Goal: Information Seeking & Learning: Learn about a topic

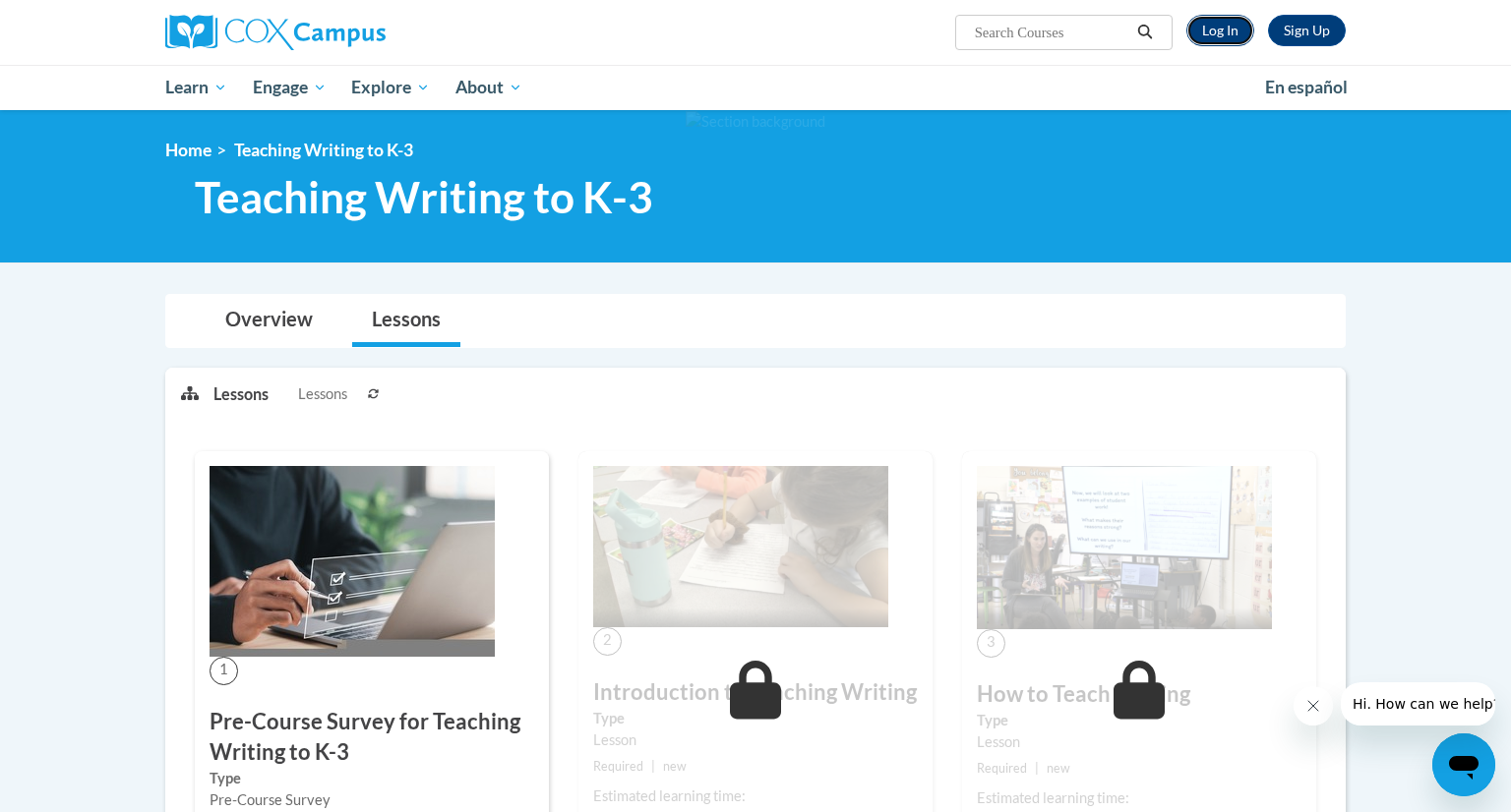
click at [1220, 35] on link "Log In" at bounding box center [1220, 31] width 68 height 32
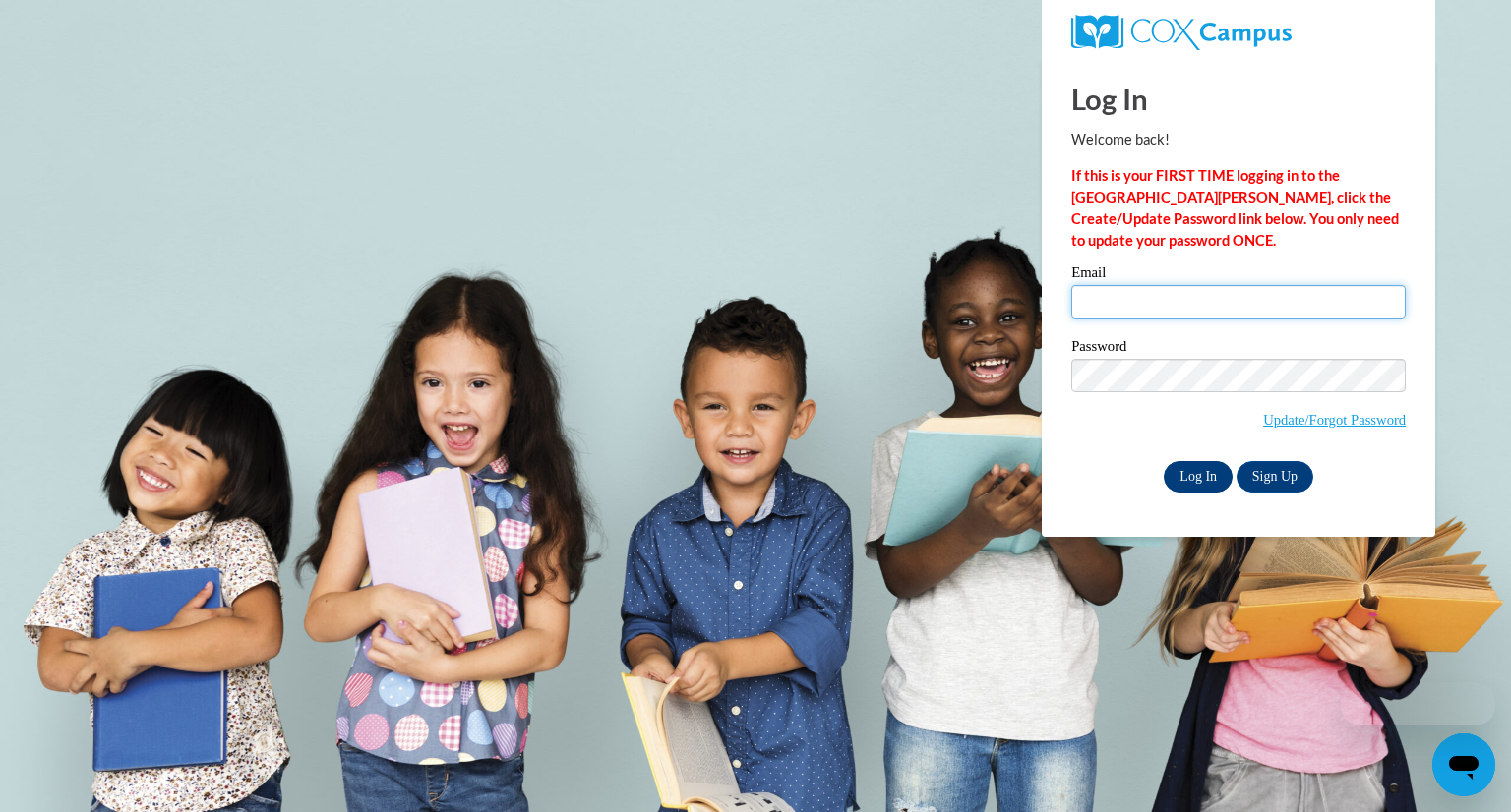
type input "kschiltz@greenfield.k12.wi.us"
click at [1199, 474] on input "Log In" at bounding box center [1198, 477] width 69 height 32
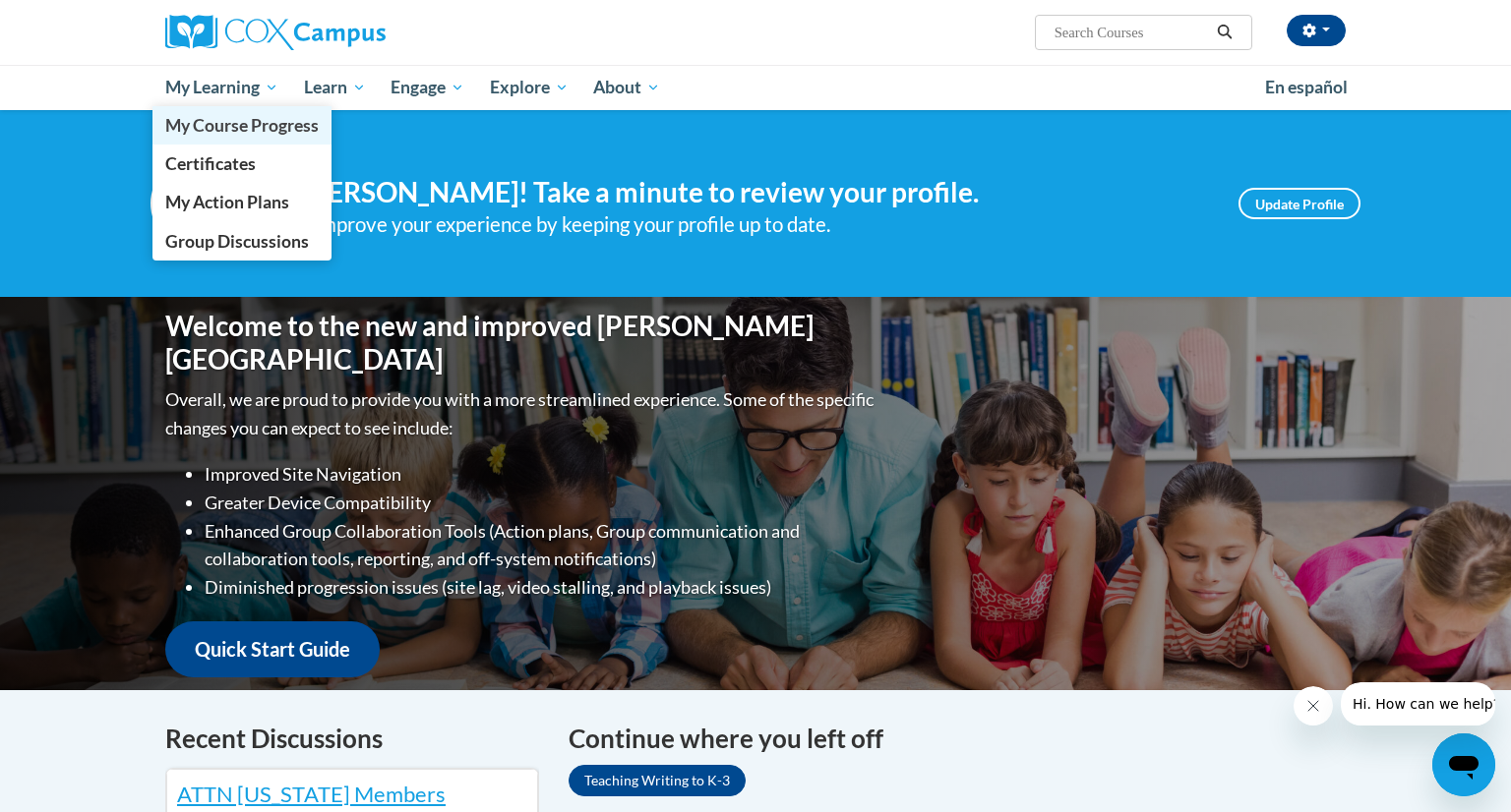
click at [229, 132] on span "My Course Progress" at bounding box center [241, 125] width 153 height 21
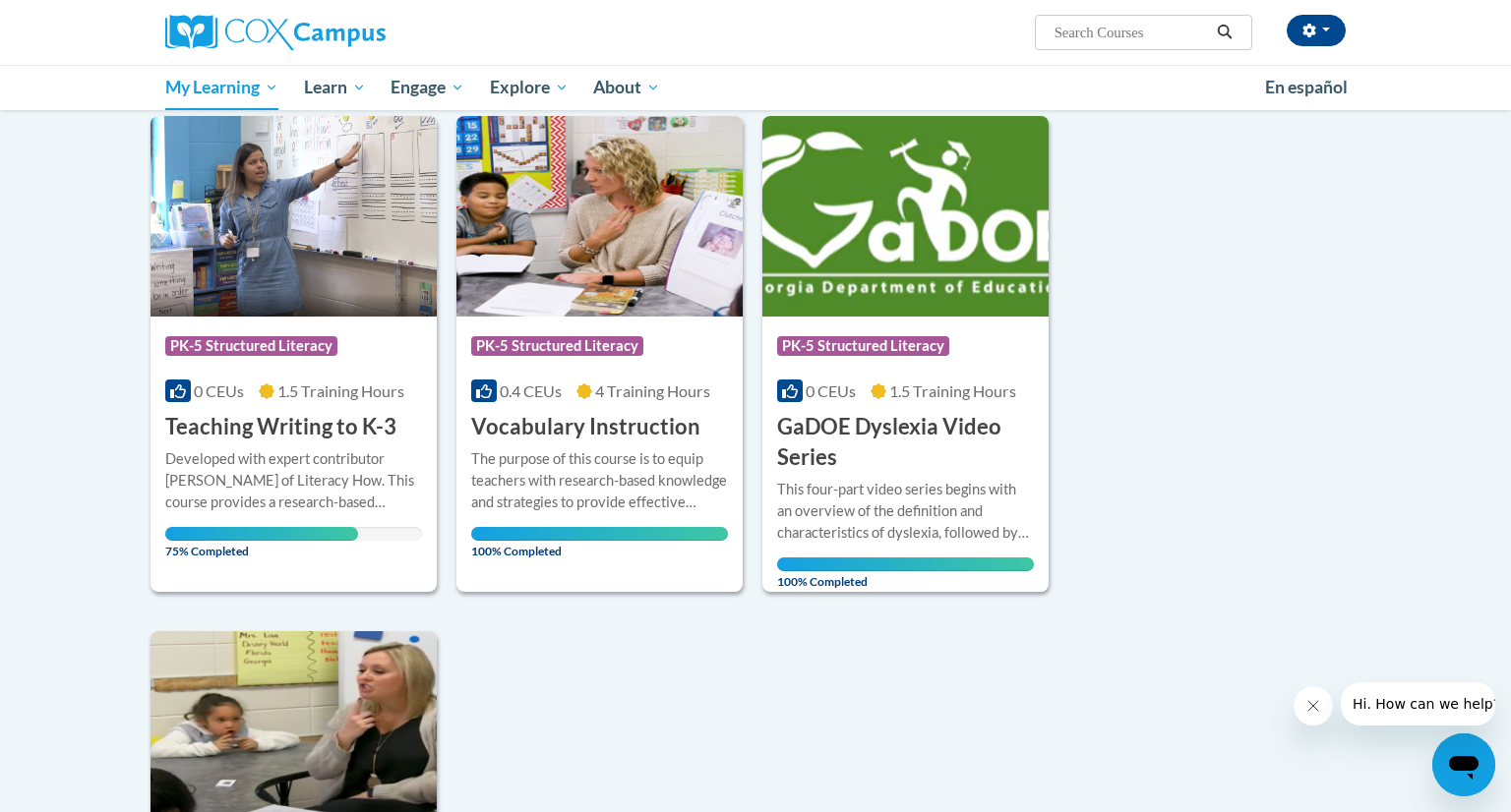
scroll to position [240, 0]
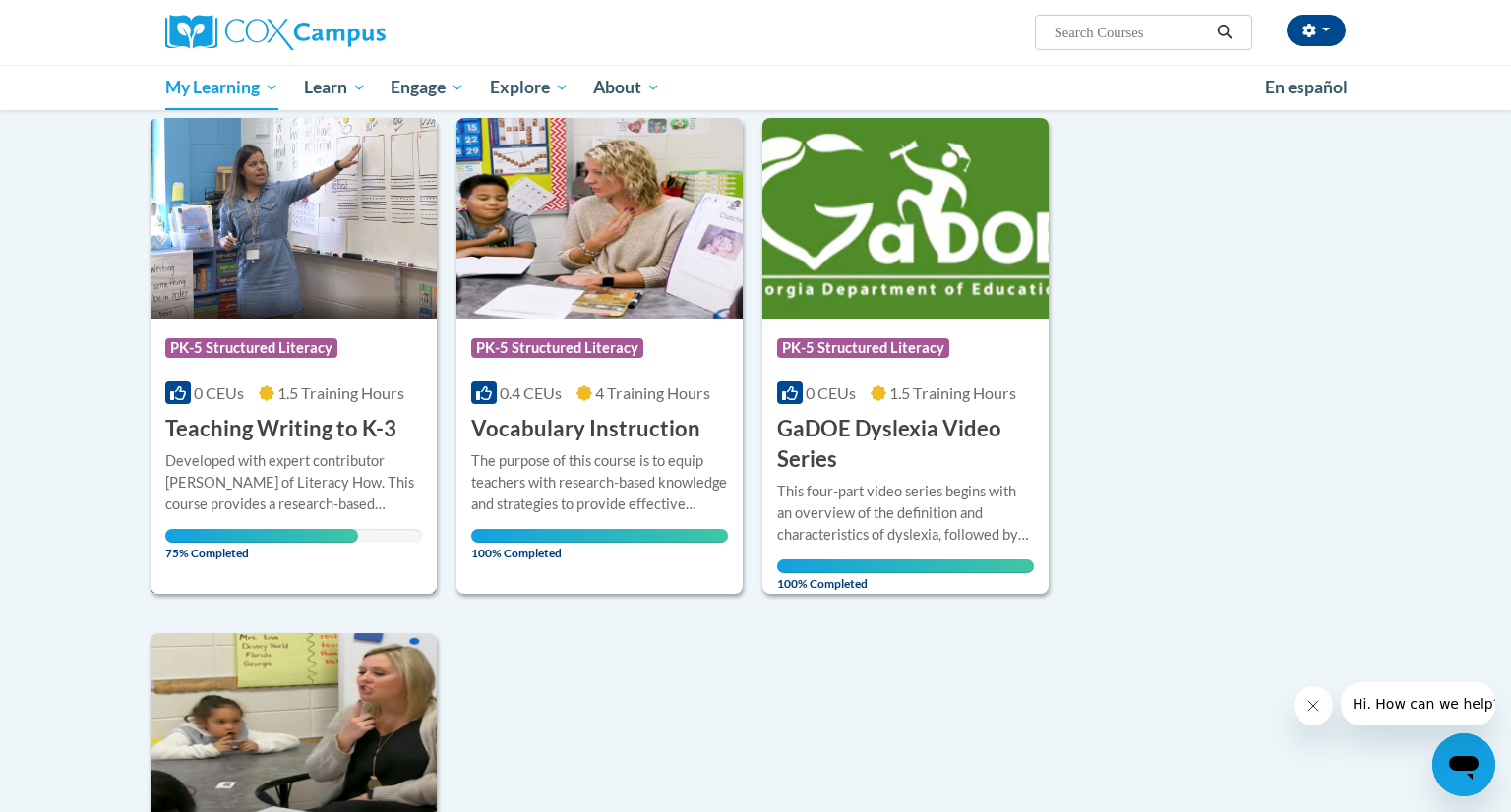
click at [305, 226] on img at bounding box center [293, 218] width 286 height 201
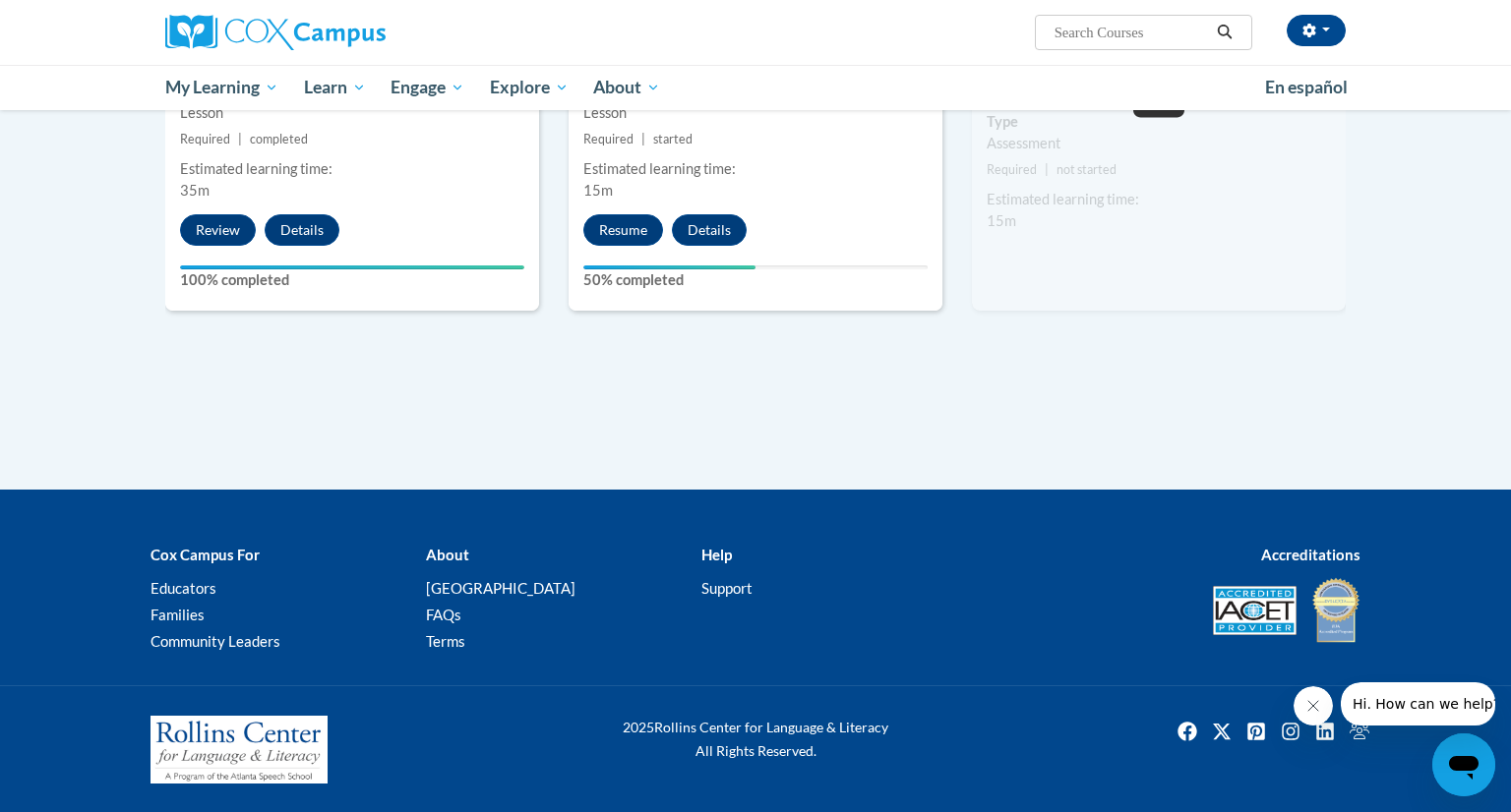
scroll to position [1027, 0]
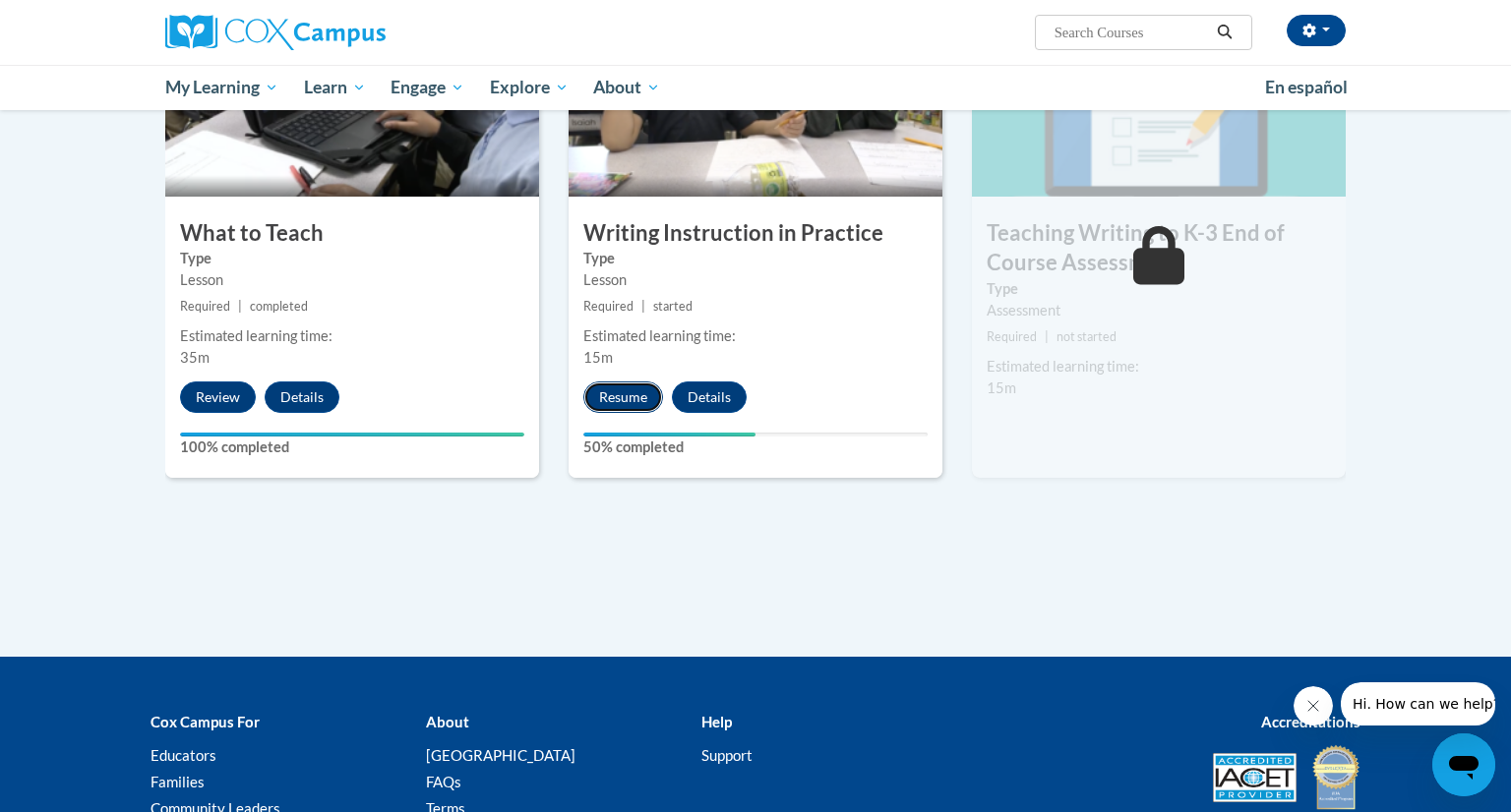
click at [616, 400] on button "Resume" at bounding box center [622, 398] width 80 height 32
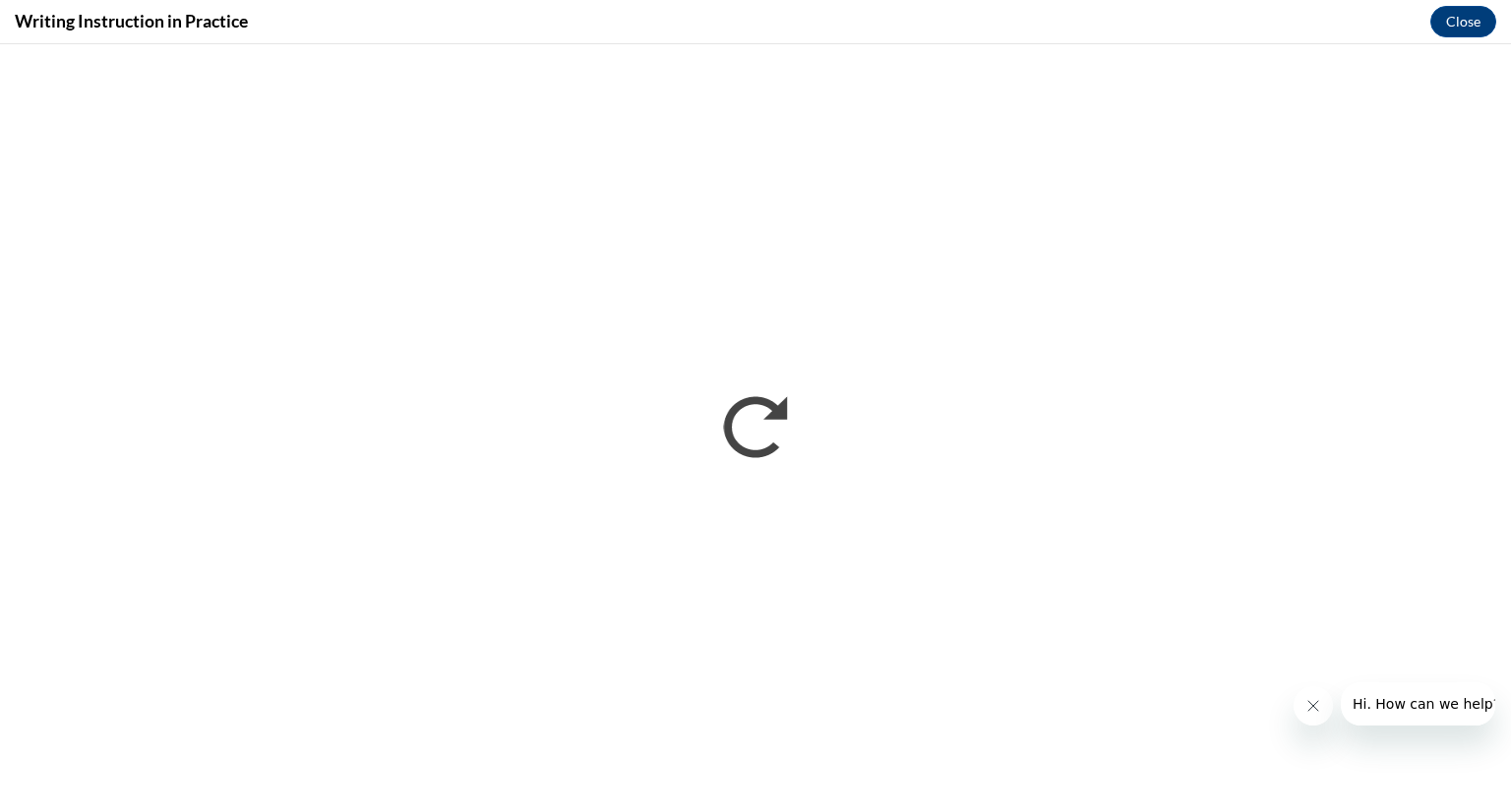
scroll to position [0, 0]
click at [1309, 715] on button "Close message from company" at bounding box center [1313, 706] width 40 height 40
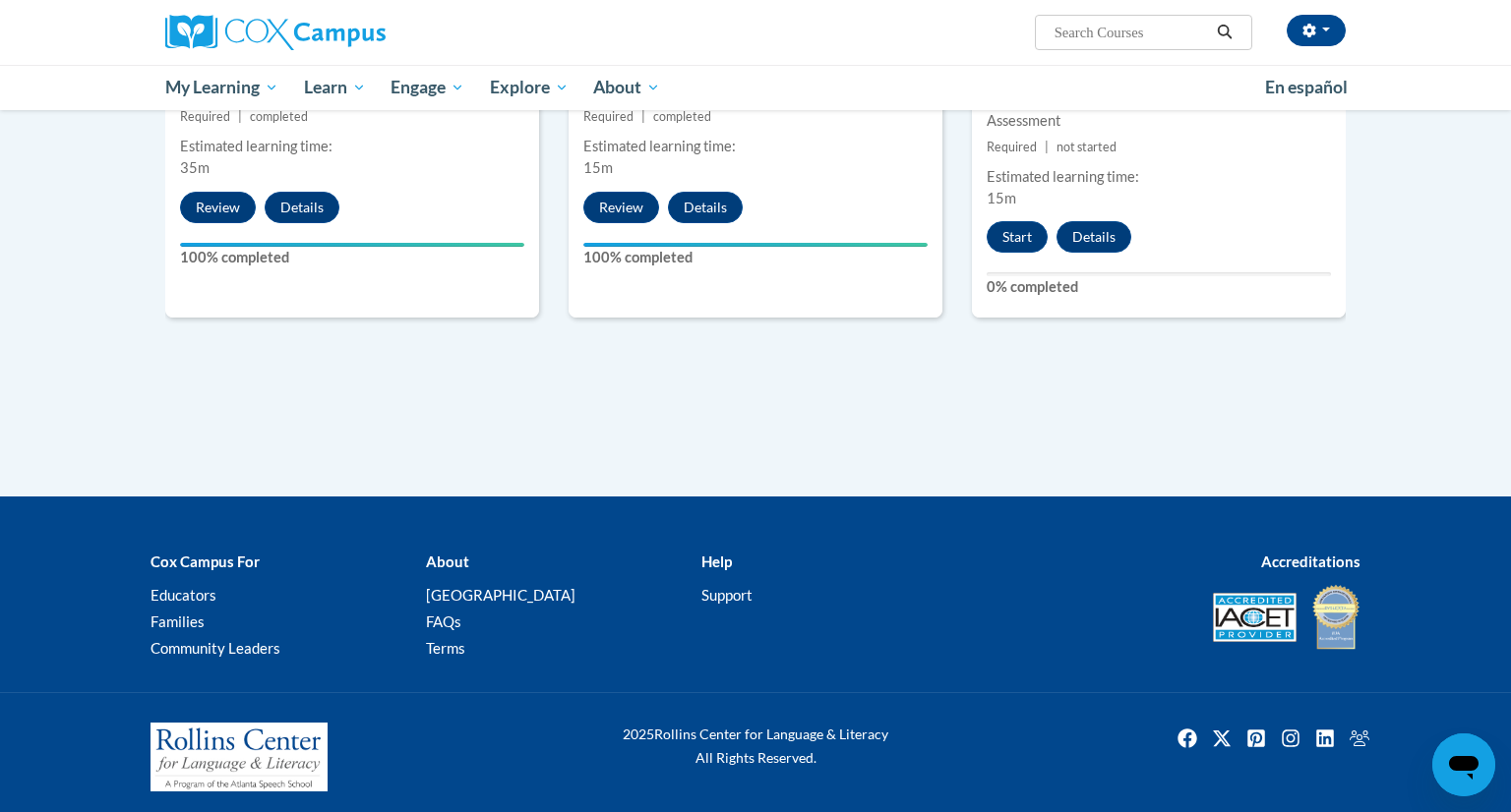
scroll to position [1224, 0]
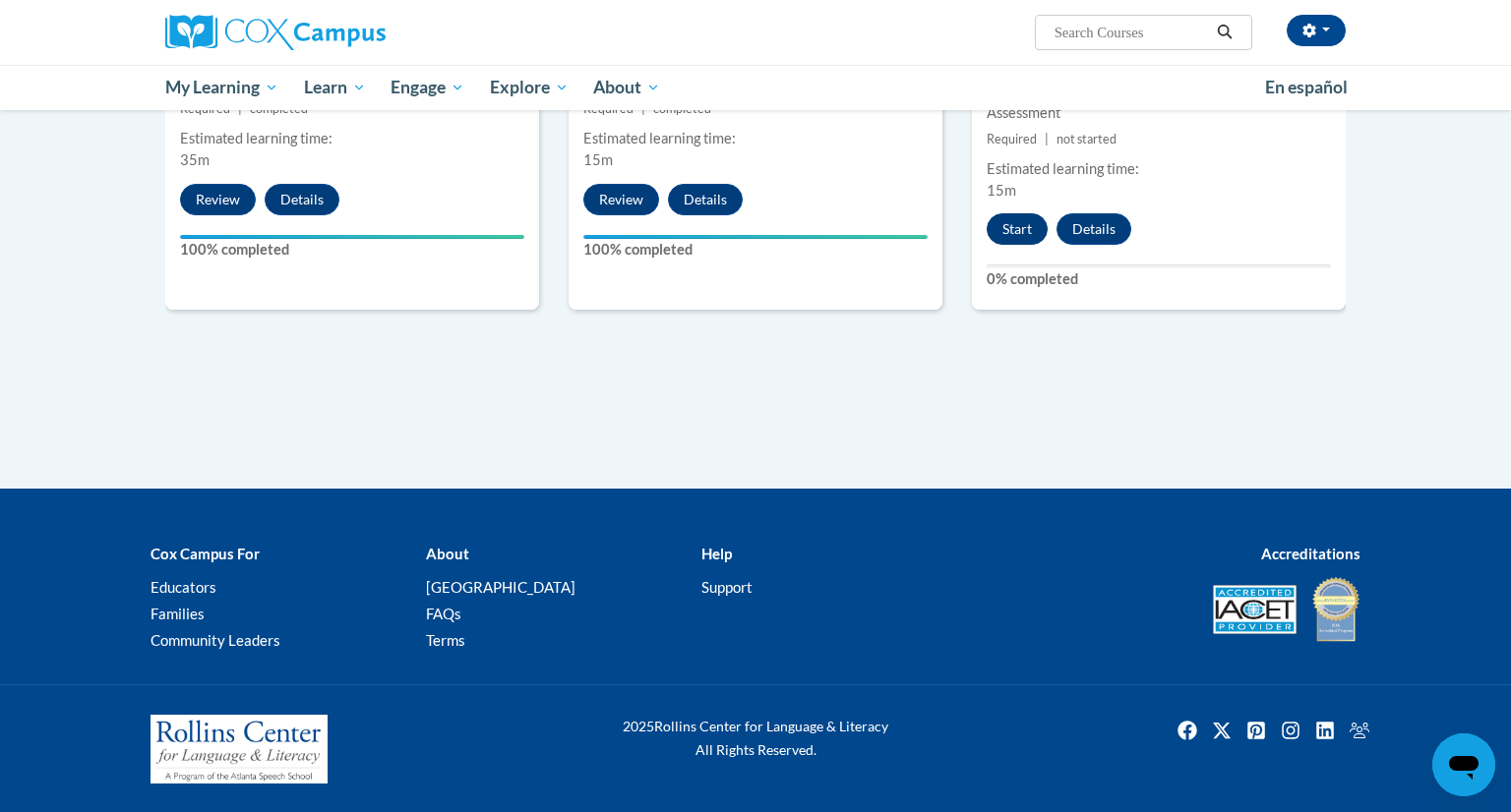
click at [1009, 224] on button "Start" at bounding box center [1017, 229] width 61 height 32
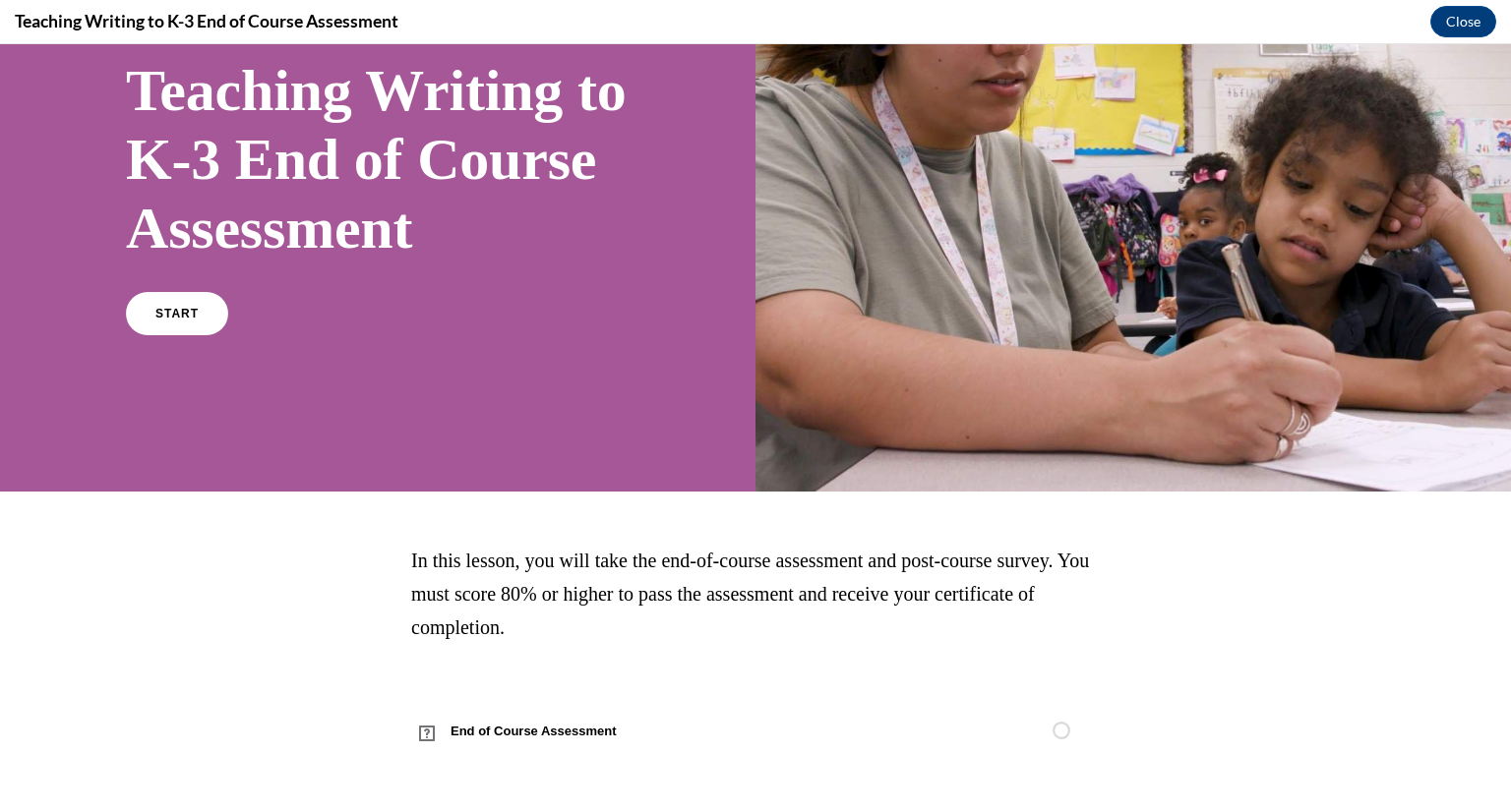
scroll to position [218, 0]
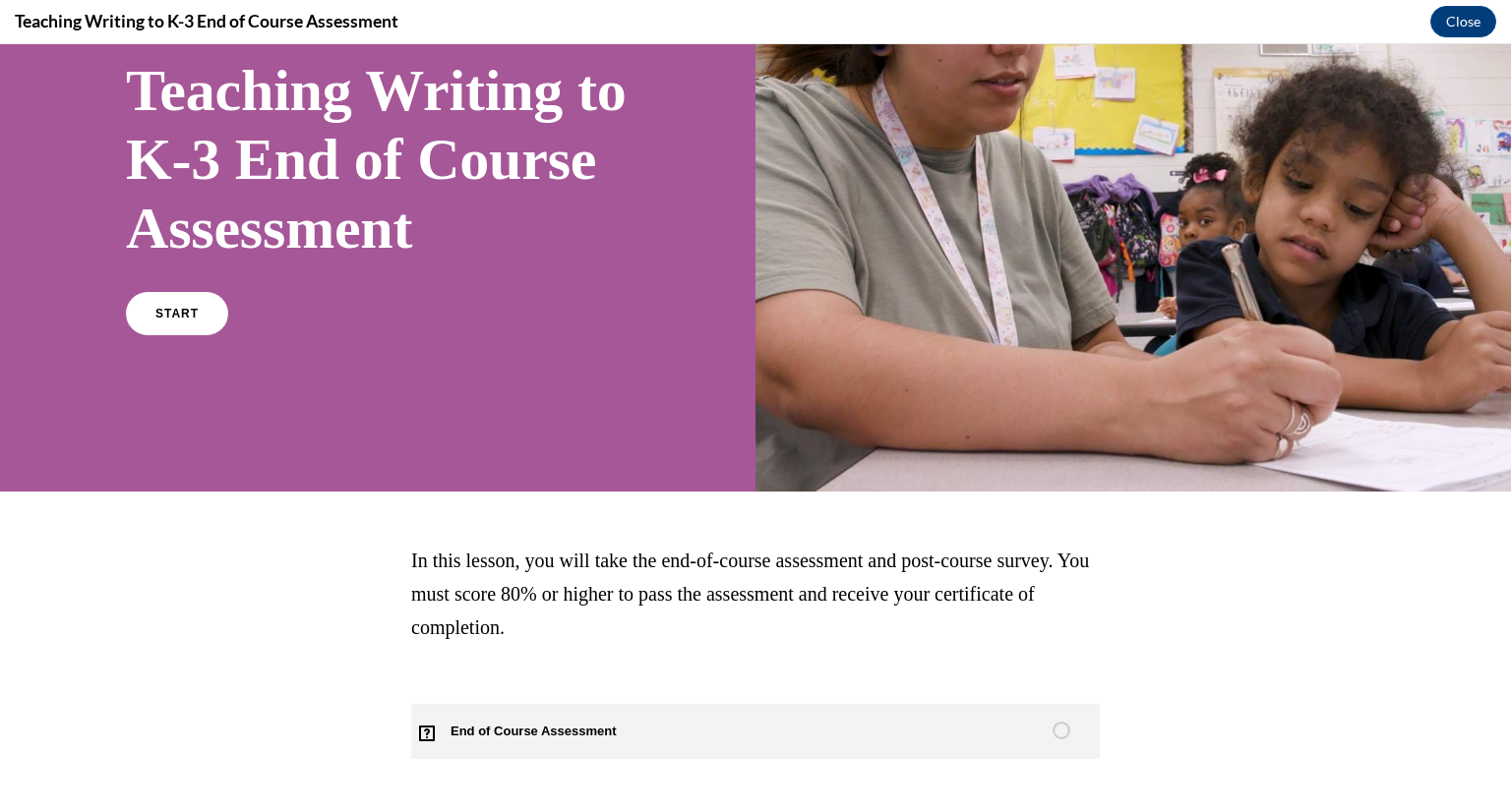
click at [519, 737] on span "End of Course Assessment" at bounding box center [544, 732] width 267 height 55
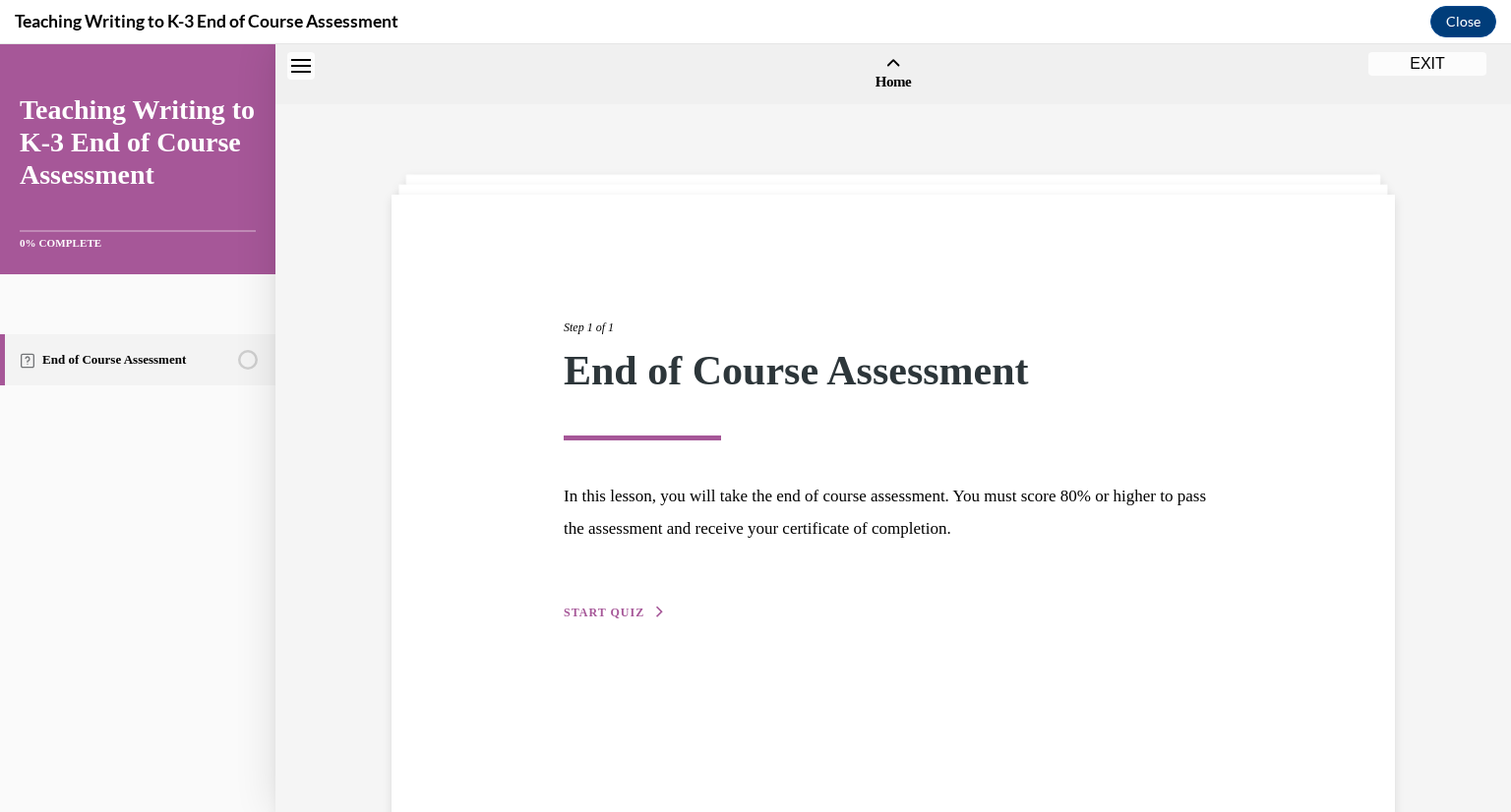
scroll to position [61, 0]
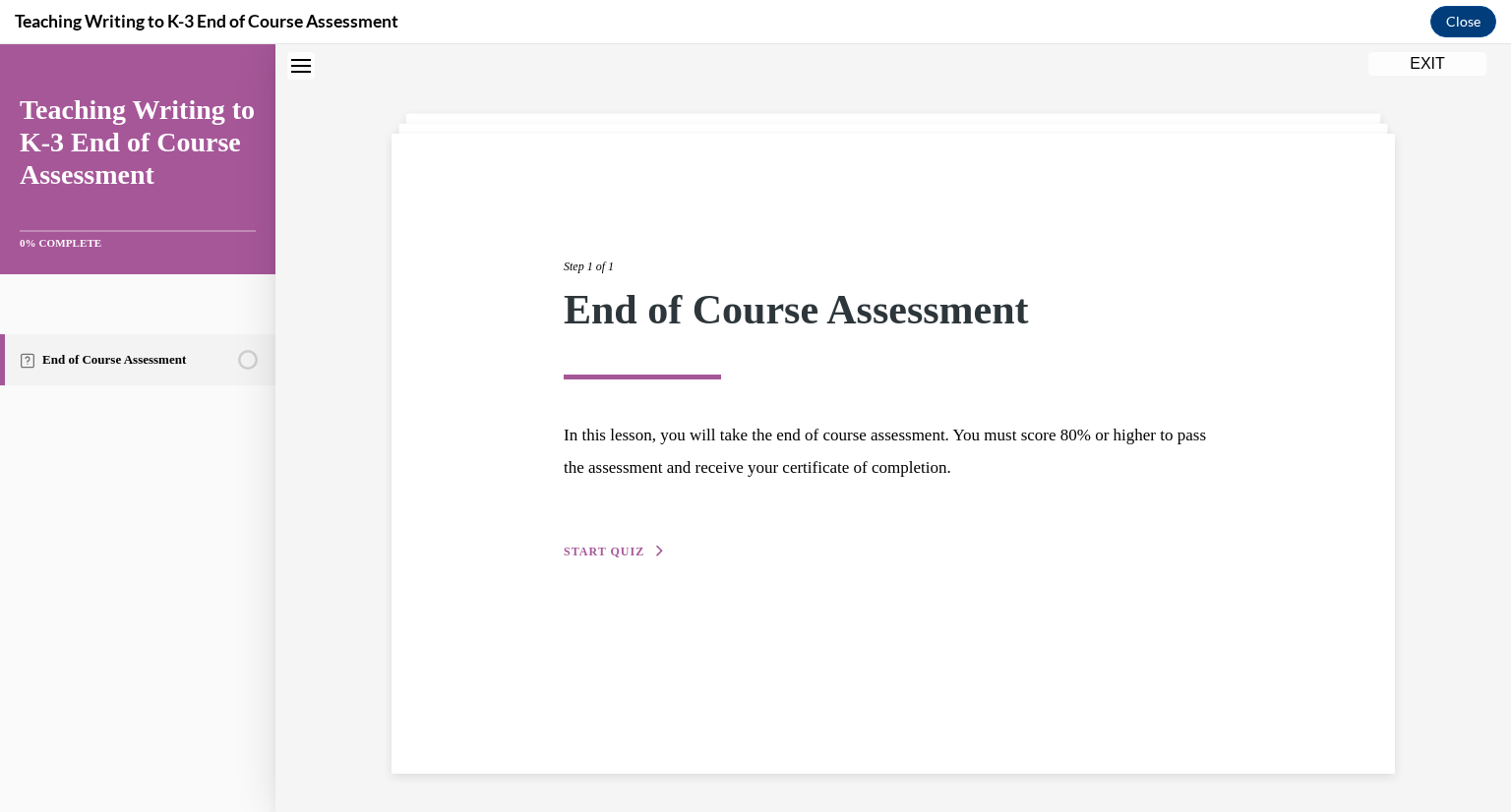
click at [621, 546] on span "START QUIZ" at bounding box center [605, 552] width 81 height 14
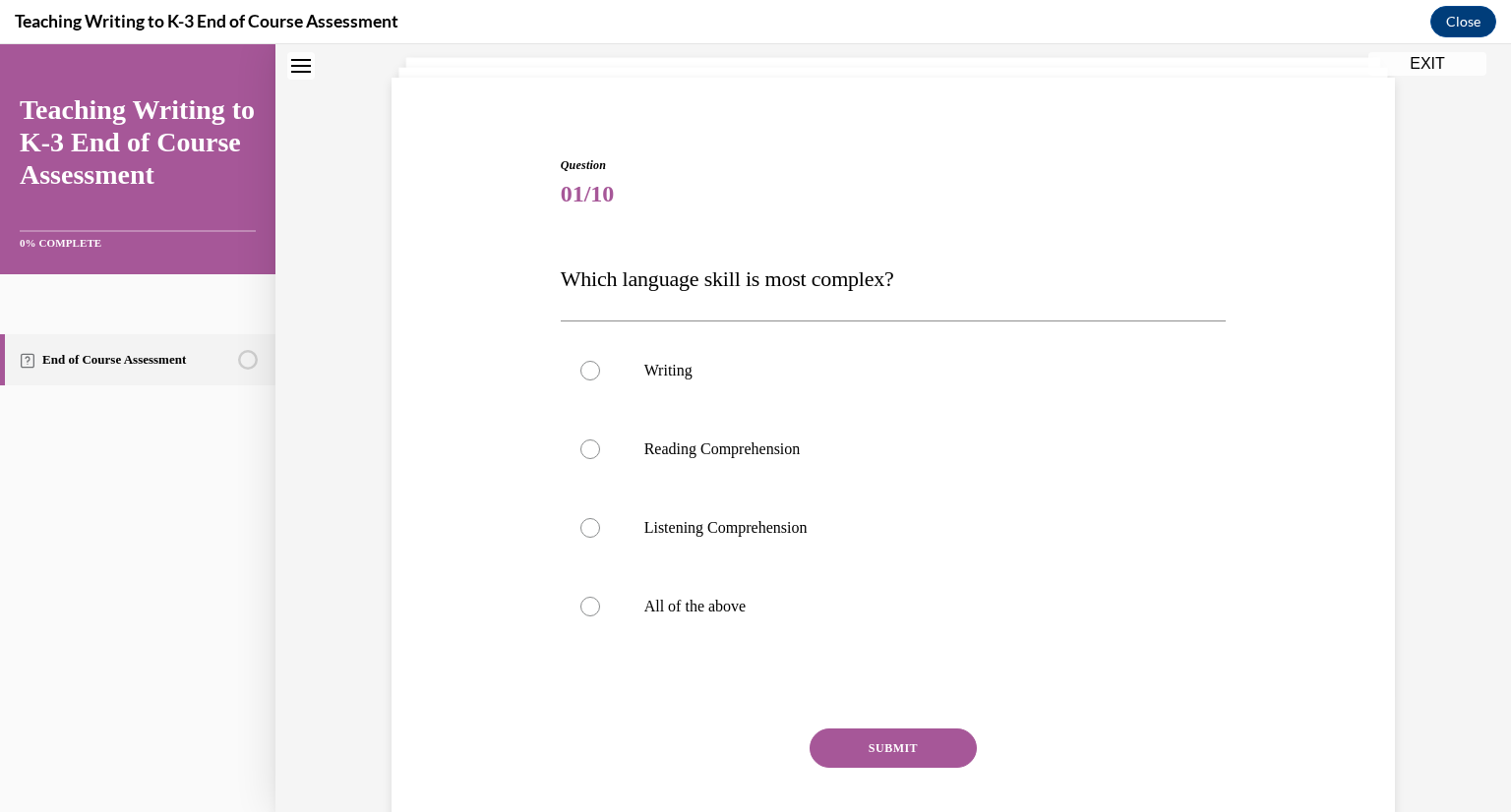
scroll to position [133, 0]
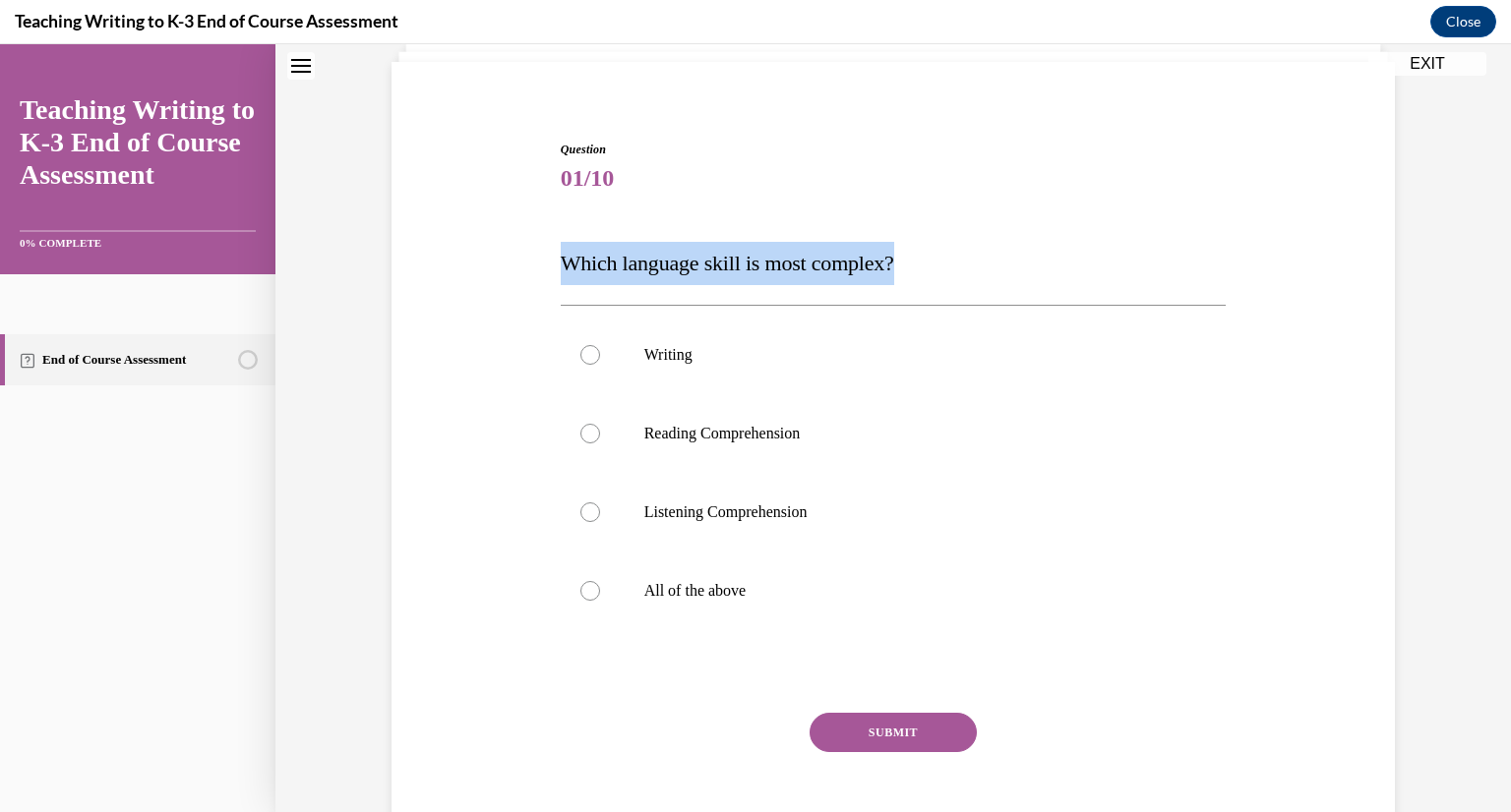
drag, startPoint x: 940, startPoint y: 245, endPoint x: 551, endPoint y: 247, distance: 389.0
click at [551, 247] on div "Question 01/10 Which language skill is most complex? Writing Reading Comprehens…" at bounding box center [894, 478] width 1013 height 792
copy span "Which language skill is most complex?"
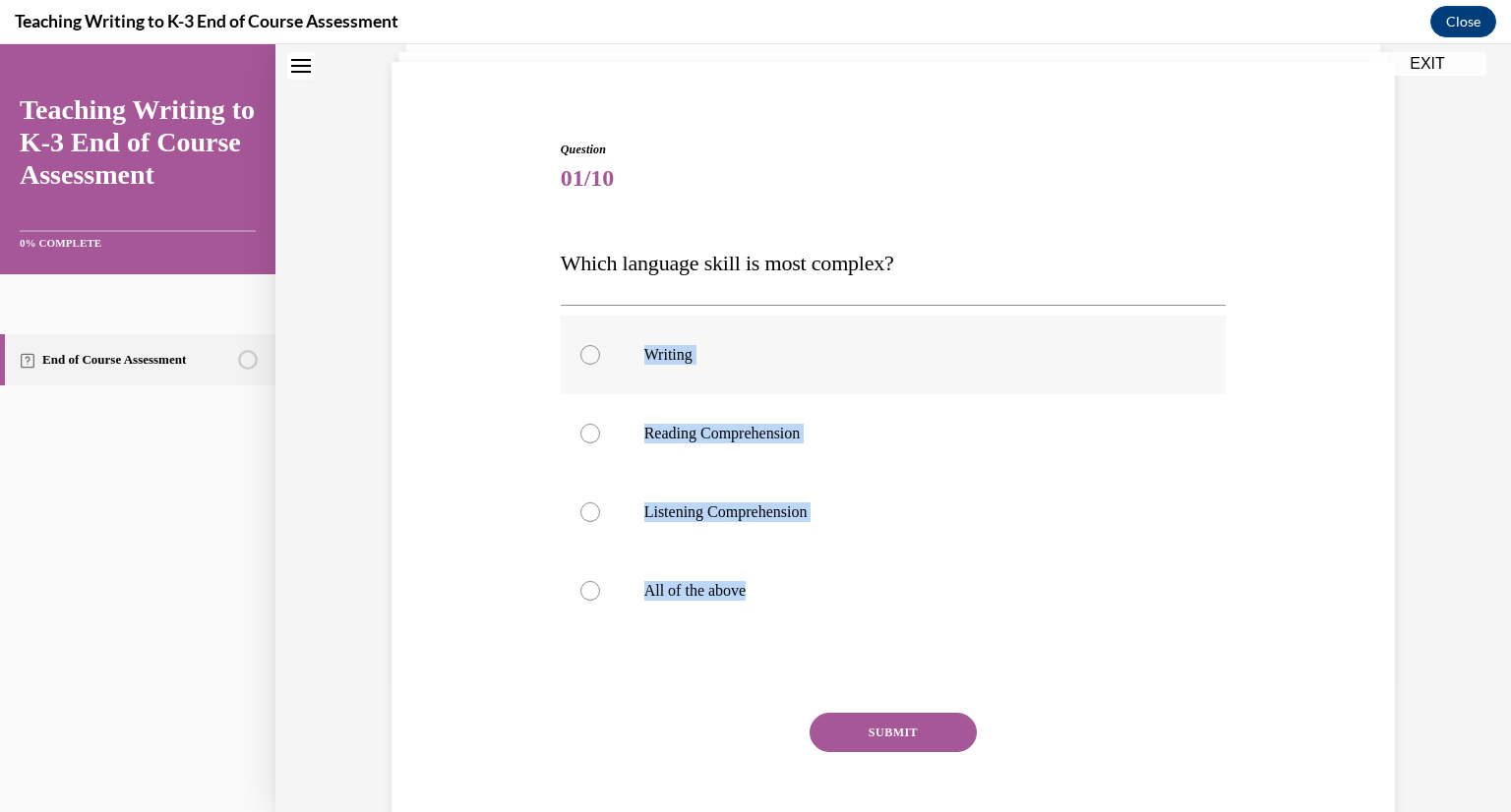
drag, startPoint x: 787, startPoint y: 587, endPoint x: 648, endPoint y: 328, distance: 293.9
click at [648, 328] on div "Writing Reading Comprehension Listening Comprehension All of the above" at bounding box center [894, 473] width 666 height 315
copy div "Writing Reading Comprehension Listening Comprehension All of the above"
click at [688, 578] on label "All of the above" at bounding box center [894, 591] width 666 height 79
click at [600, 581] on input "All of the above" at bounding box center [590, 590] width 20 height 20
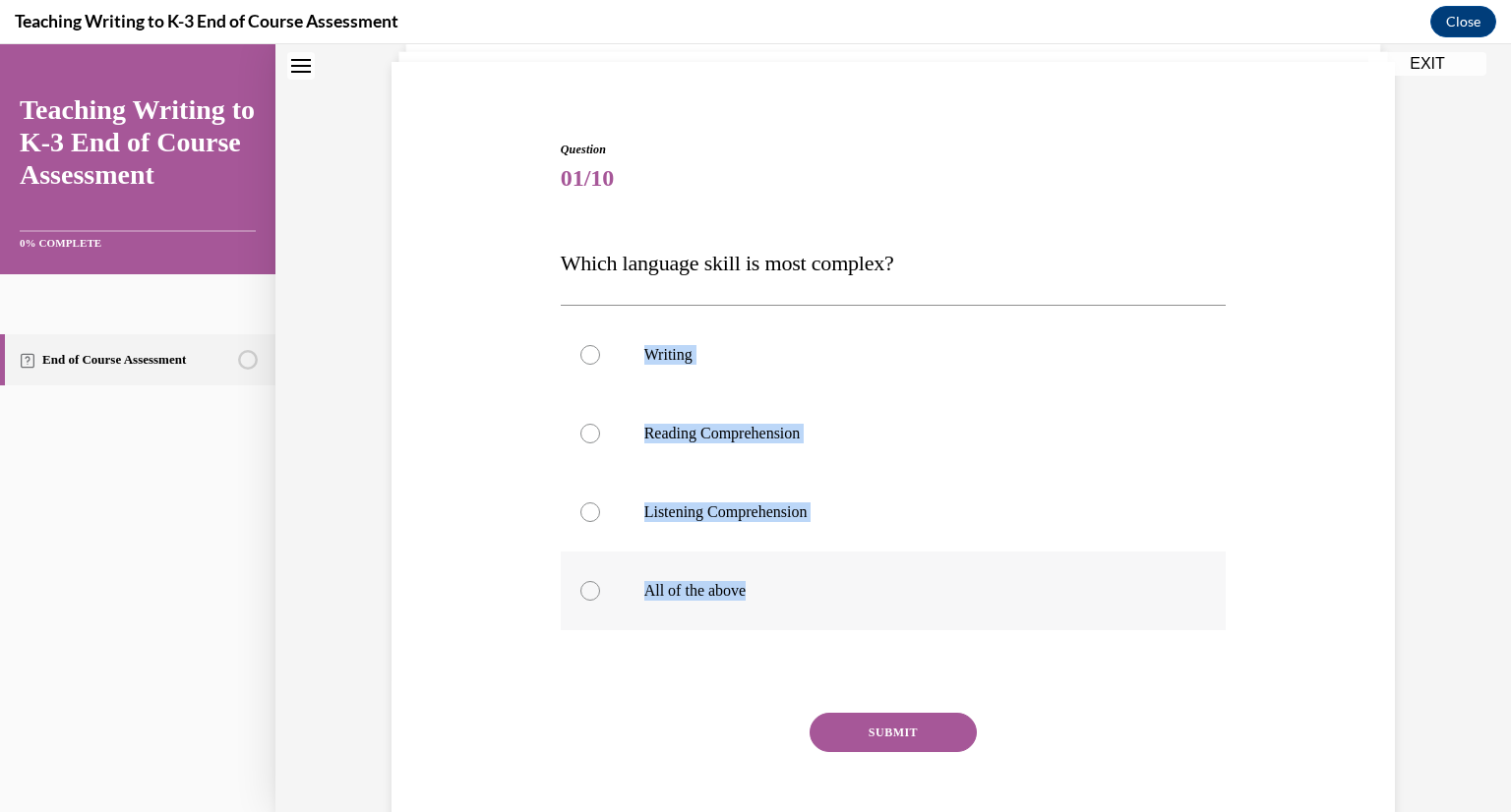
radio input "true"
click at [901, 732] on button "SUBMIT" at bounding box center [893, 733] width 167 height 40
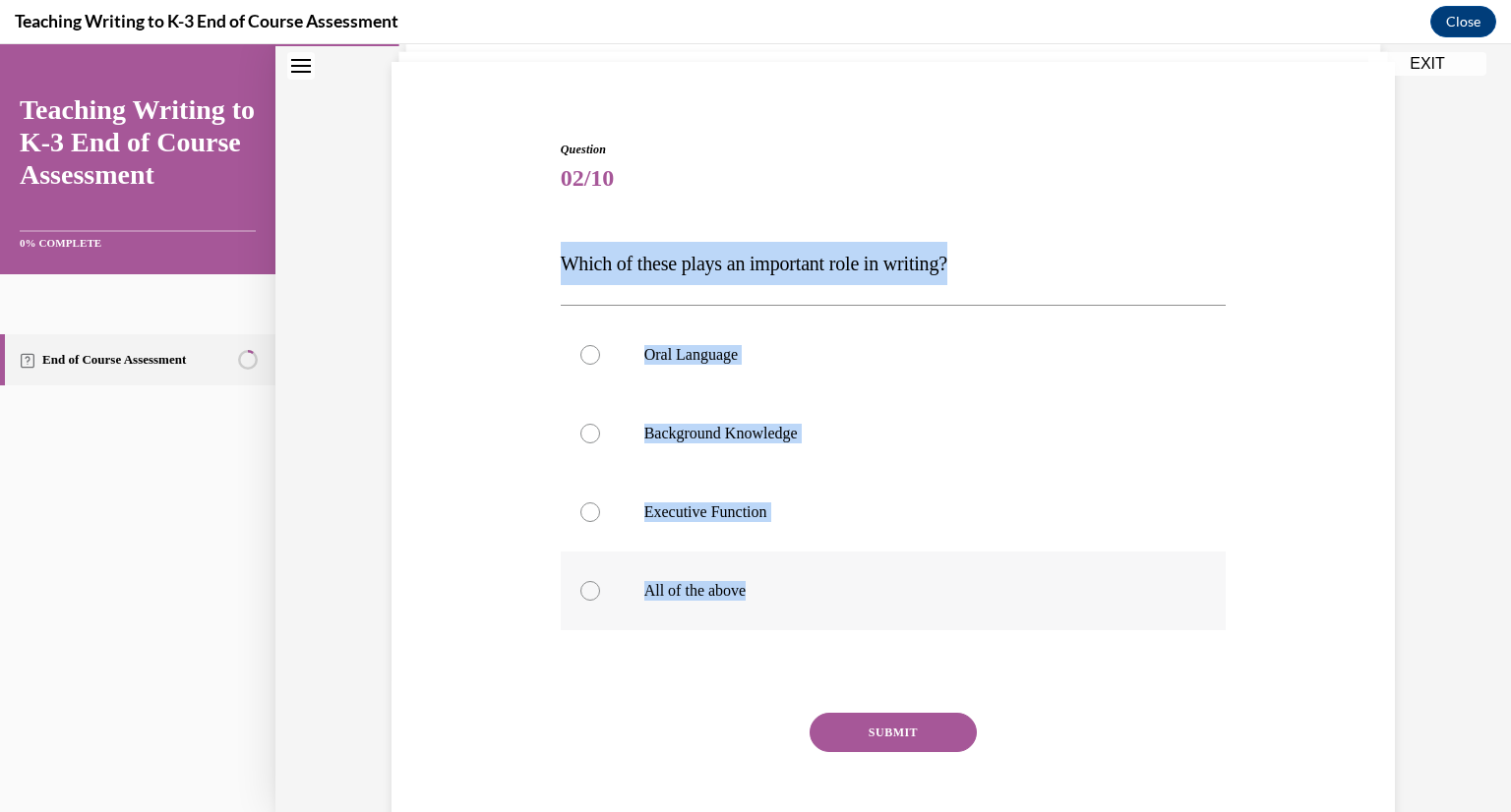
drag, startPoint x: 531, startPoint y: 249, endPoint x: 896, endPoint y: 613, distance: 515.5
click at [896, 613] on div "Question 02/10 Which of these plays an important role in writing? Oral Language…" at bounding box center [894, 478] width 1013 height 792
copy div "Which of these plays an important role in writing? Oral Language Background Kno…"
click at [599, 607] on label "All of the above" at bounding box center [894, 591] width 666 height 79
click at [599, 600] on input "All of the above" at bounding box center [590, 590] width 20 height 20
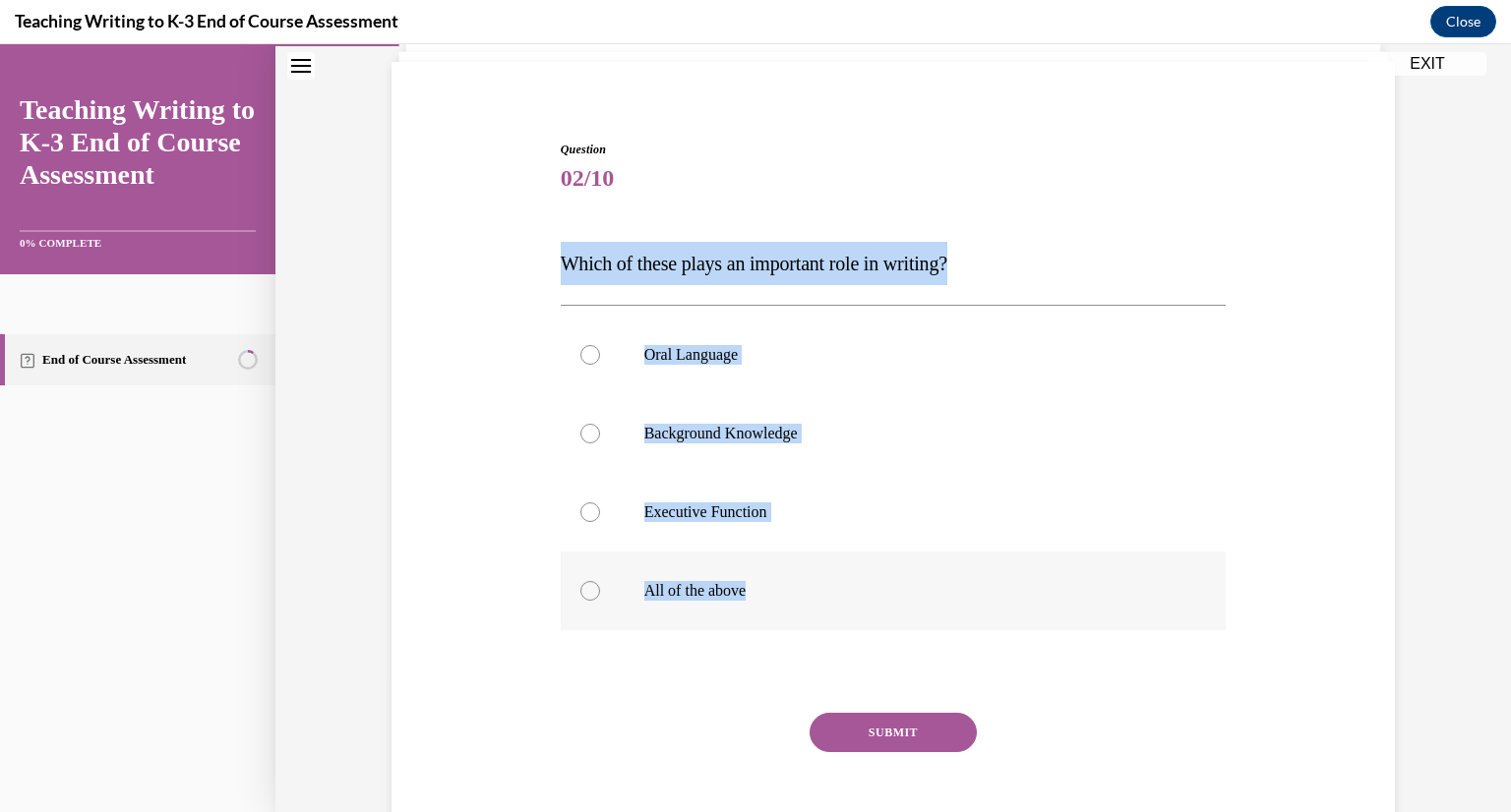
radio input "true"
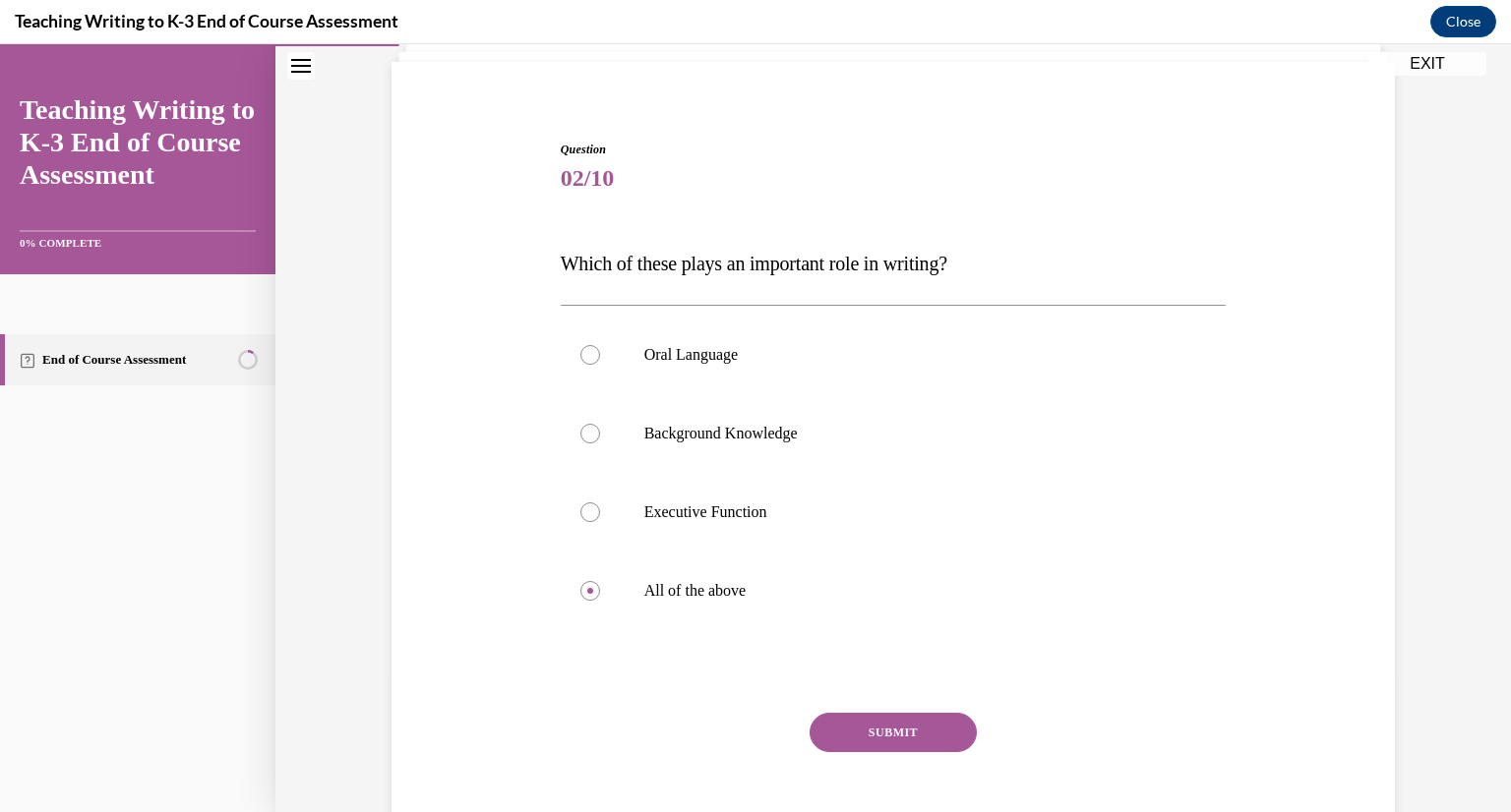
click at [904, 733] on button "SUBMIT" at bounding box center [893, 733] width 167 height 40
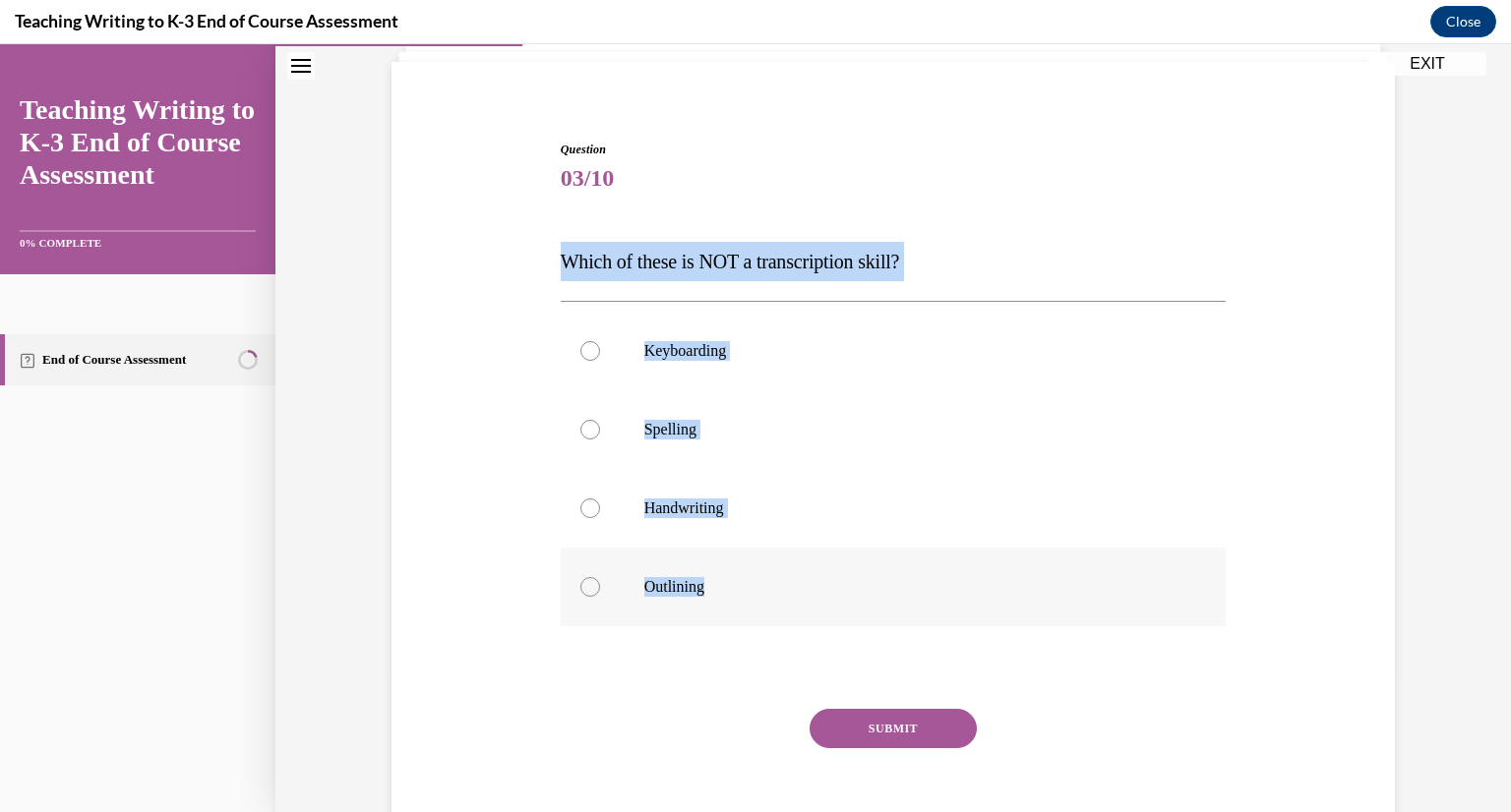
drag, startPoint x: 559, startPoint y: 245, endPoint x: 896, endPoint y: 592, distance: 483.7
click at [896, 592] on div "Question 03/10 Which of these is NOT a transcription skill? Keyboarding Spellin…" at bounding box center [894, 490] width 676 height 759
copy div "Which of these is NOT a transcription skill? Keyboarding Spelling Handwriting O…"
click at [622, 597] on label "Outlining" at bounding box center [894, 587] width 666 height 79
click at [600, 596] on input "Outlining" at bounding box center [590, 586] width 20 height 20
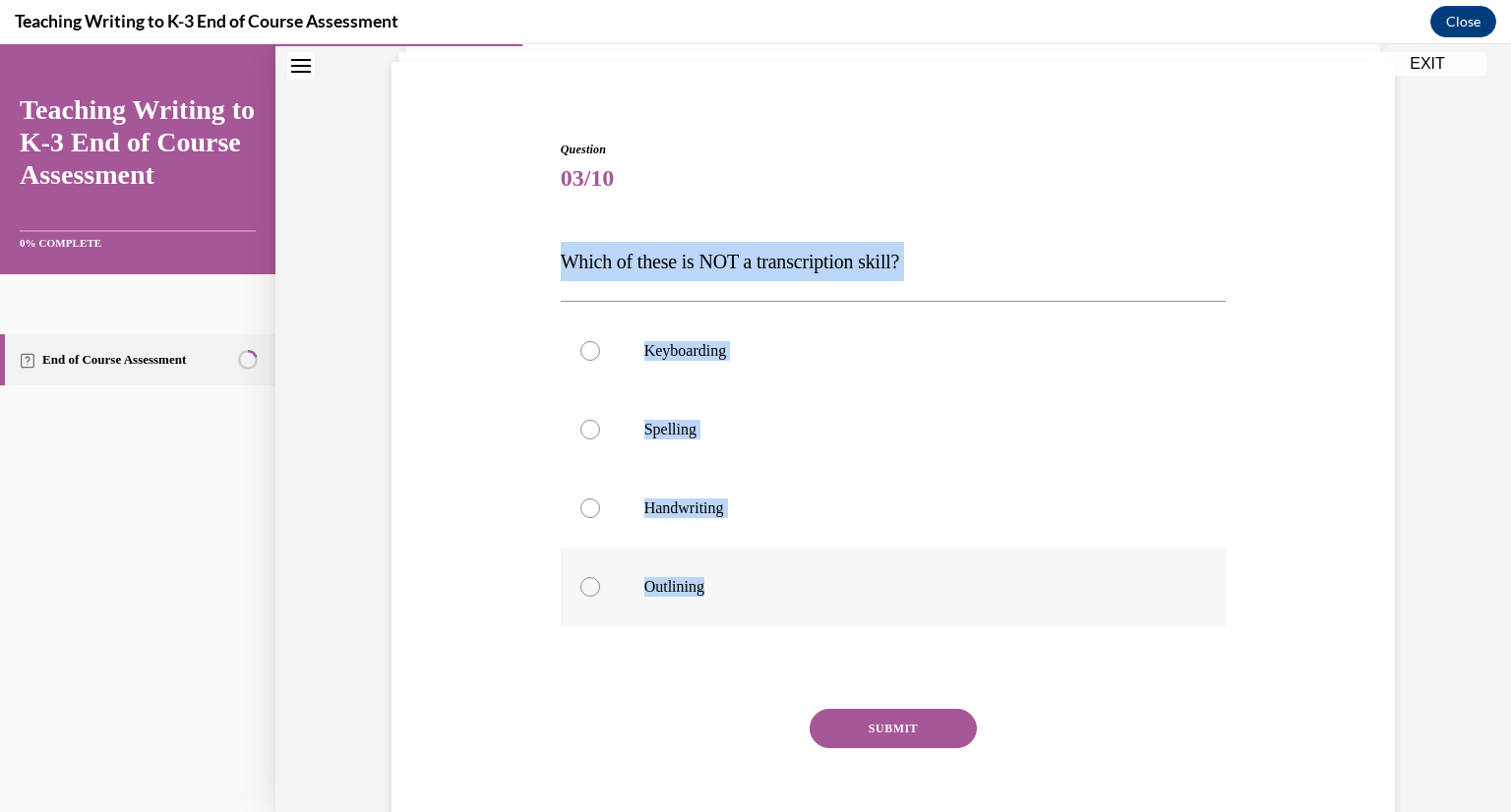
radio input "true"
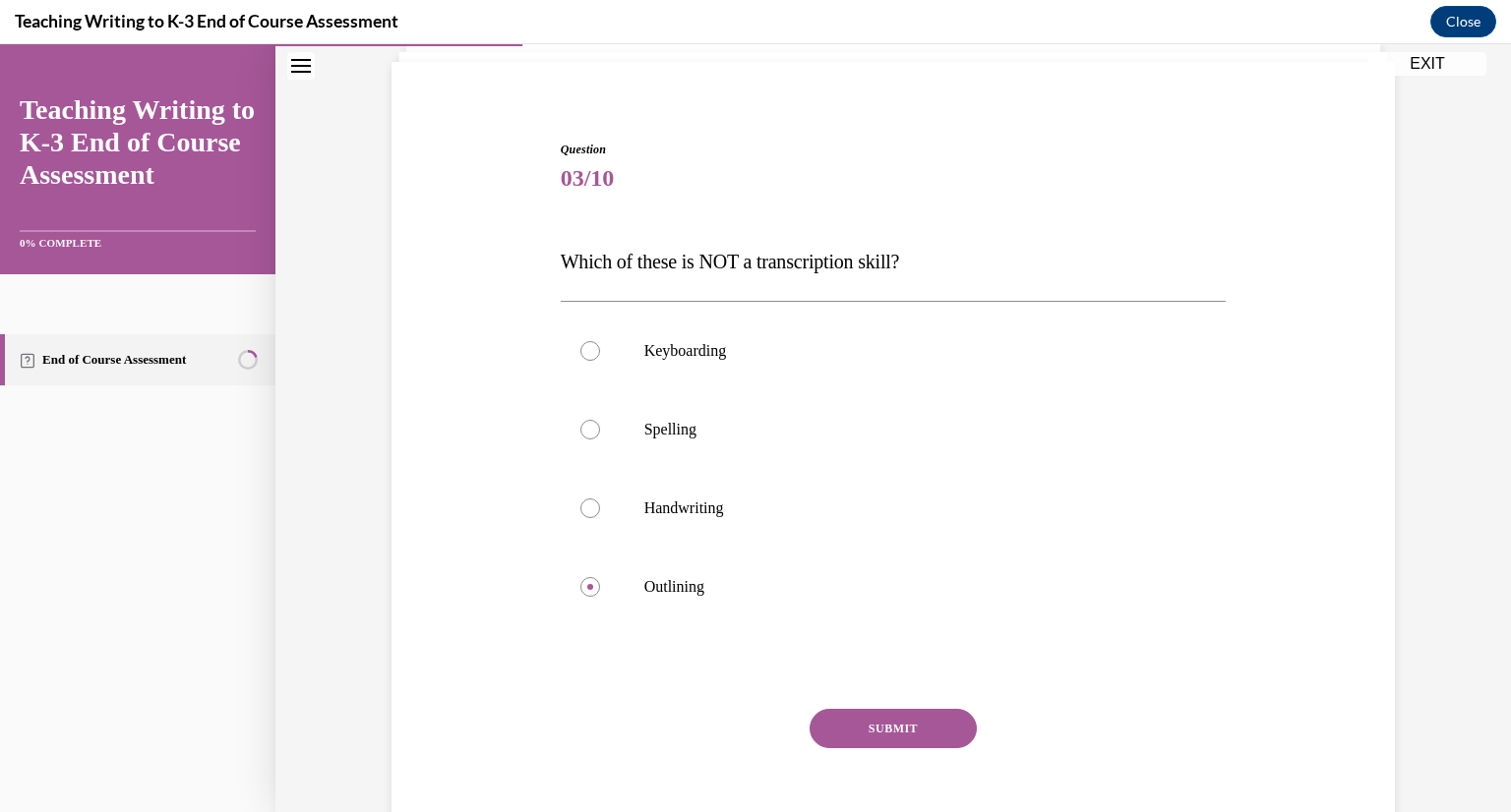
click at [900, 729] on button "SUBMIT" at bounding box center [893, 729] width 167 height 40
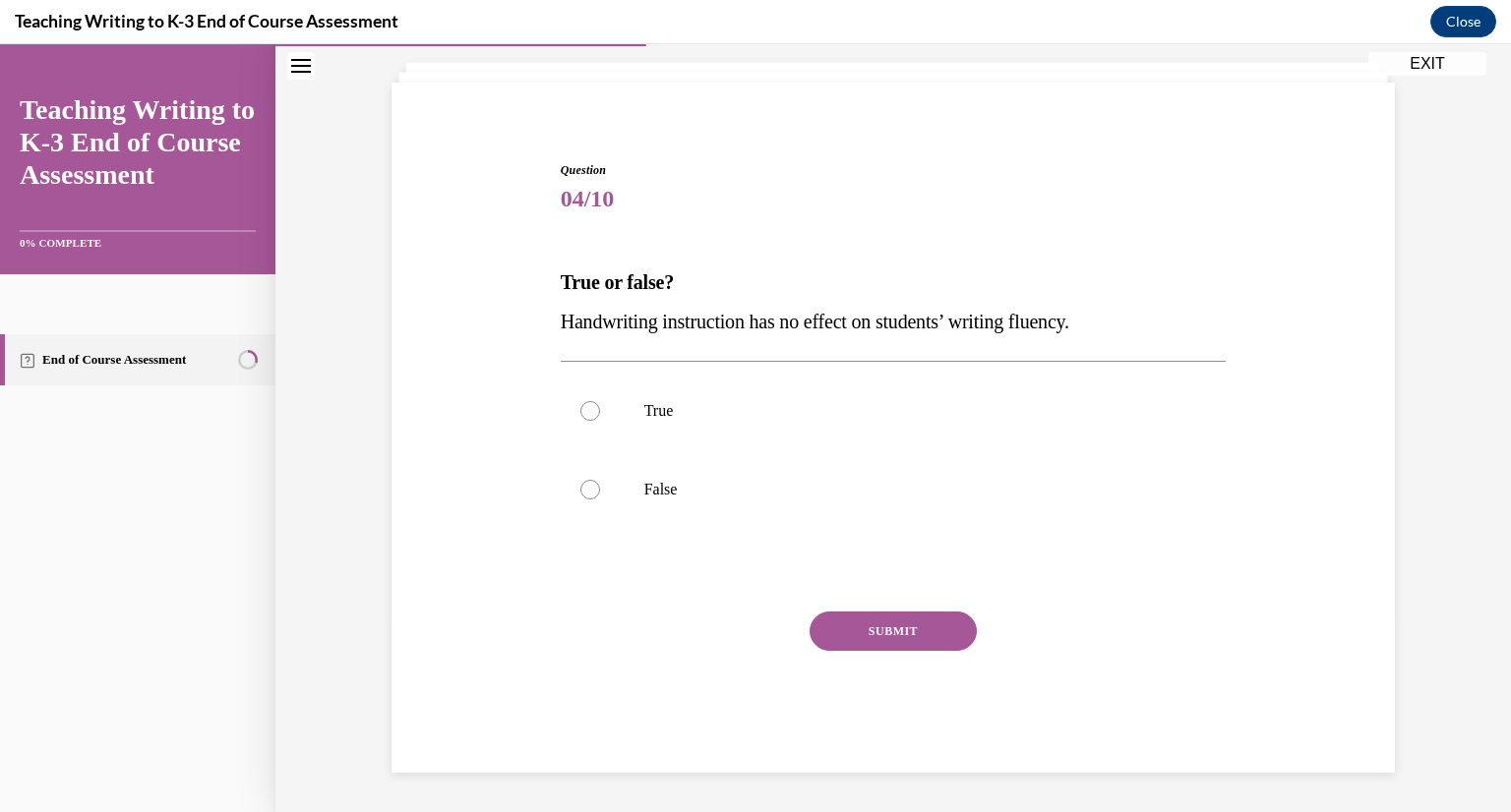
scroll to position [112, 0]
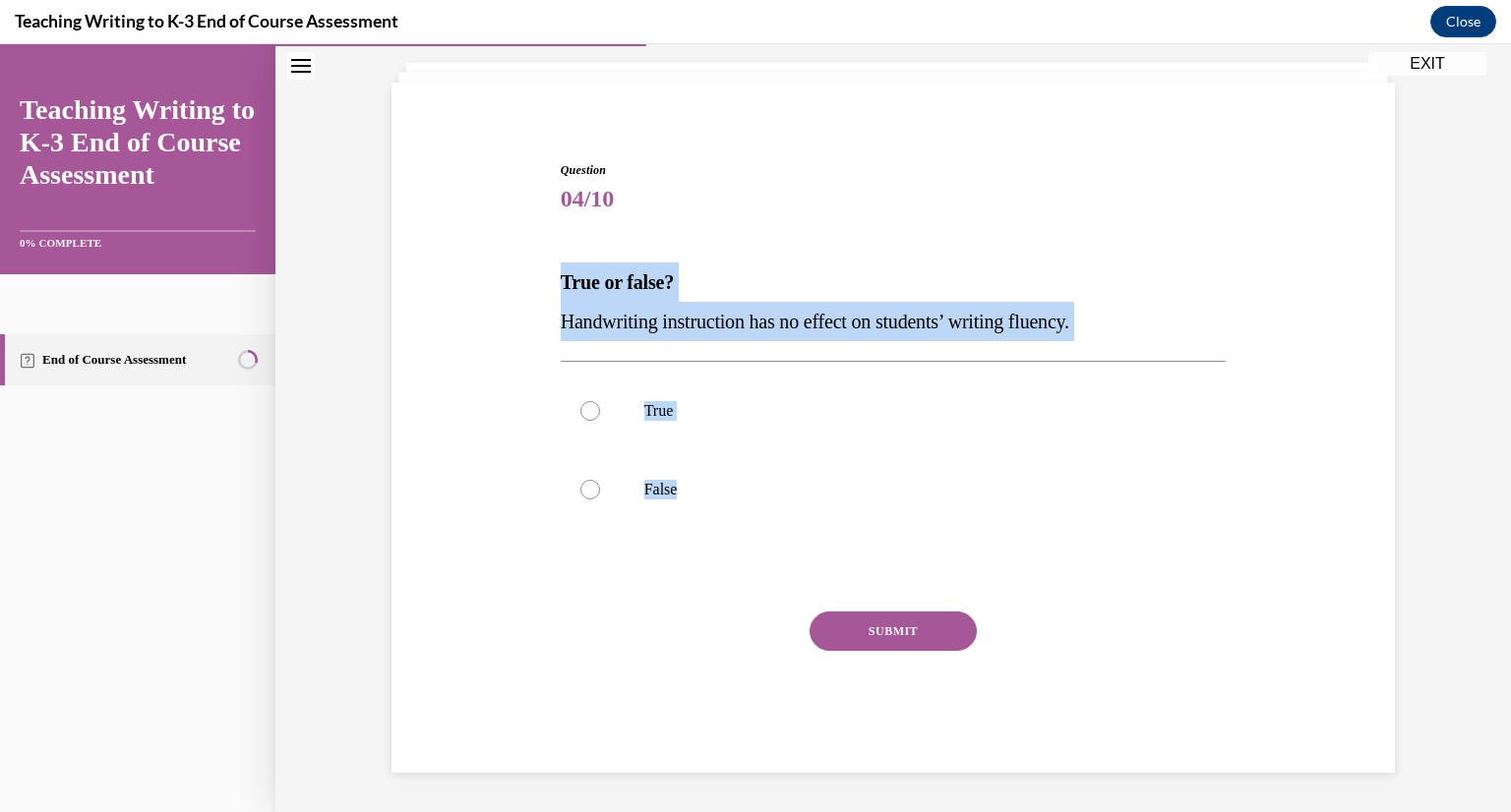
drag, startPoint x: 560, startPoint y: 275, endPoint x: 698, endPoint y: 537, distance: 296.1
click at [698, 537] on div "Question 04/10 True or false? Handwriting instruction has no effect on students…" at bounding box center [894, 467] width 666 height 611
copy div "True or false? Handwriting instruction has no effect on students’ writing fluen…"
click at [625, 496] on label "False" at bounding box center [894, 490] width 666 height 79
click at [600, 496] on input "False" at bounding box center [590, 490] width 20 height 20
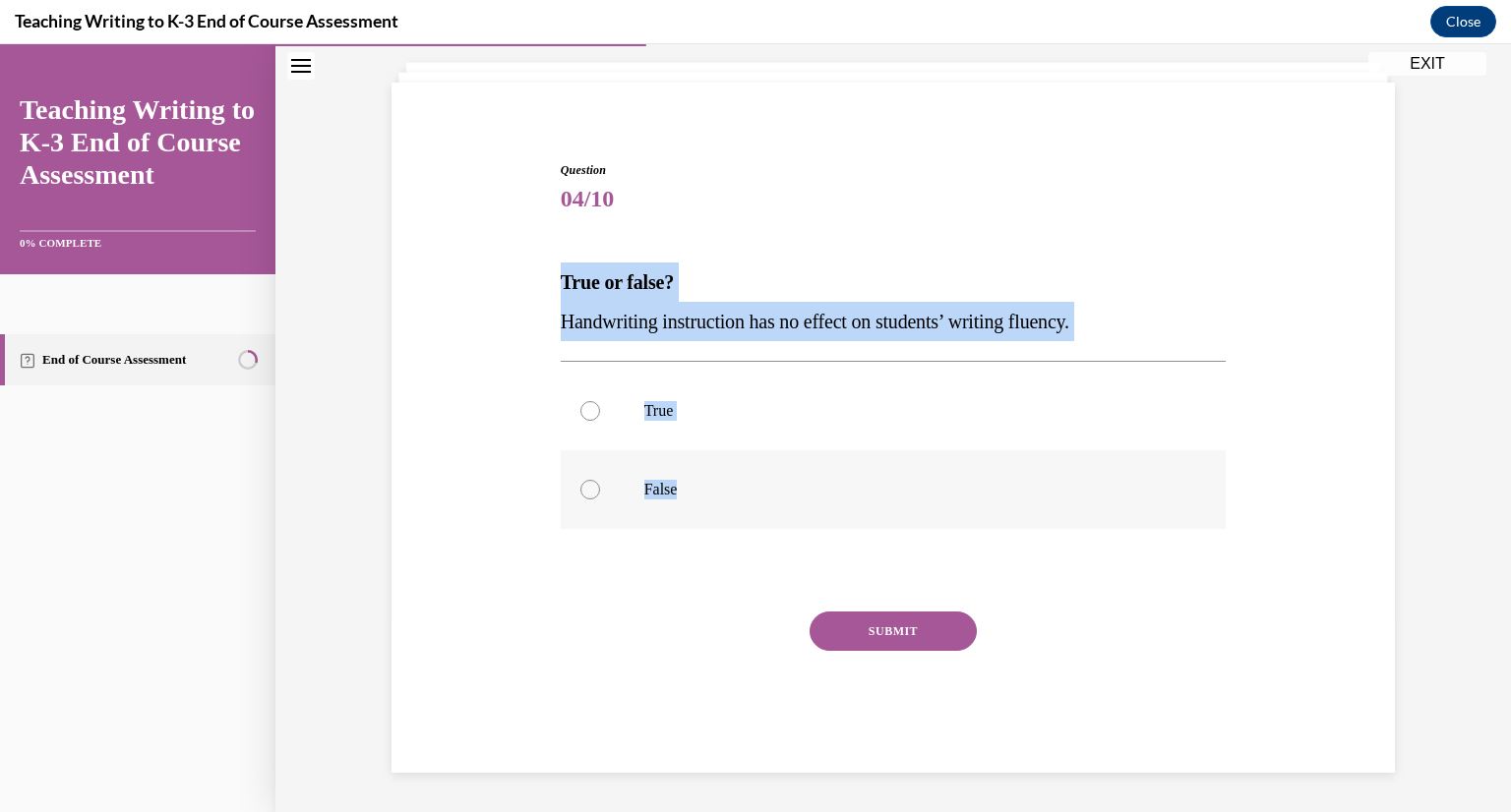
radio input "true"
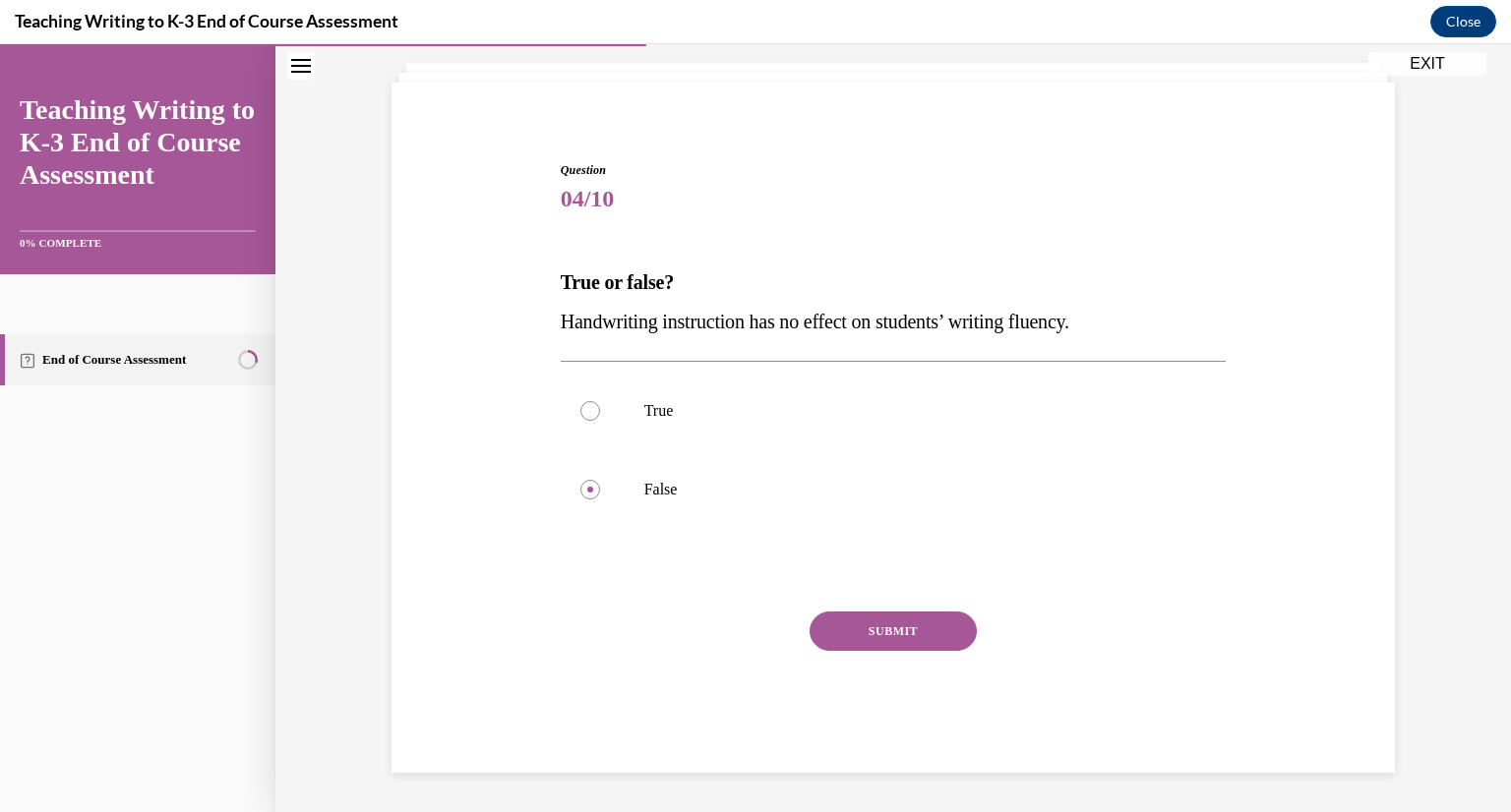
click at [926, 623] on button "SUBMIT" at bounding box center [893, 631] width 167 height 40
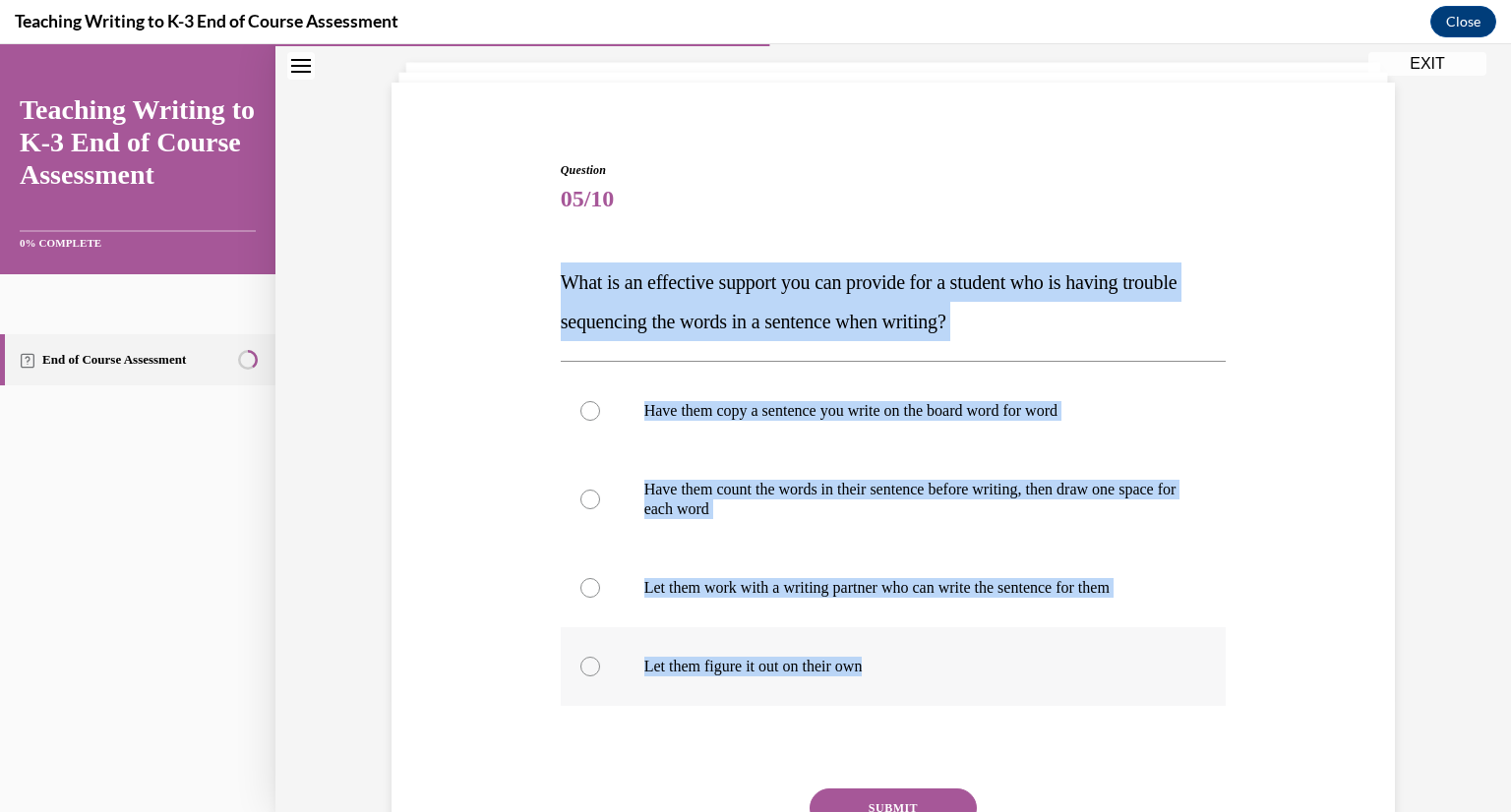
drag, startPoint x: 555, startPoint y: 283, endPoint x: 907, endPoint y: 686, distance: 535.1
click at [907, 686] on div "Question 05/10 What is an effective support you can provide for a student who i…" at bounding box center [894, 540] width 676 height 818
copy div "What is an effective support you can provide for a student who is having troubl…"
click at [770, 491] on p "Have them count the words in their sentence before writing, then draw one space…" at bounding box center [910, 499] width 533 height 40
click at [600, 491] on input "Have them count the words in their sentence before writing, then draw one space…" at bounding box center [590, 499] width 20 height 20
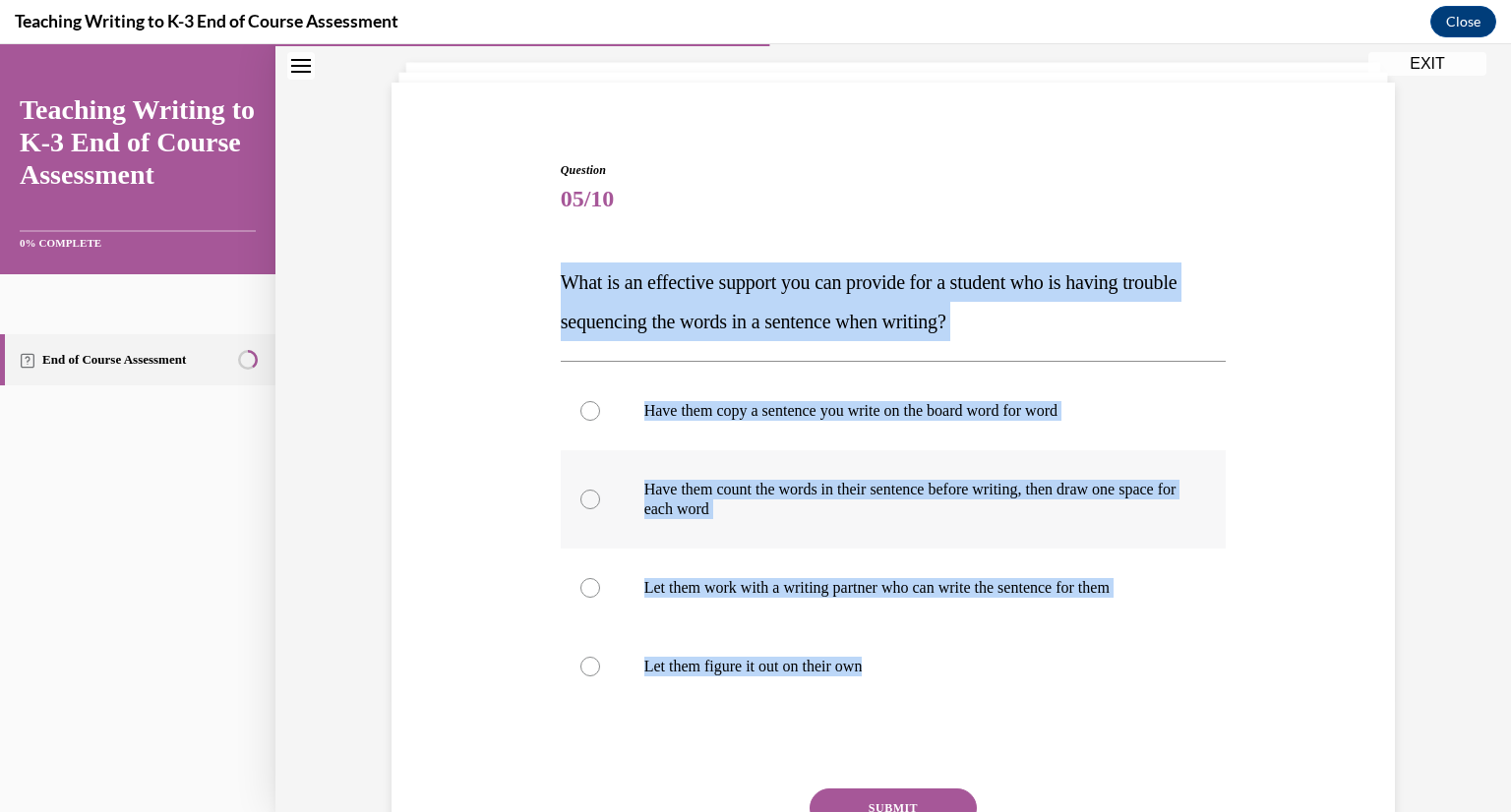
radio input "true"
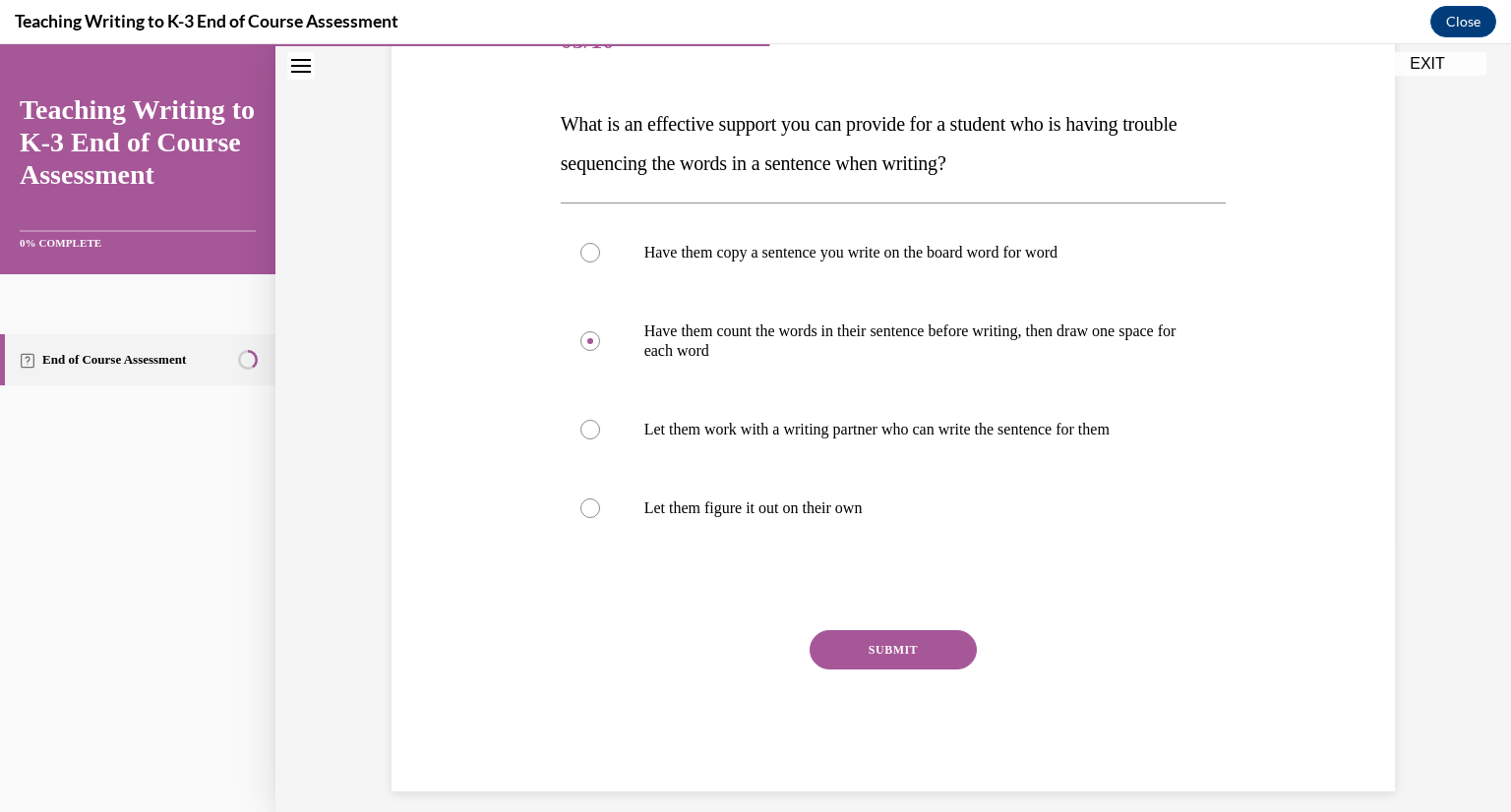
scroll to position [289, 0]
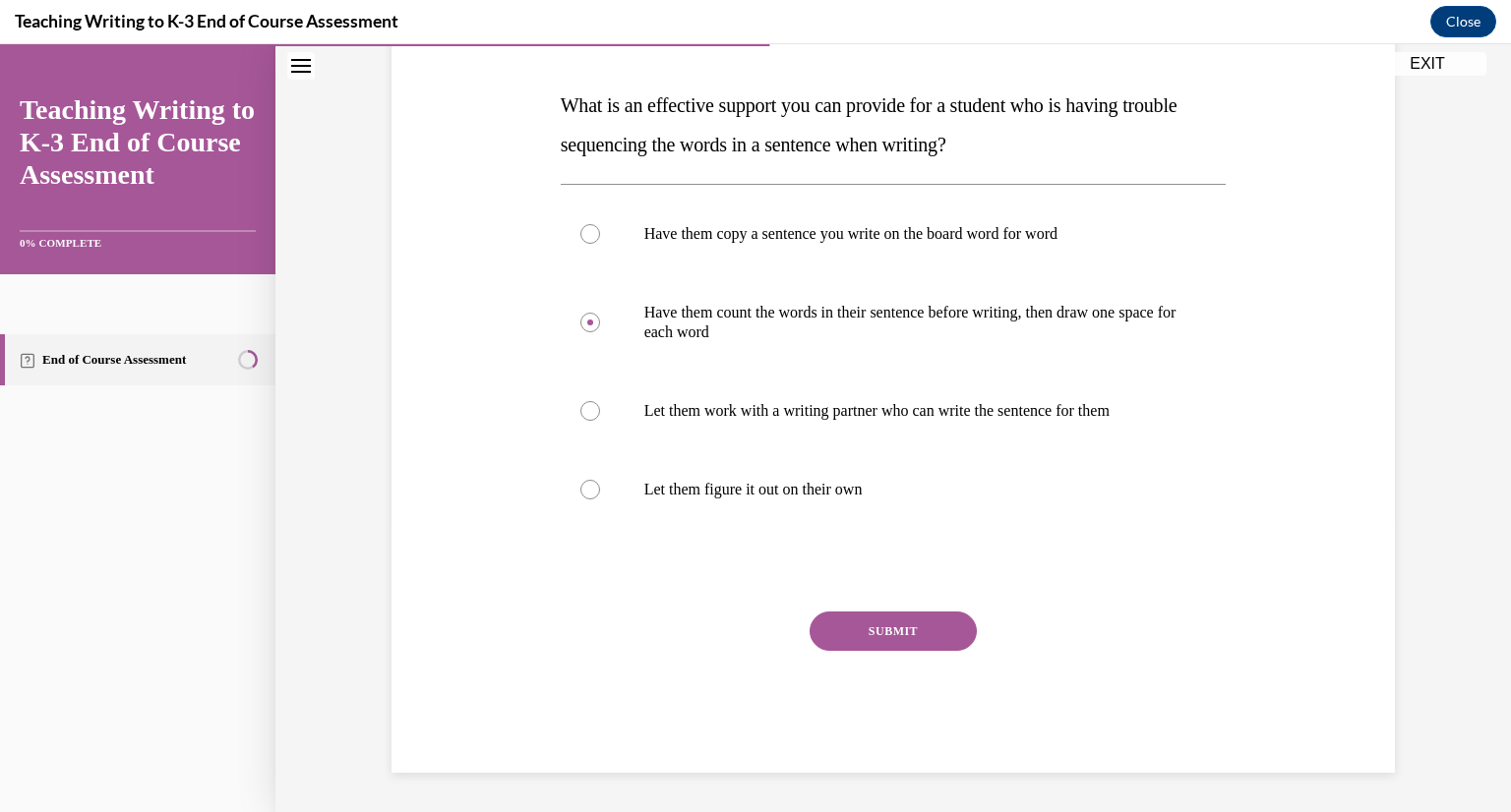
click at [904, 633] on button "SUBMIT" at bounding box center [893, 631] width 167 height 40
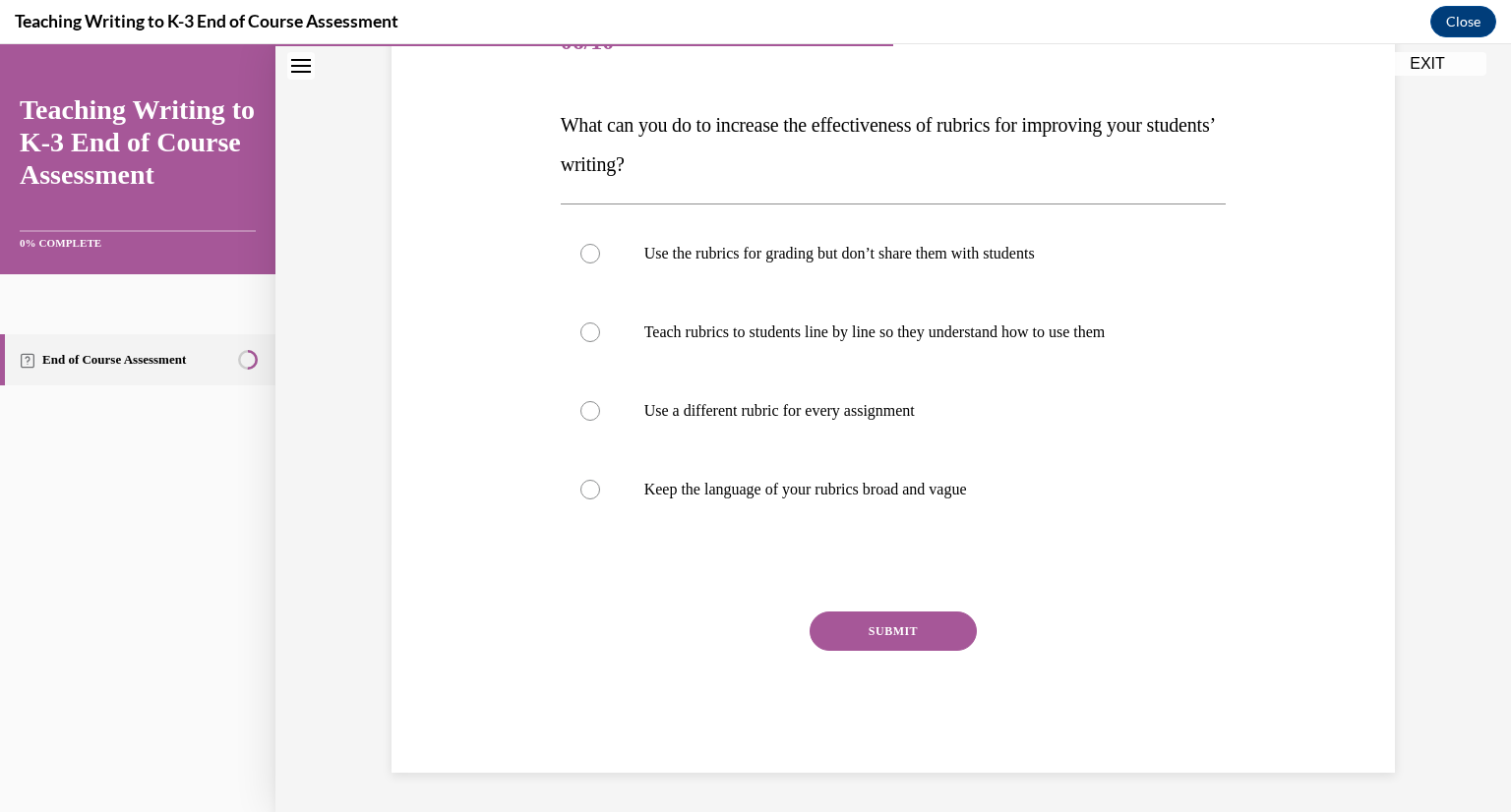
scroll to position [220, 0]
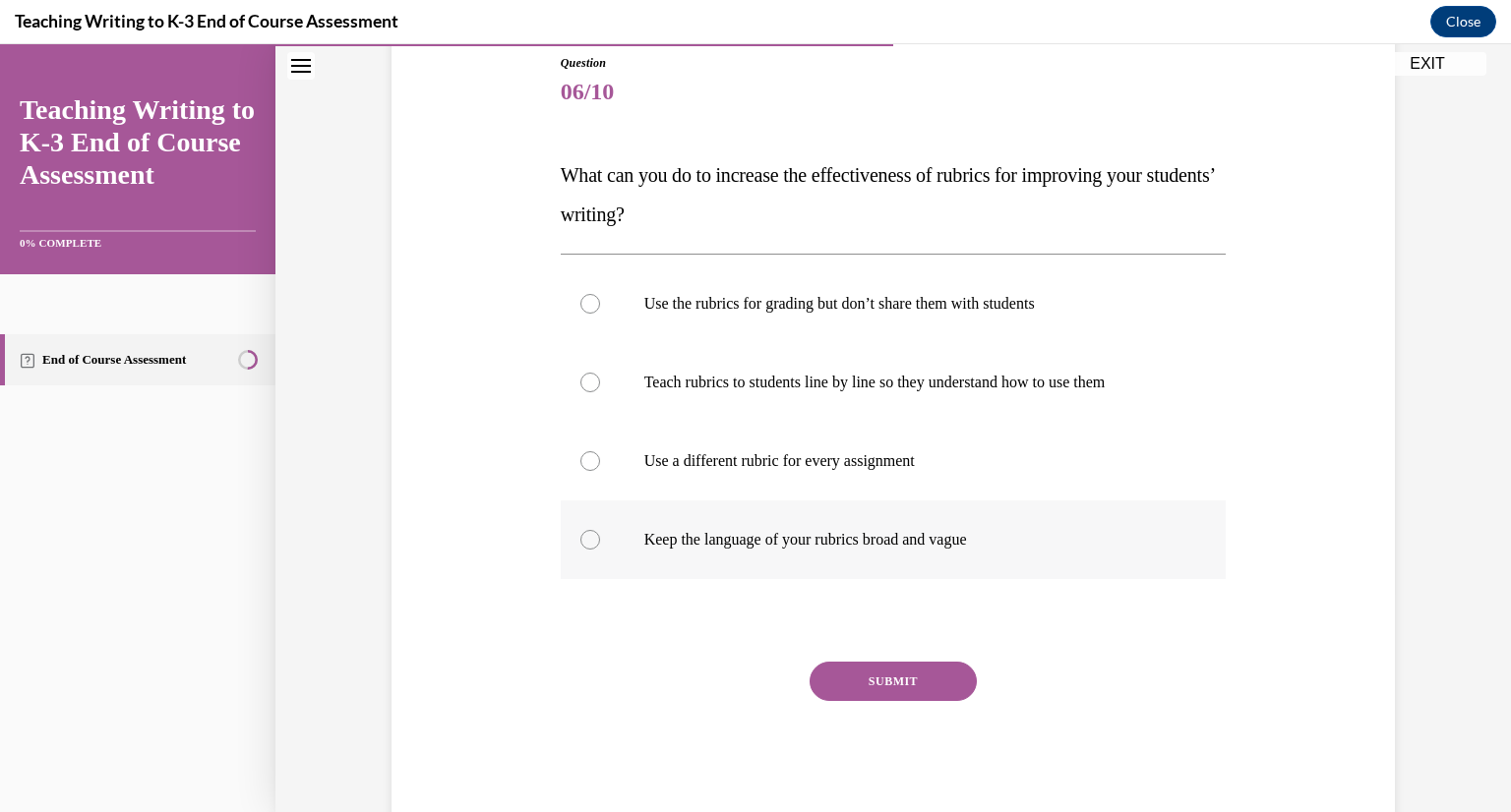
drag, startPoint x: 565, startPoint y: 176, endPoint x: 1032, endPoint y: 529, distance: 585.4
click at [1032, 529] on div "Question 06/10 What can you do to increase the effectiveness of rubrics for imp…" at bounding box center [894, 438] width 666 height 768
copy div "What can you do to increase the effectiveness of rubrics for improving your stu…"
click at [843, 381] on p "Teach rubrics to students line by line so they understand how to use them" at bounding box center [910, 383] width 533 height 20
click at [600, 381] on input "Teach rubrics to students line by line so they understand how to use them" at bounding box center [590, 383] width 20 height 20
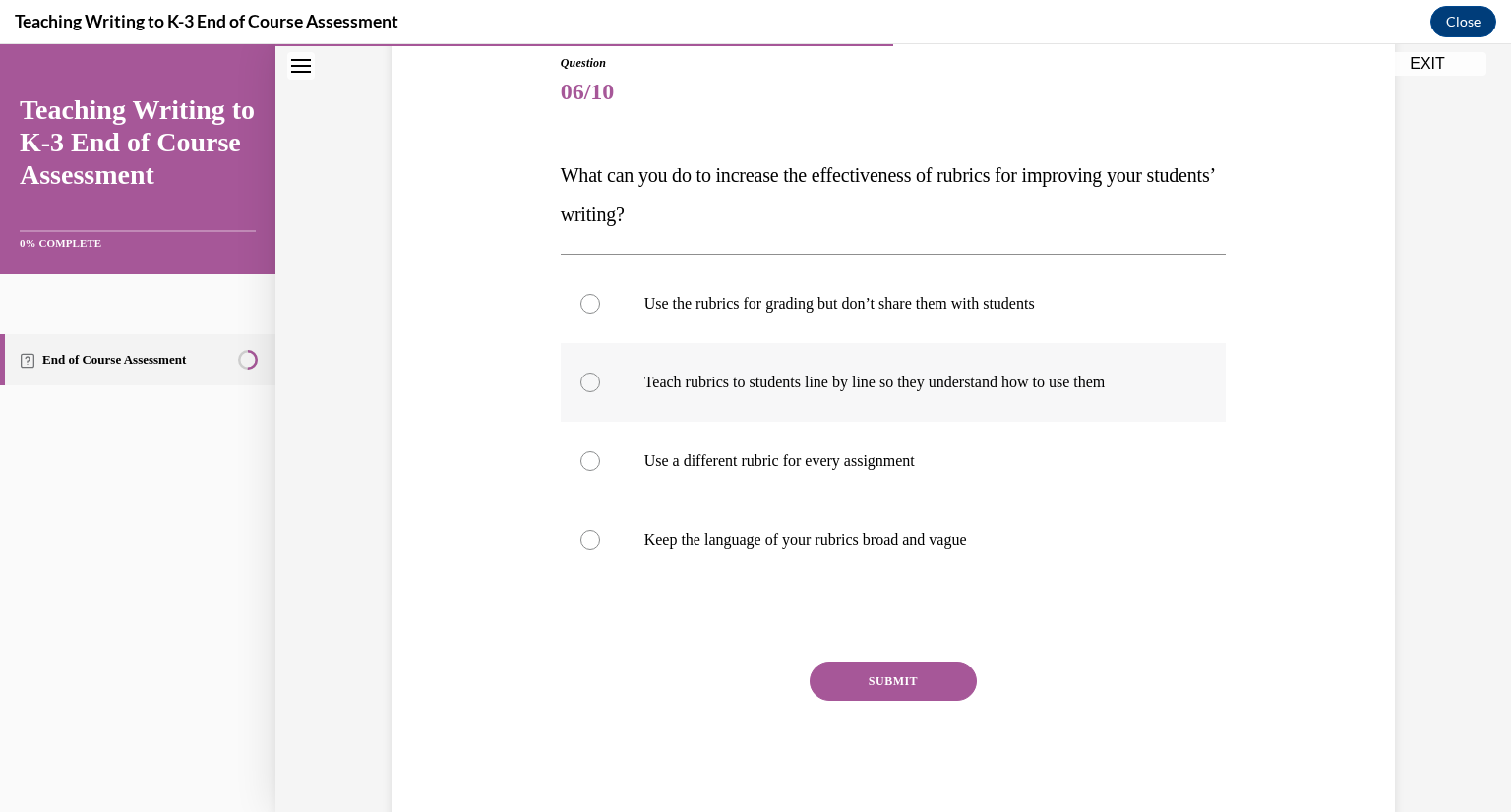
radio input "true"
click at [923, 683] on button "SUBMIT" at bounding box center [893, 681] width 167 height 40
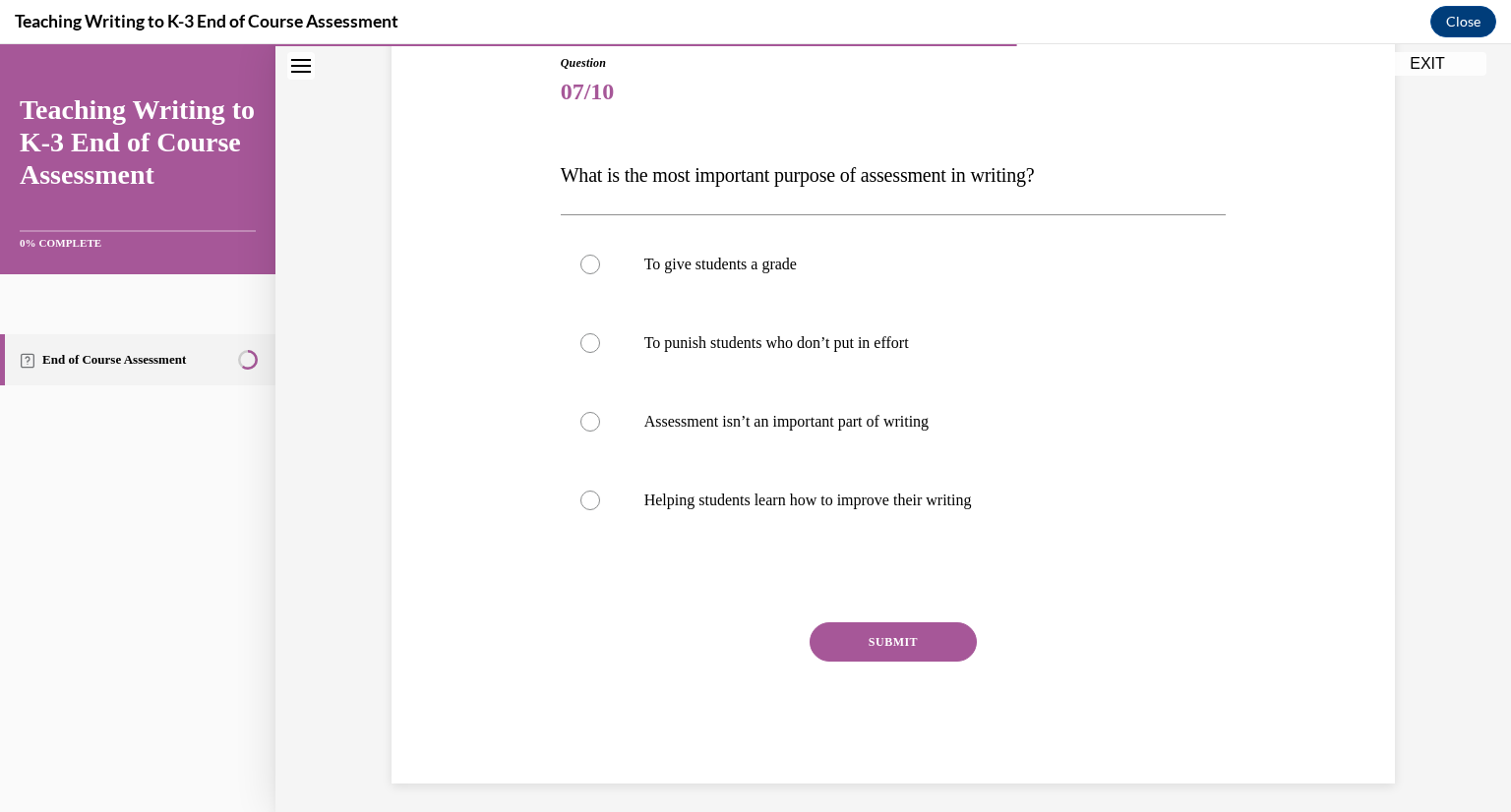
scroll to position [219, 0]
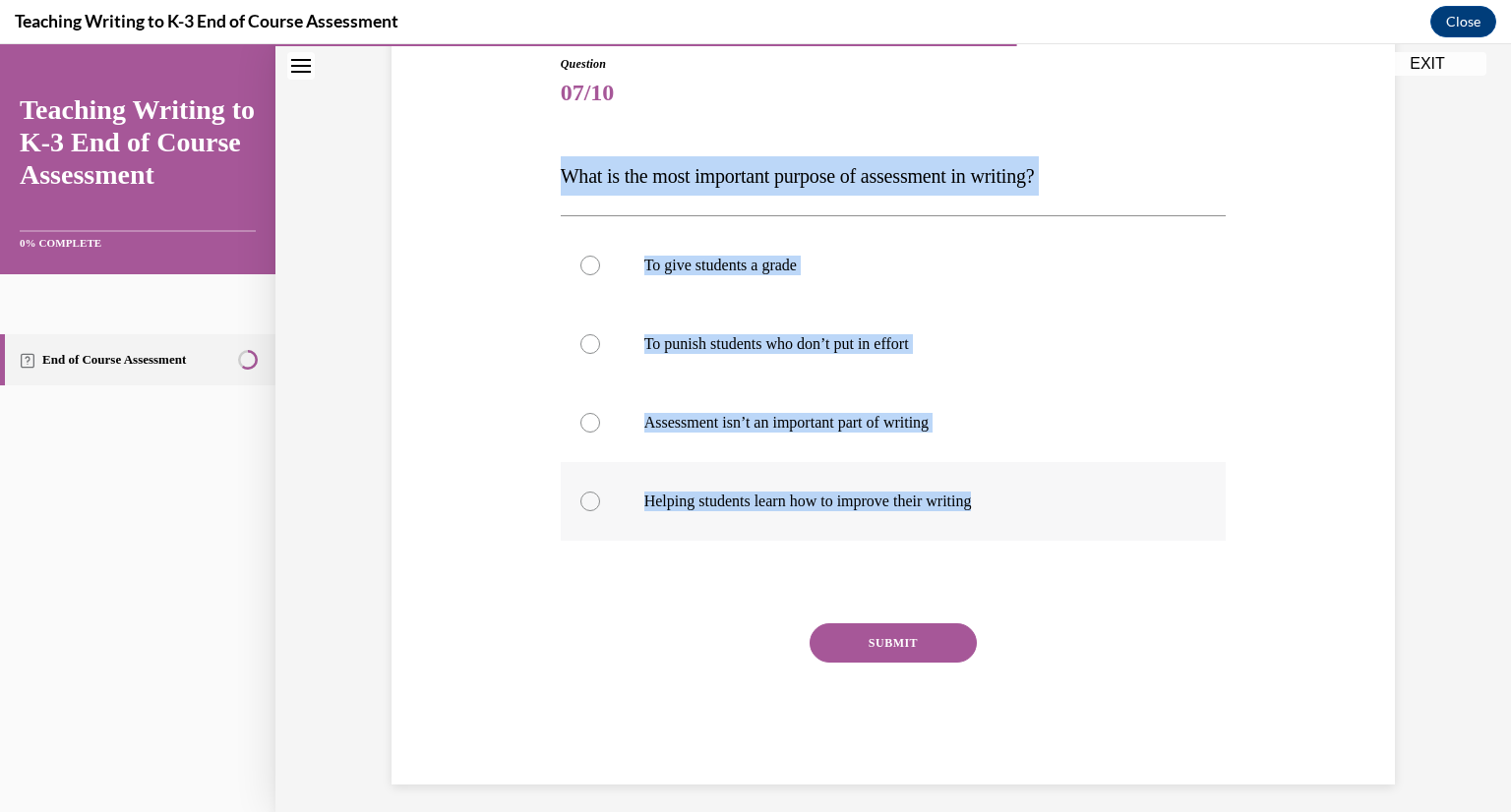
drag, startPoint x: 561, startPoint y: 163, endPoint x: 1028, endPoint y: 534, distance: 596.4
click at [1028, 534] on div "Question 07/10 What is the most important purpose of assessment in writing? To …" at bounding box center [894, 420] width 666 height 730
copy div "What is the most important purpose of assessment in writing? To give students a…"
click at [792, 498] on p "Helping students learn how to improve their writing" at bounding box center [910, 501] width 533 height 20
click at [600, 498] on input "Helping students learn how to improve their writing" at bounding box center [590, 501] width 20 height 20
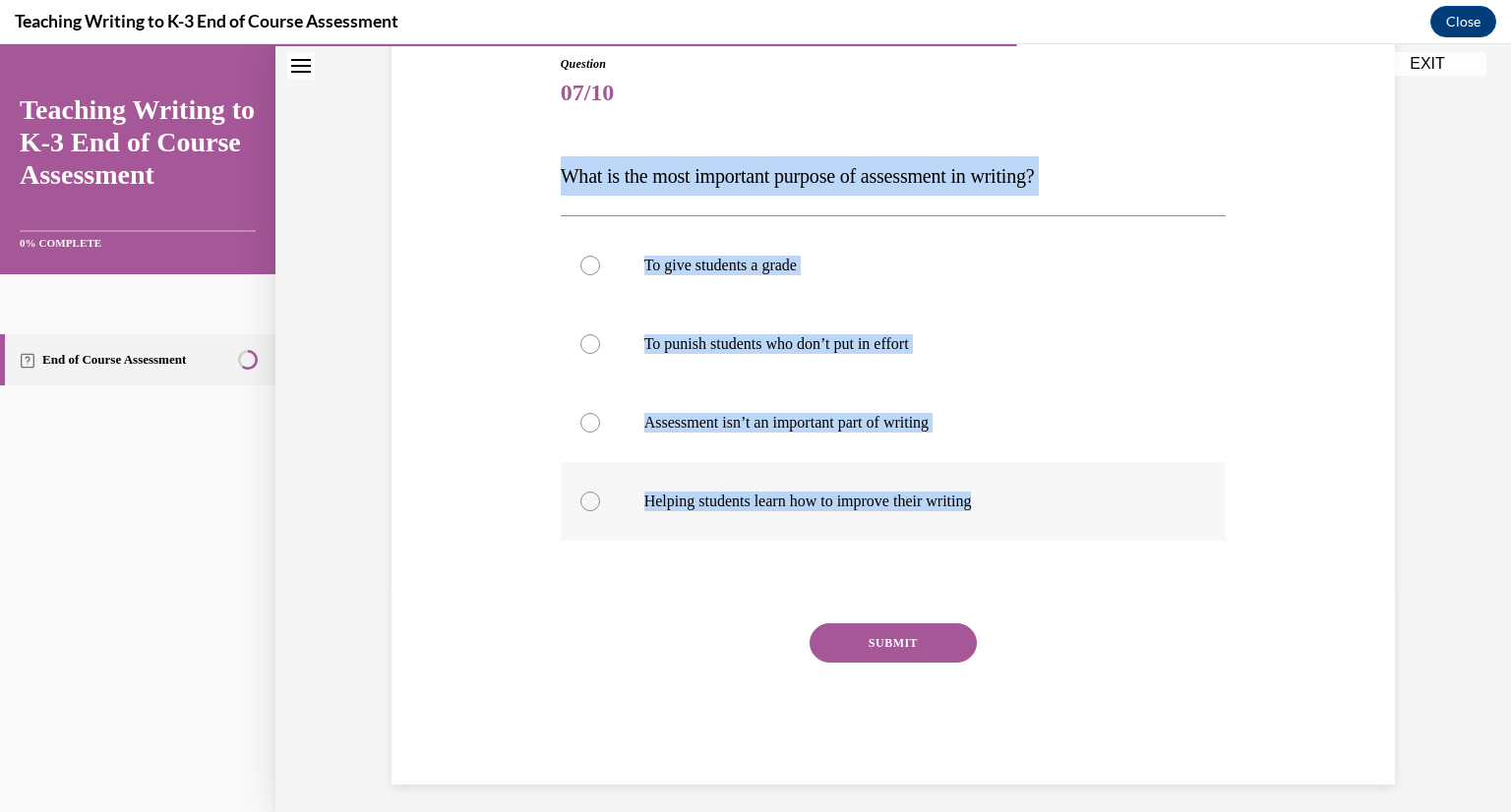
radio input "true"
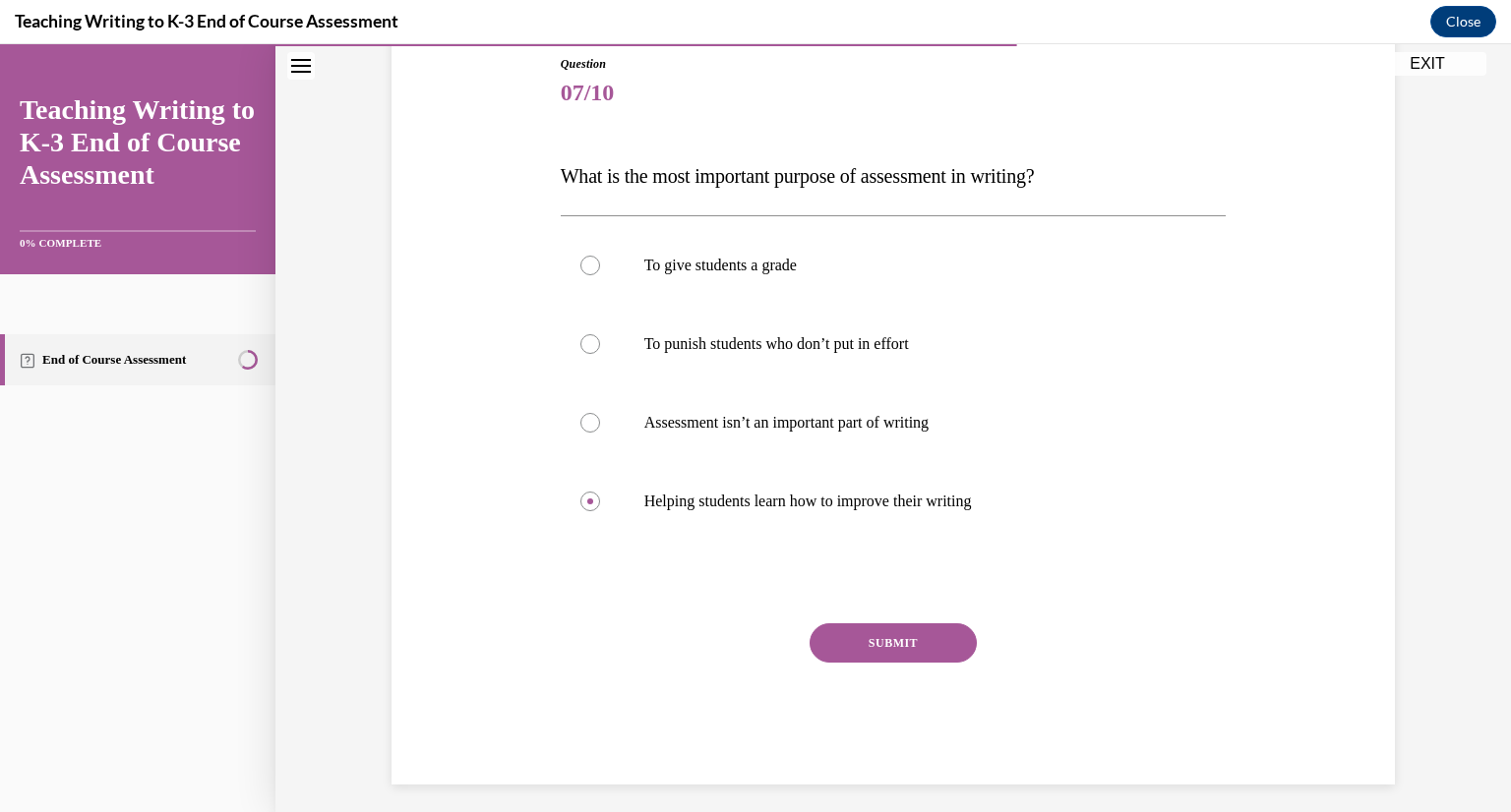
click at [900, 645] on button "SUBMIT" at bounding box center [893, 643] width 167 height 40
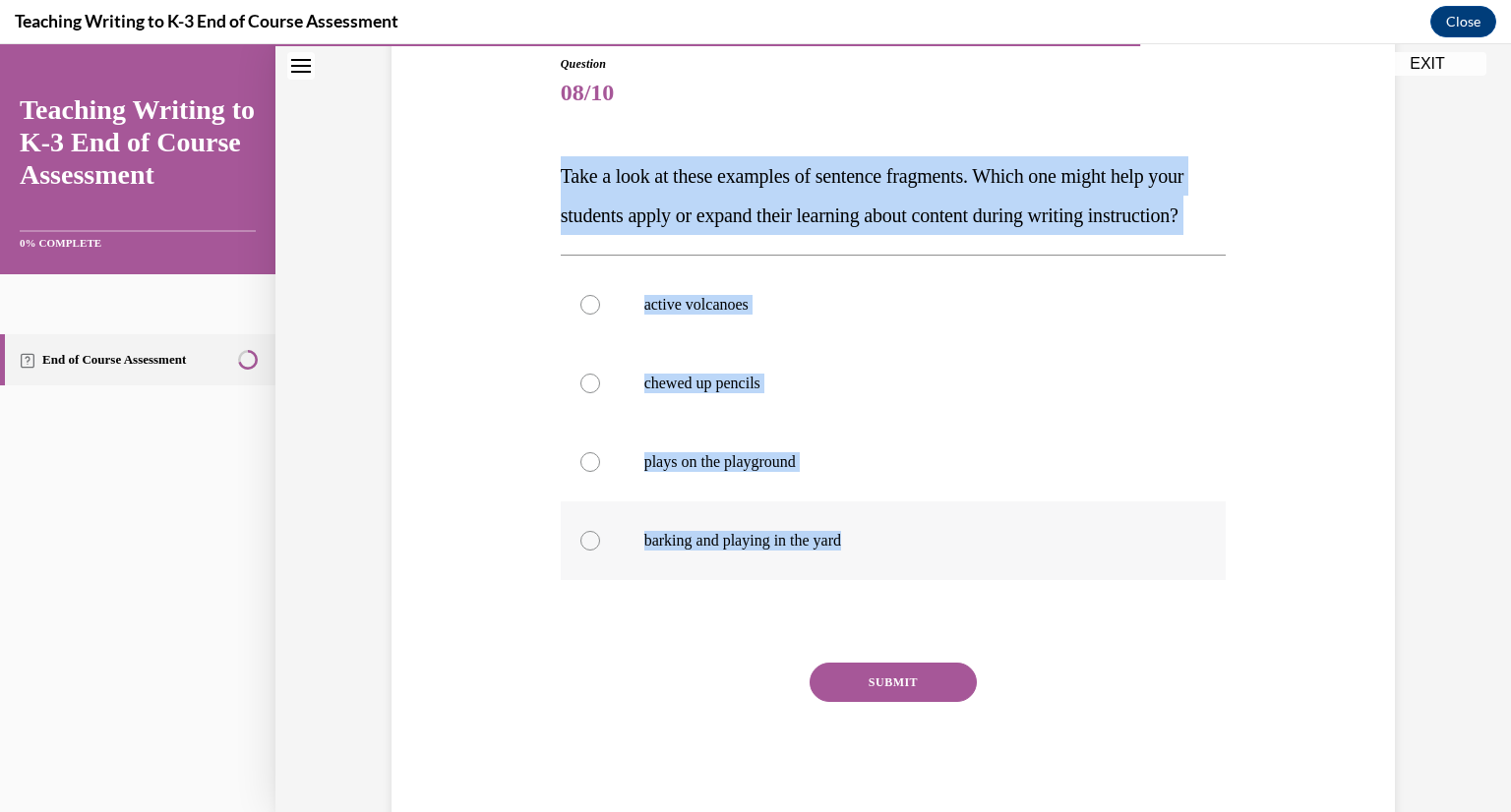
drag, startPoint x: 554, startPoint y: 155, endPoint x: 1034, endPoint y: 617, distance: 666.2
click at [1034, 617] on div "Question 08/10 Take a look at these examples of sentence fragments. Which one m…" at bounding box center [894, 409] width 1013 height 828
copy div "Take a look at these examples of sentence fragments. Which one might help your …"
click at [790, 315] on p "active volcanoes" at bounding box center [910, 305] width 533 height 20
click at [600, 315] on input "active volcanoes" at bounding box center [590, 305] width 20 height 20
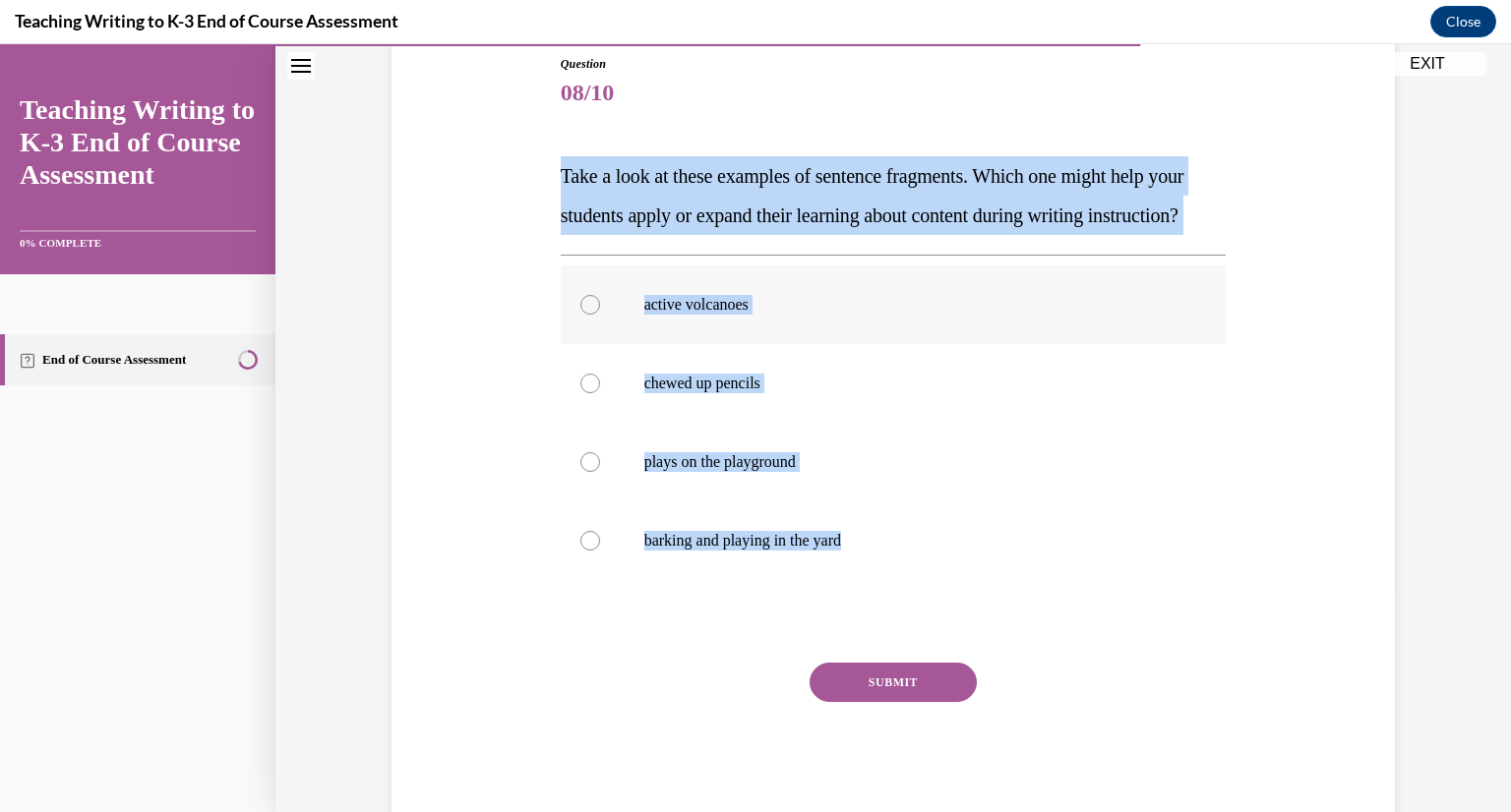
radio input "true"
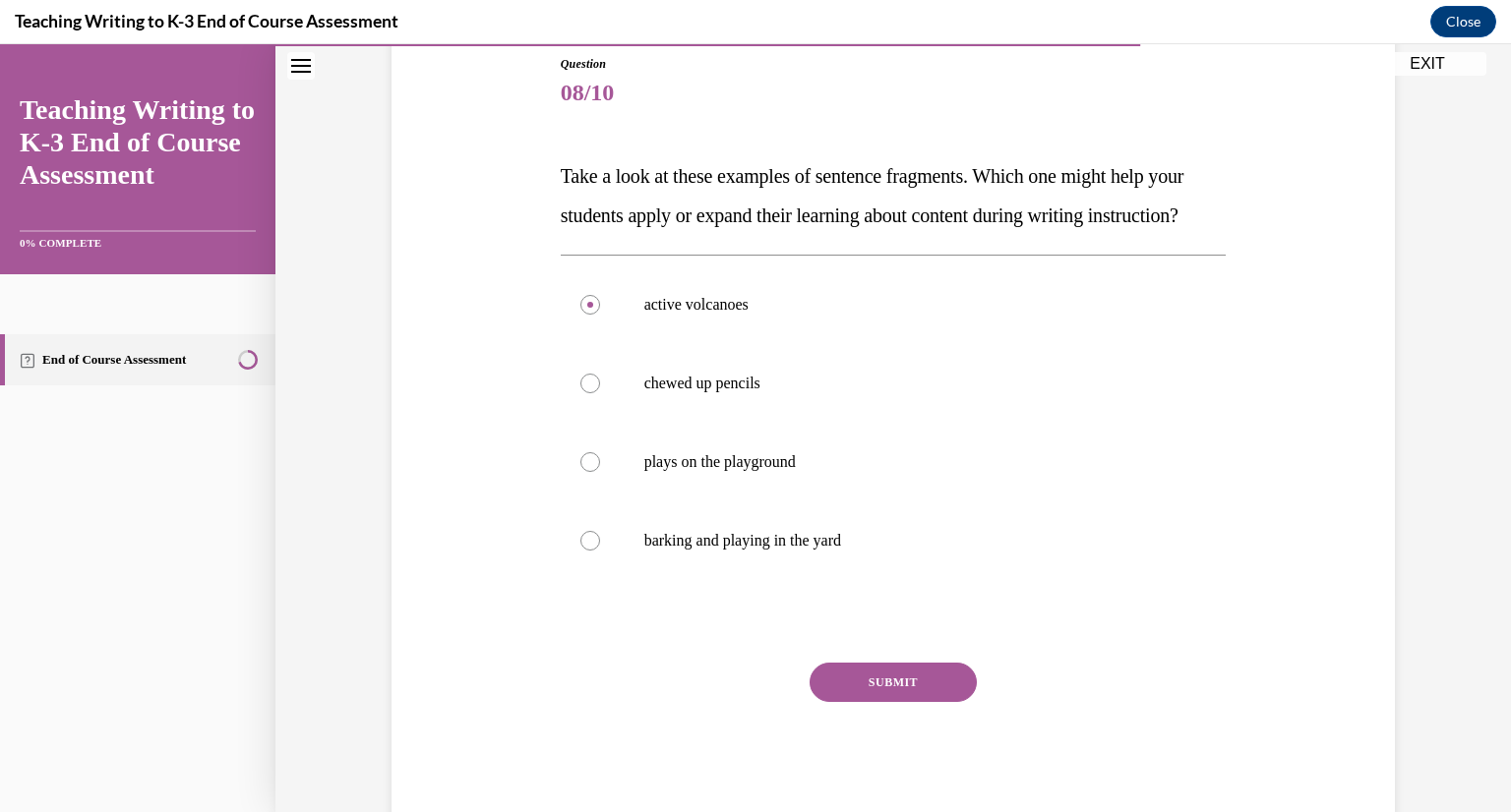
click at [909, 702] on button "SUBMIT" at bounding box center [893, 682] width 167 height 40
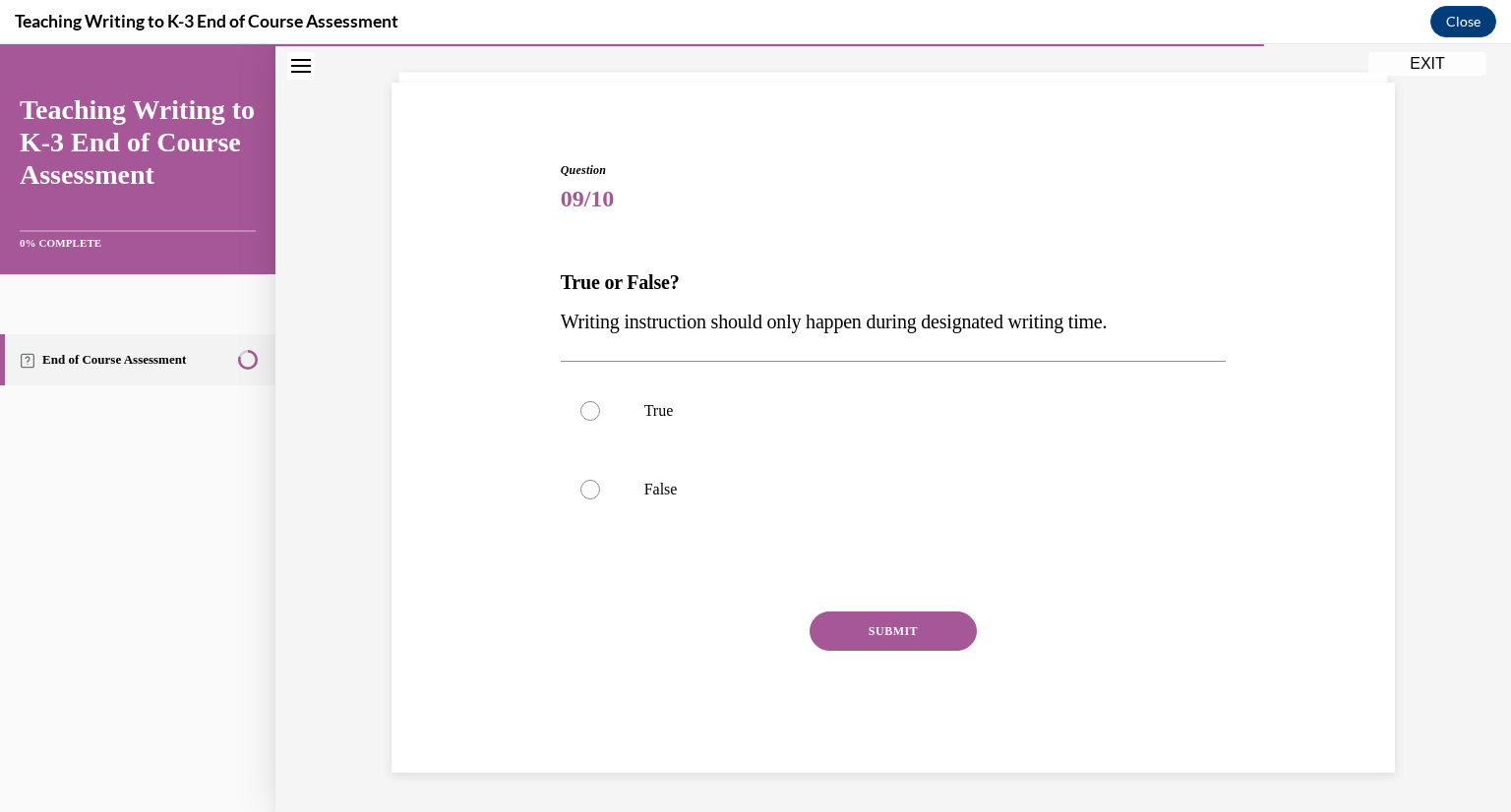
scroll to position [112, 0]
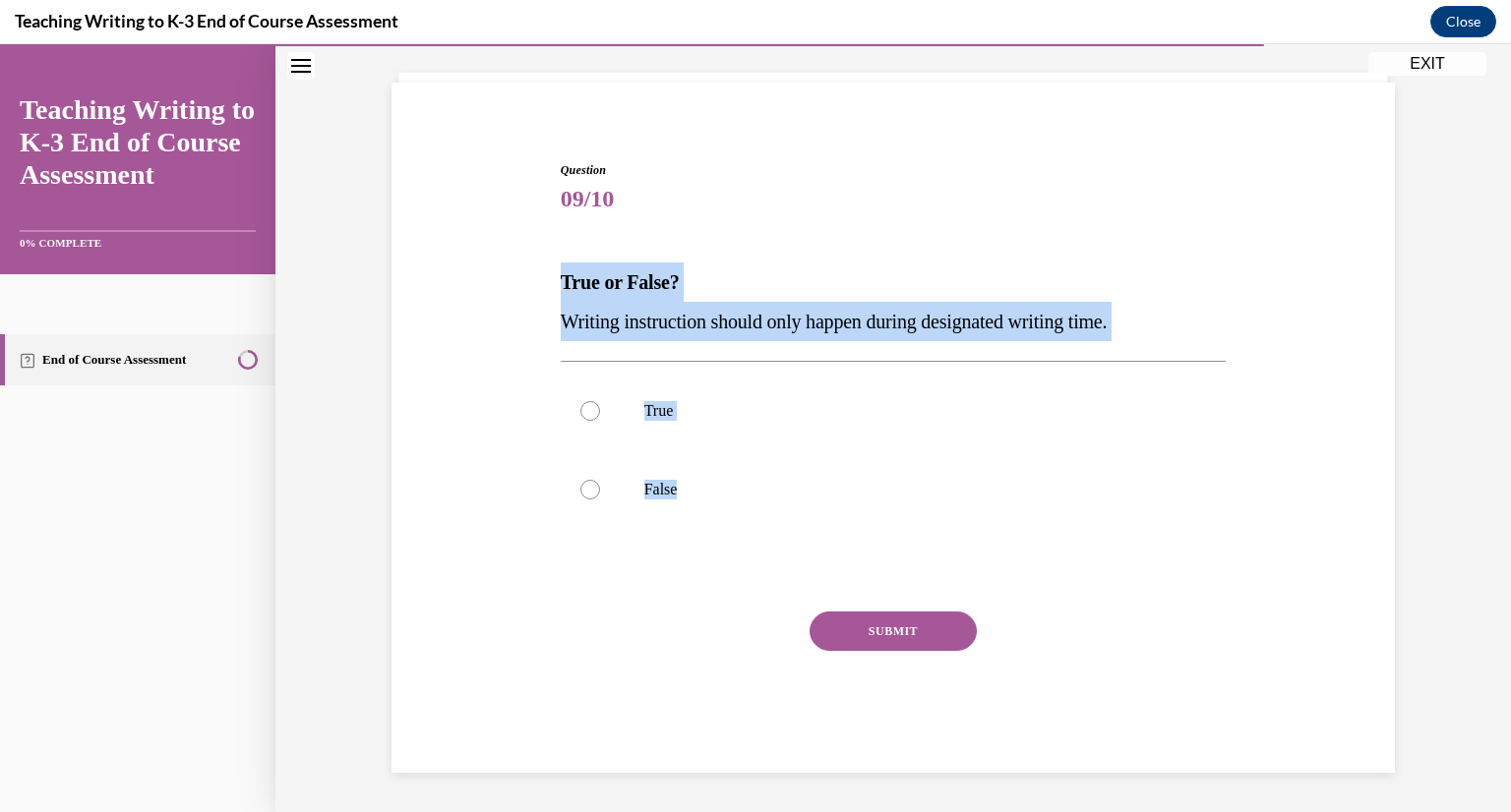
drag, startPoint x: 546, startPoint y: 271, endPoint x: 834, endPoint y: 563, distance: 410.1
click at [834, 563] on div "Question 09/10 True or False? Writing instruction should only happen during des…" at bounding box center [894, 437] width 1013 height 671
copy div "True or False? Writing instruction should only happen during designated writing…"
click at [704, 478] on label "False" at bounding box center [894, 490] width 666 height 79
click at [600, 480] on input "False" at bounding box center [590, 490] width 20 height 20
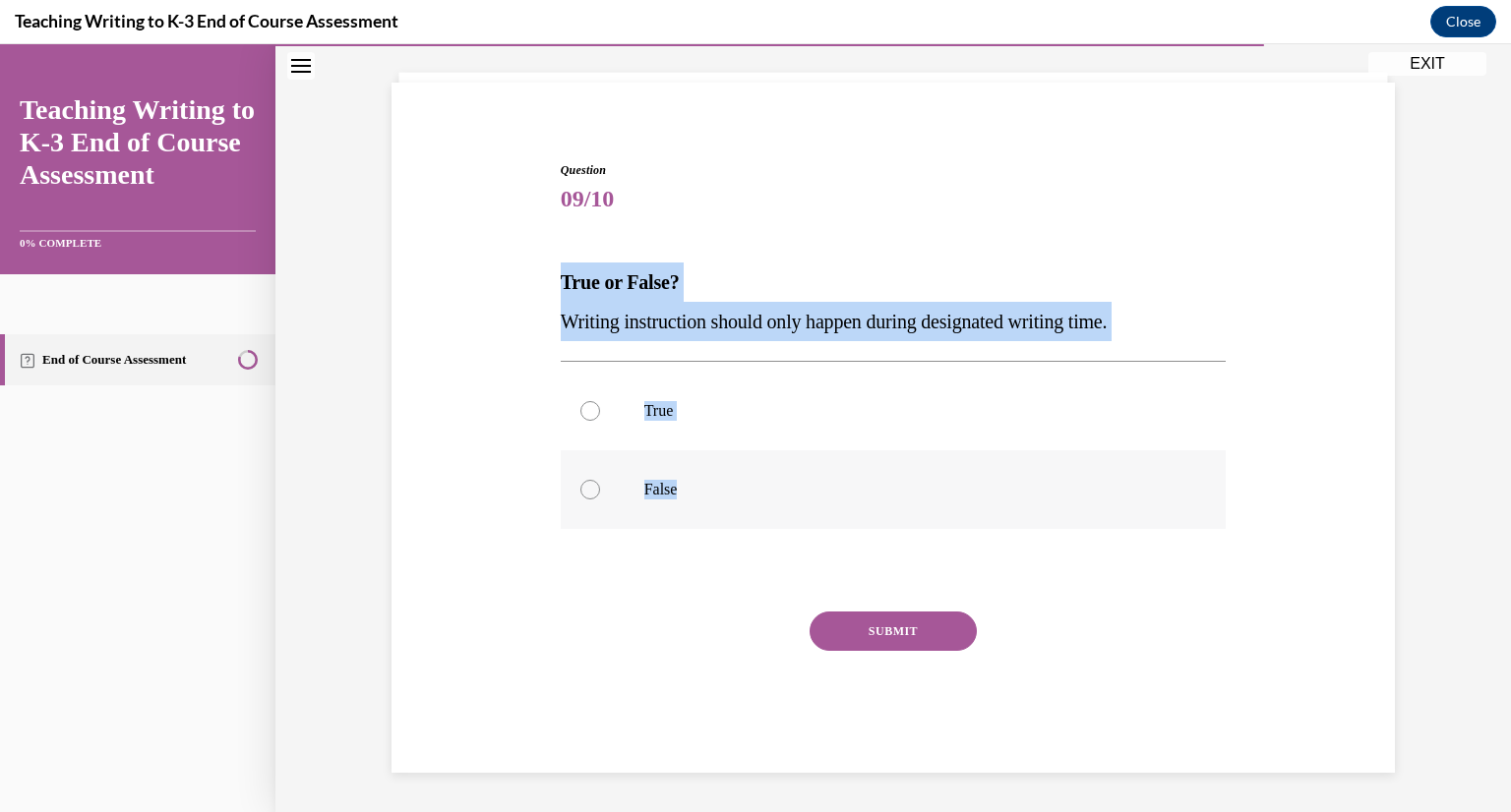
radio input "true"
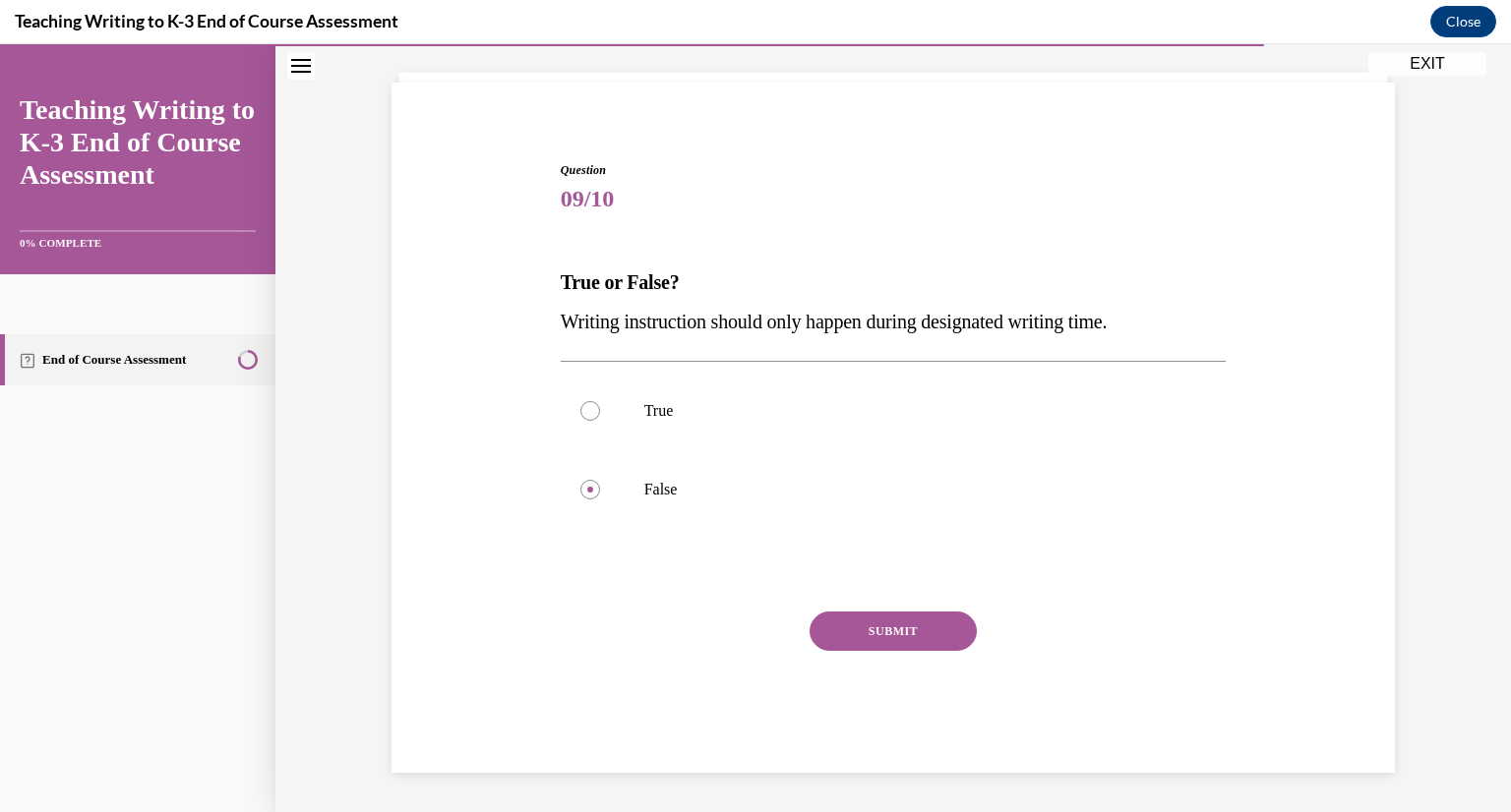
click at [904, 637] on button "SUBMIT" at bounding box center [893, 631] width 167 height 40
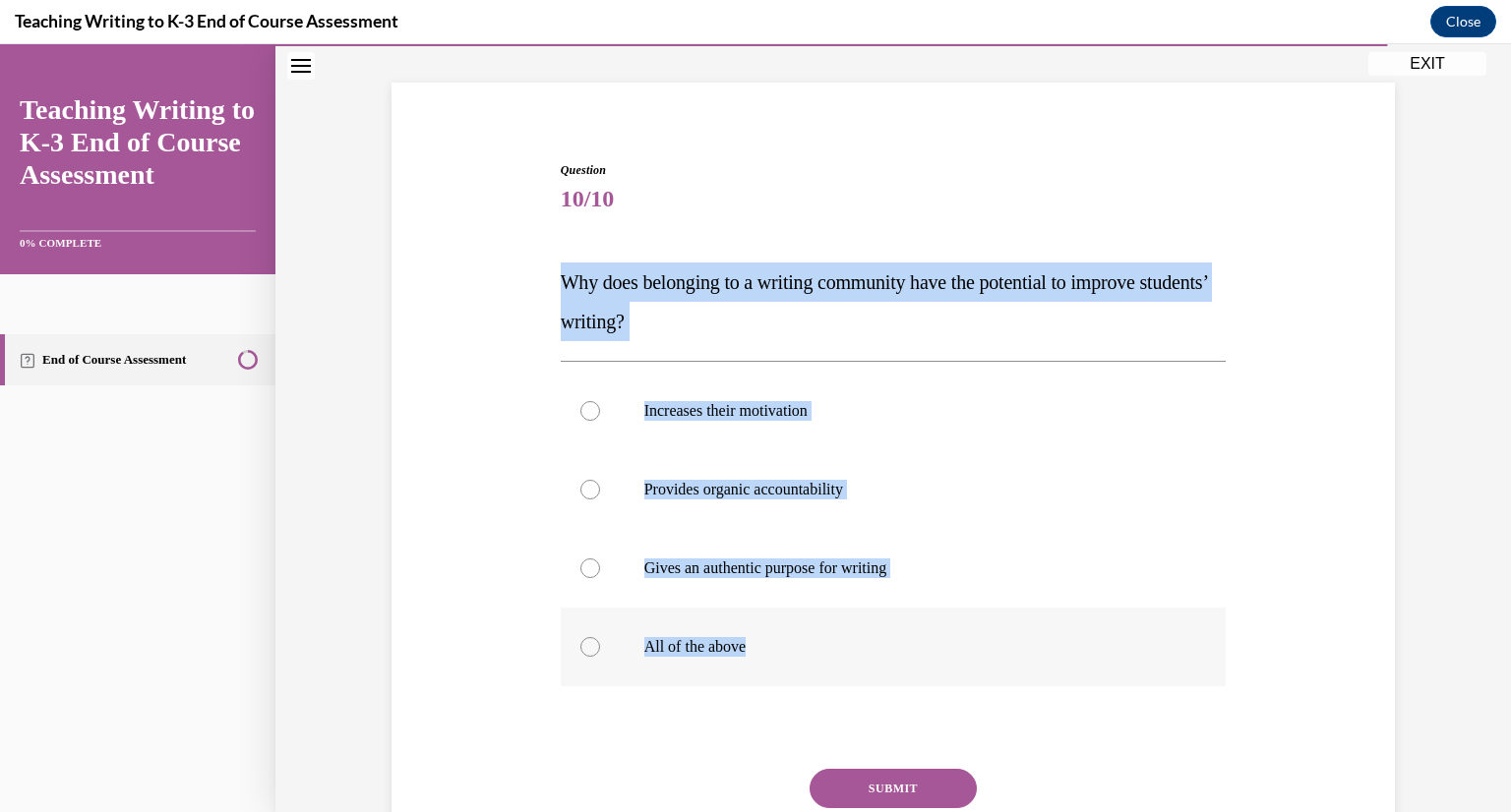
drag, startPoint x: 550, startPoint y: 249, endPoint x: 922, endPoint y: 636, distance: 536.8
click at [922, 636] on div "Question 10/10 Why does belonging to a writing community have the potential to …" at bounding box center [894, 515] width 1013 height 828
click at [697, 667] on label "All of the above" at bounding box center [894, 647] width 666 height 79
click at [600, 657] on input "All of the above" at bounding box center [590, 647] width 20 height 20
radio input "true"
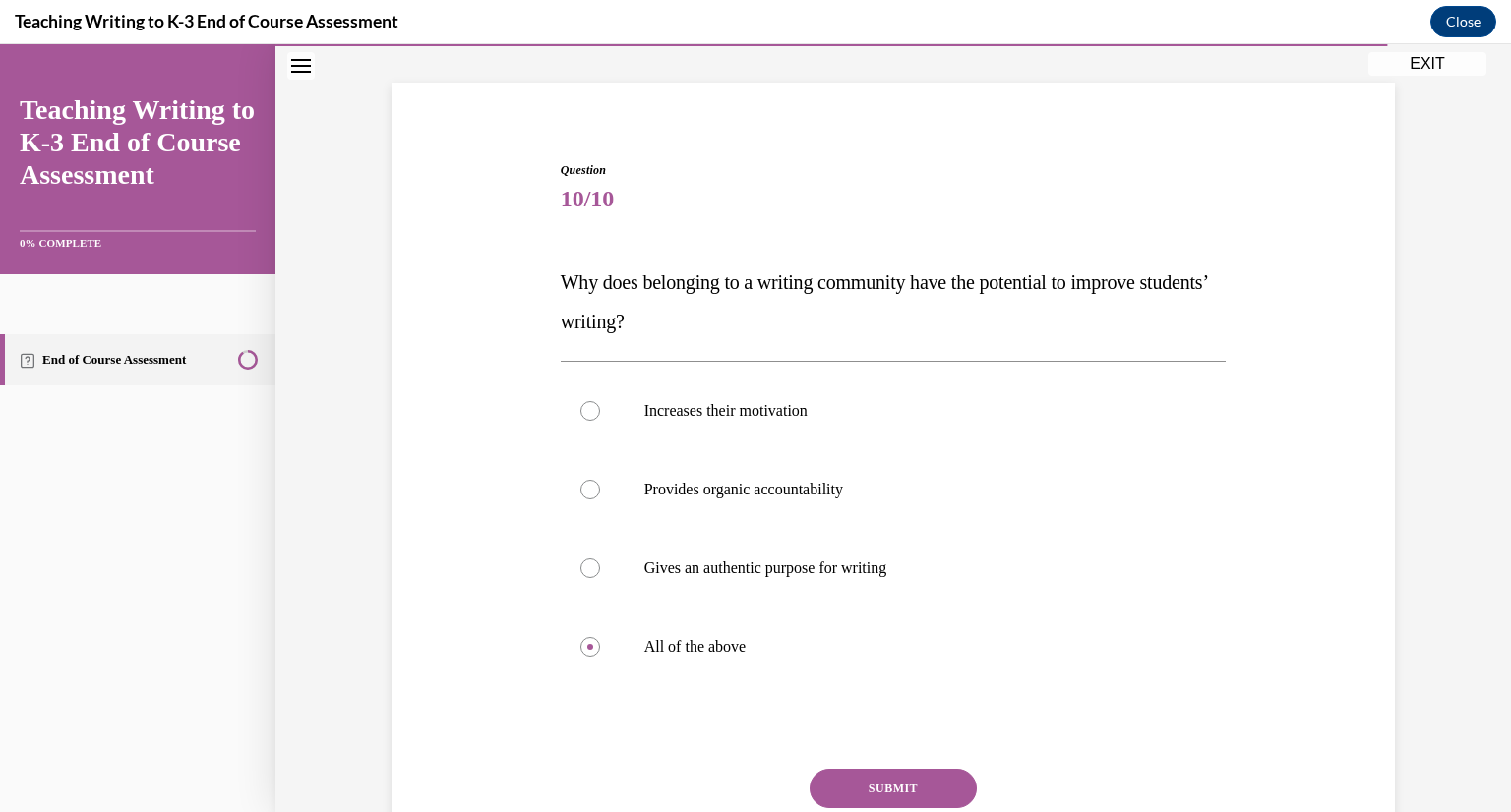
click at [910, 791] on button "SUBMIT" at bounding box center [893, 788] width 167 height 40
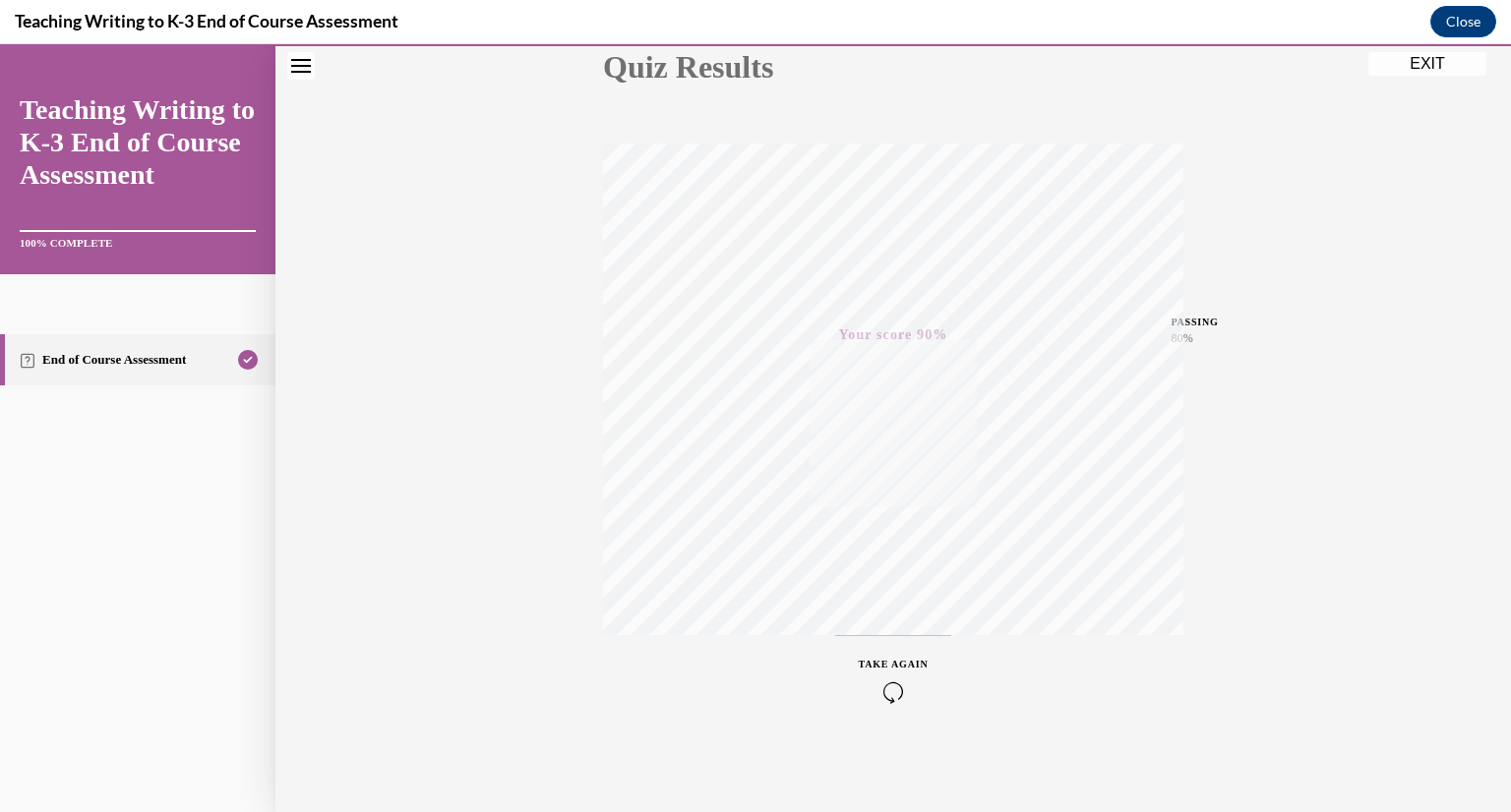
scroll to position [0, 0]
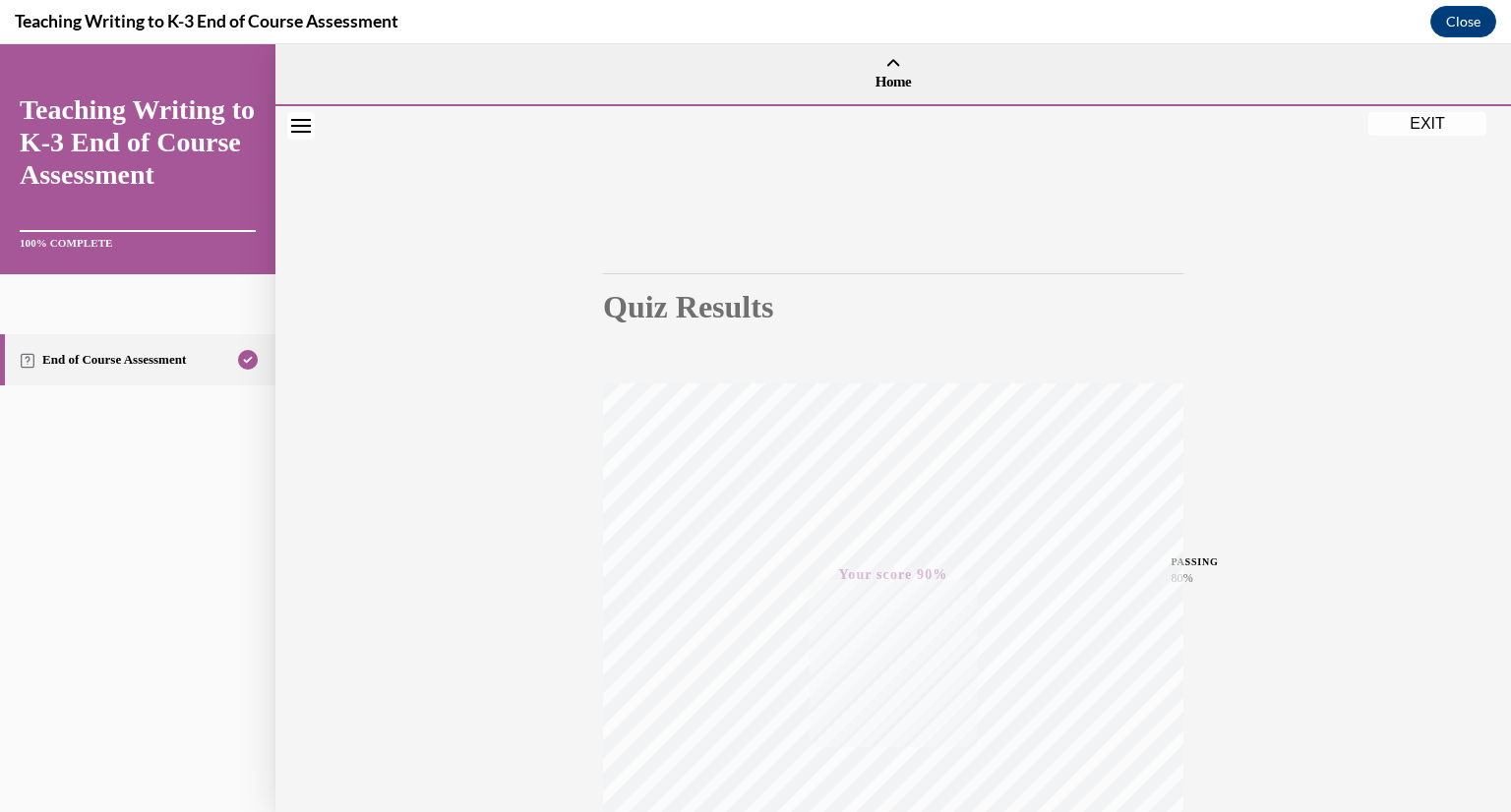
click at [1412, 130] on button "EXIT" at bounding box center [1427, 124] width 118 height 24
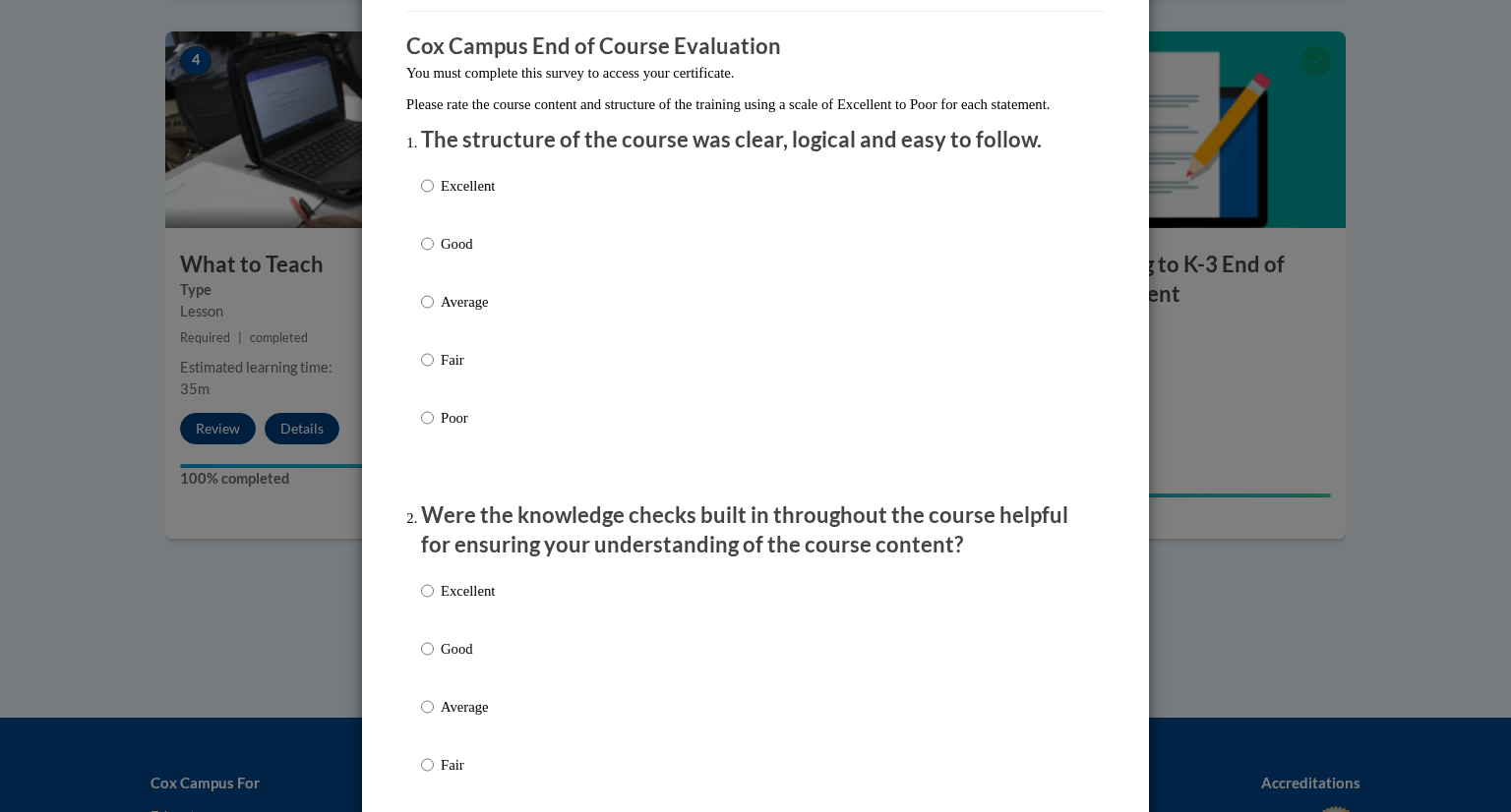
scroll to position [154, 0]
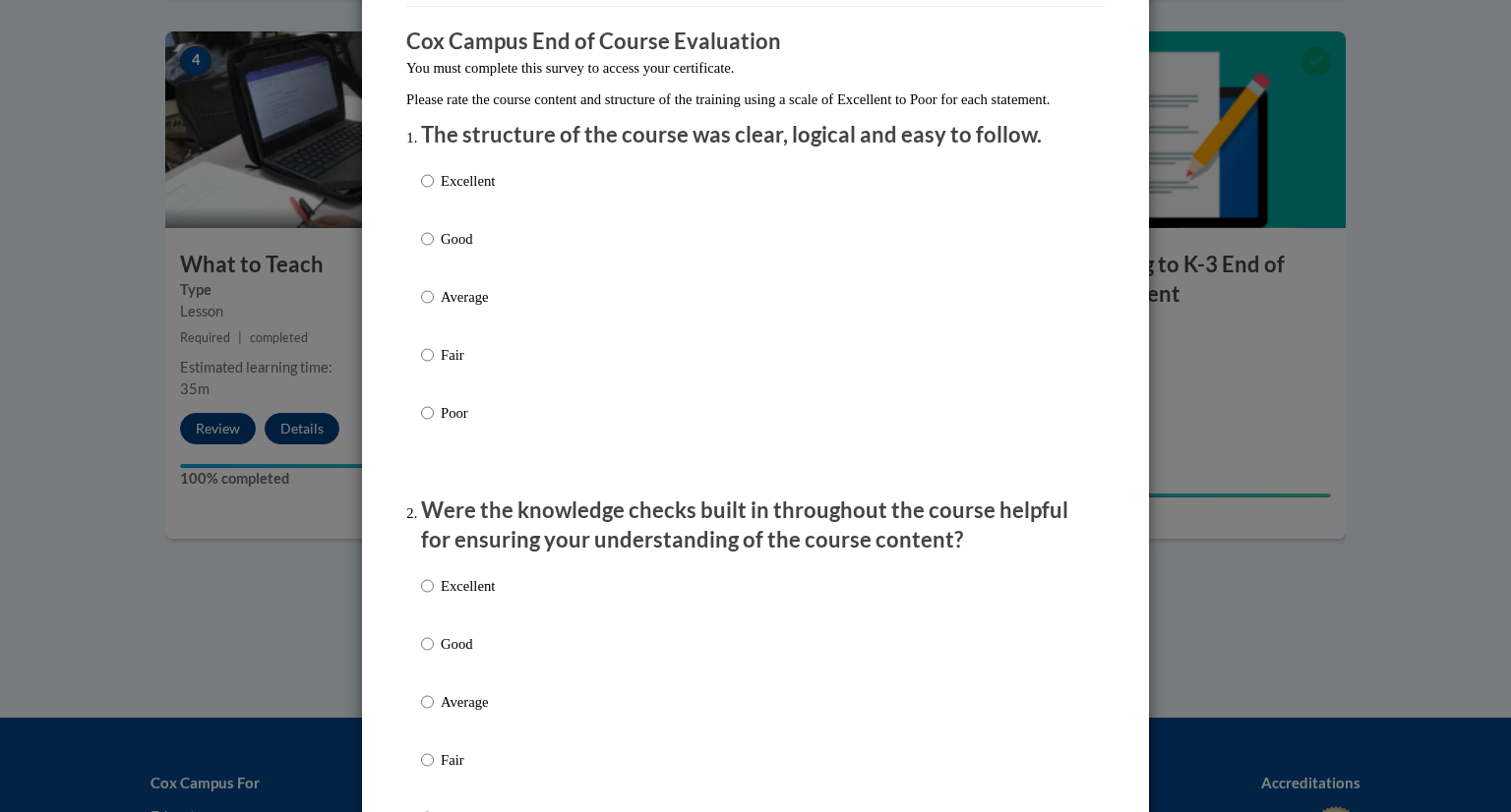
click at [469, 249] on p "Good" at bounding box center [467, 239] width 54 height 22
click at [433, 249] on input "Good" at bounding box center [426, 239] width 13 height 22
radio input "true"
click at [469, 655] on p "Good" at bounding box center [467, 644] width 54 height 22
click at [433, 655] on input "Good" at bounding box center [426, 644] width 13 height 22
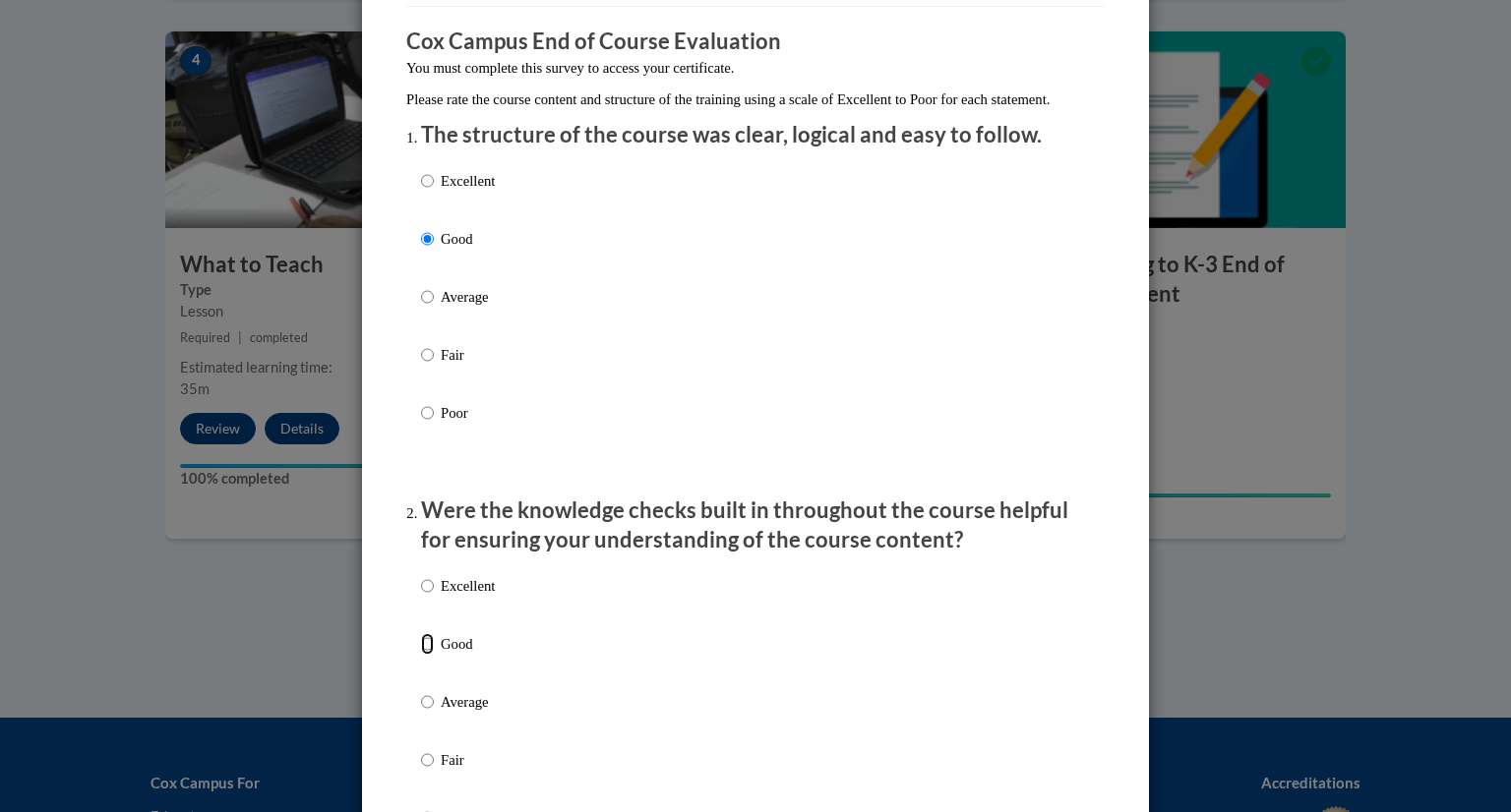
radio input "true"
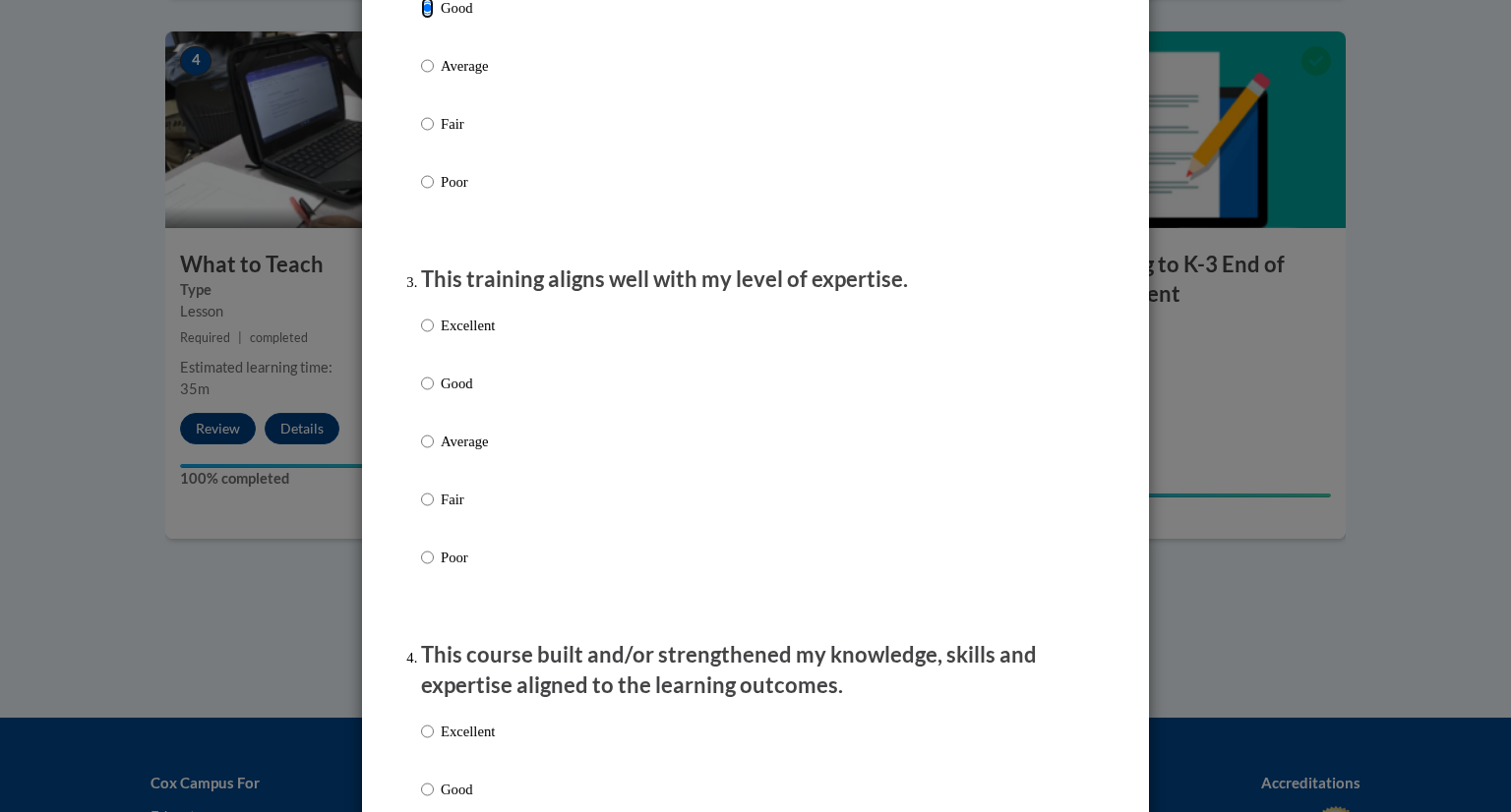
scroll to position [805, 0]
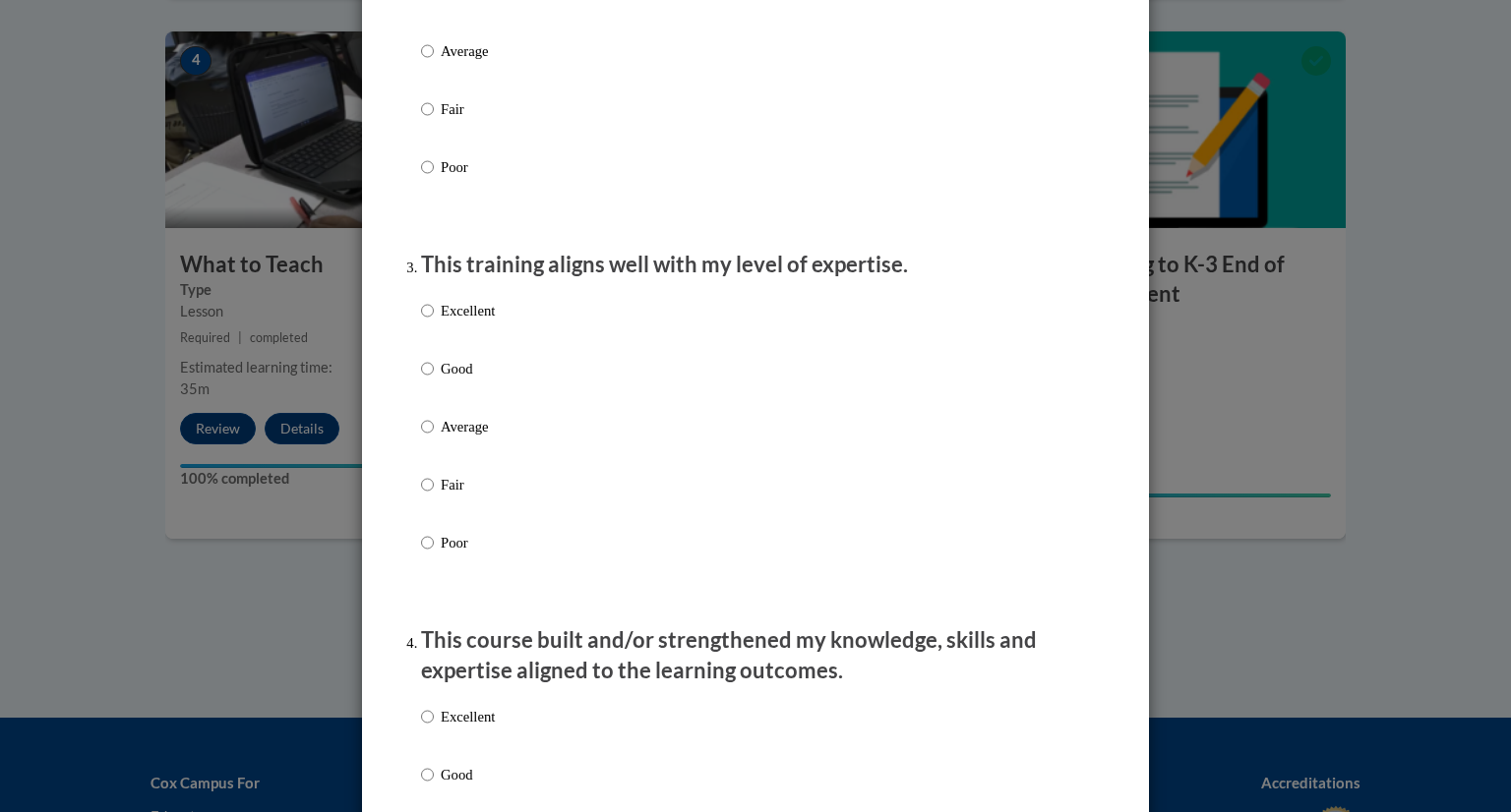
click at [463, 380] on p "Good" at bounding box center [467, 369] width 54 height 22
click at [433, 380] on input "Good" at bounding box center [426, 369] width 13 height 22
radio input "true"
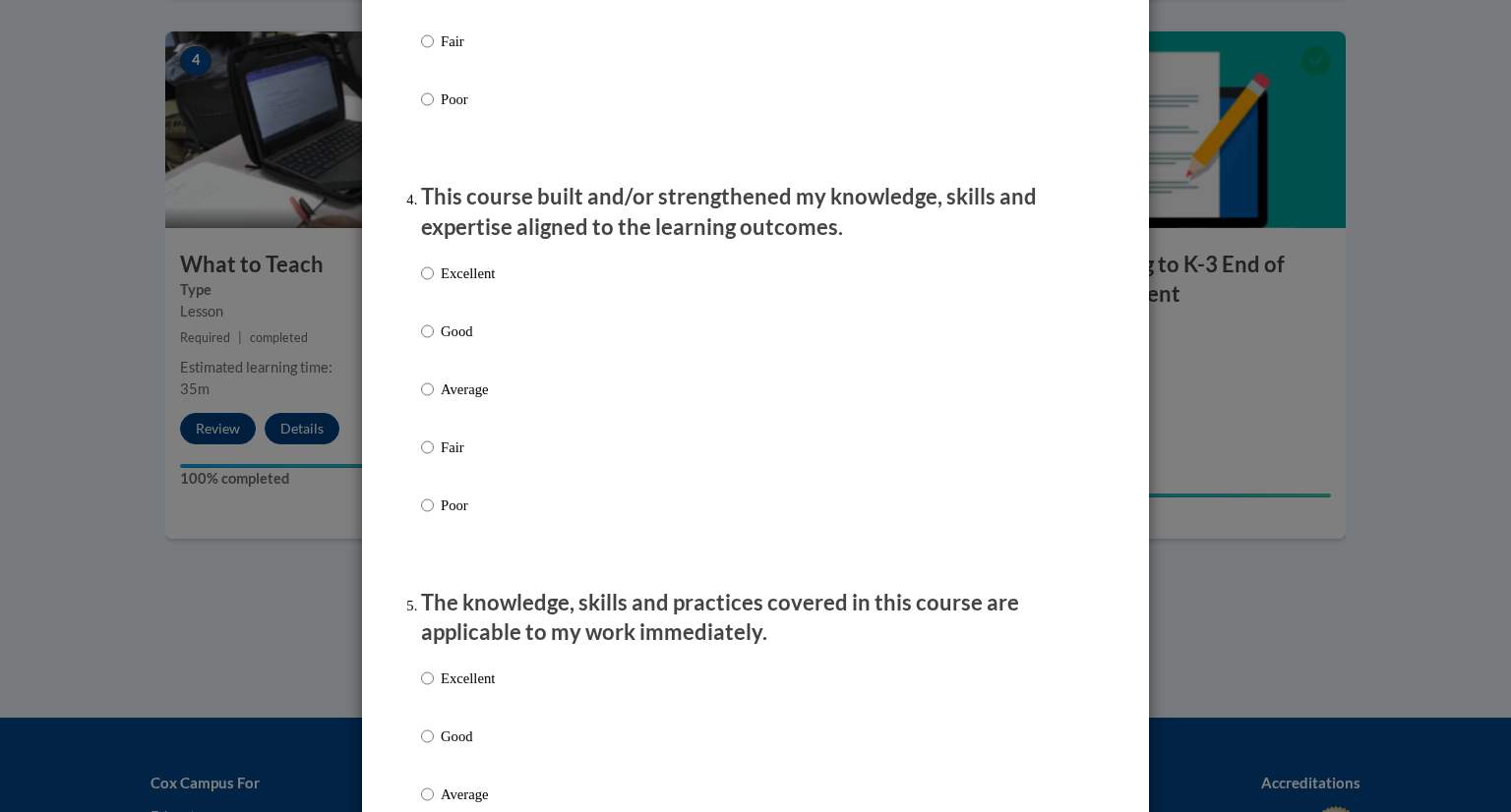
scroll to position [1252, 0]
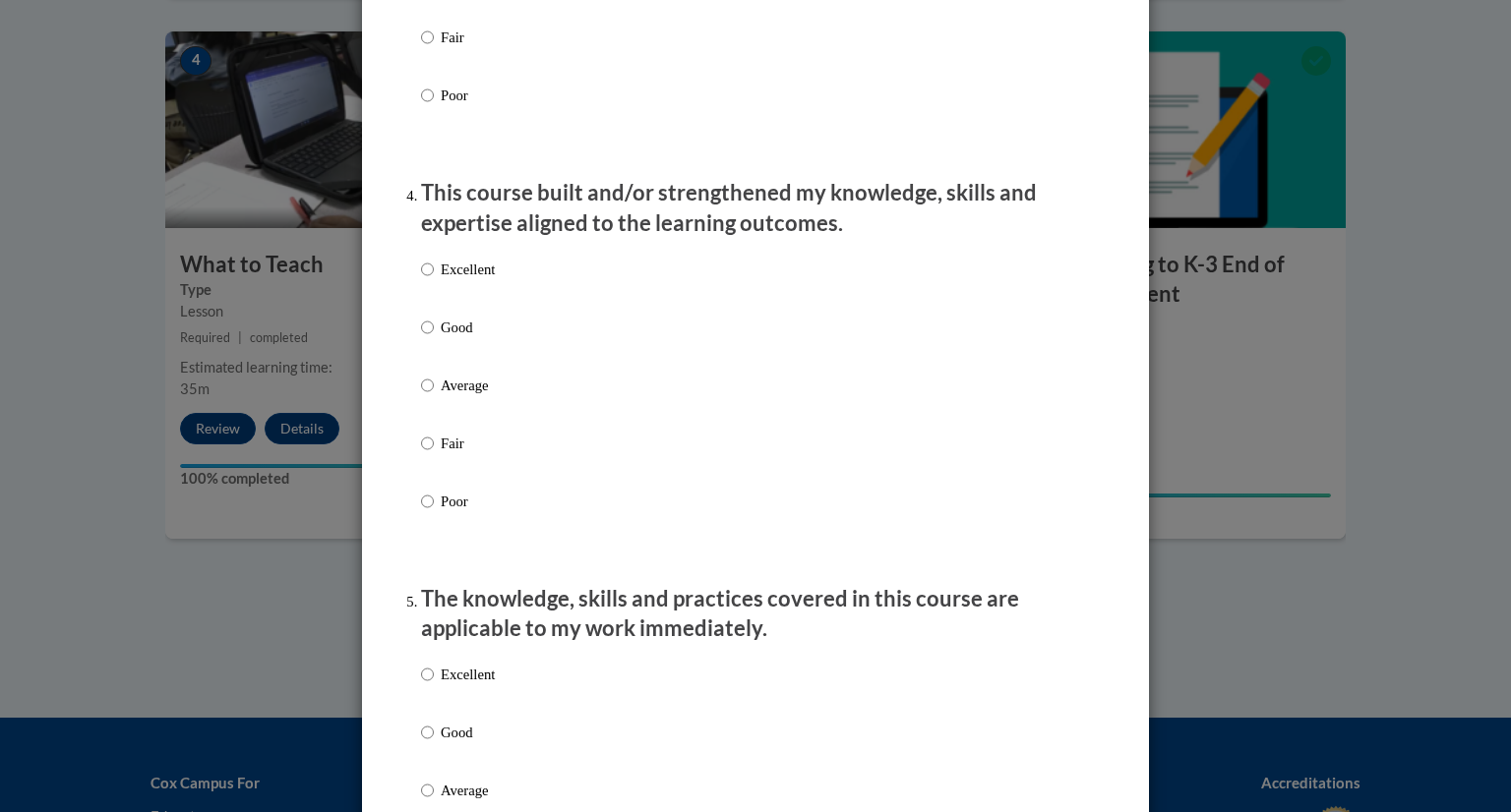
click at [472, 338] on p "Good" at bounding box center [467, 327] width 54 height 22
click at [433, 338] on input "Good" at bounding box center [426, 327] width 13 height 22
radio input "true"
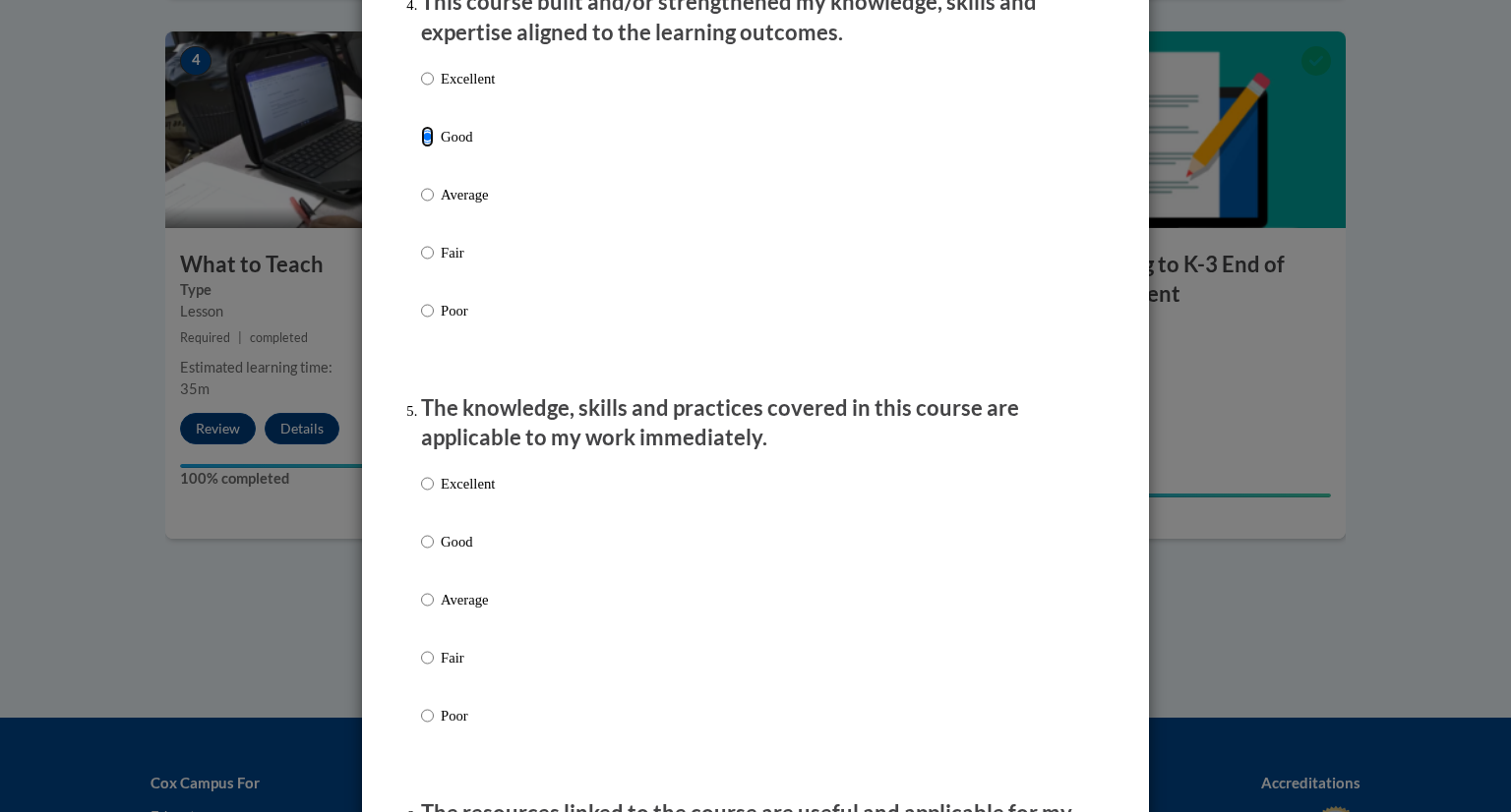
scroll to position [1487, 0]
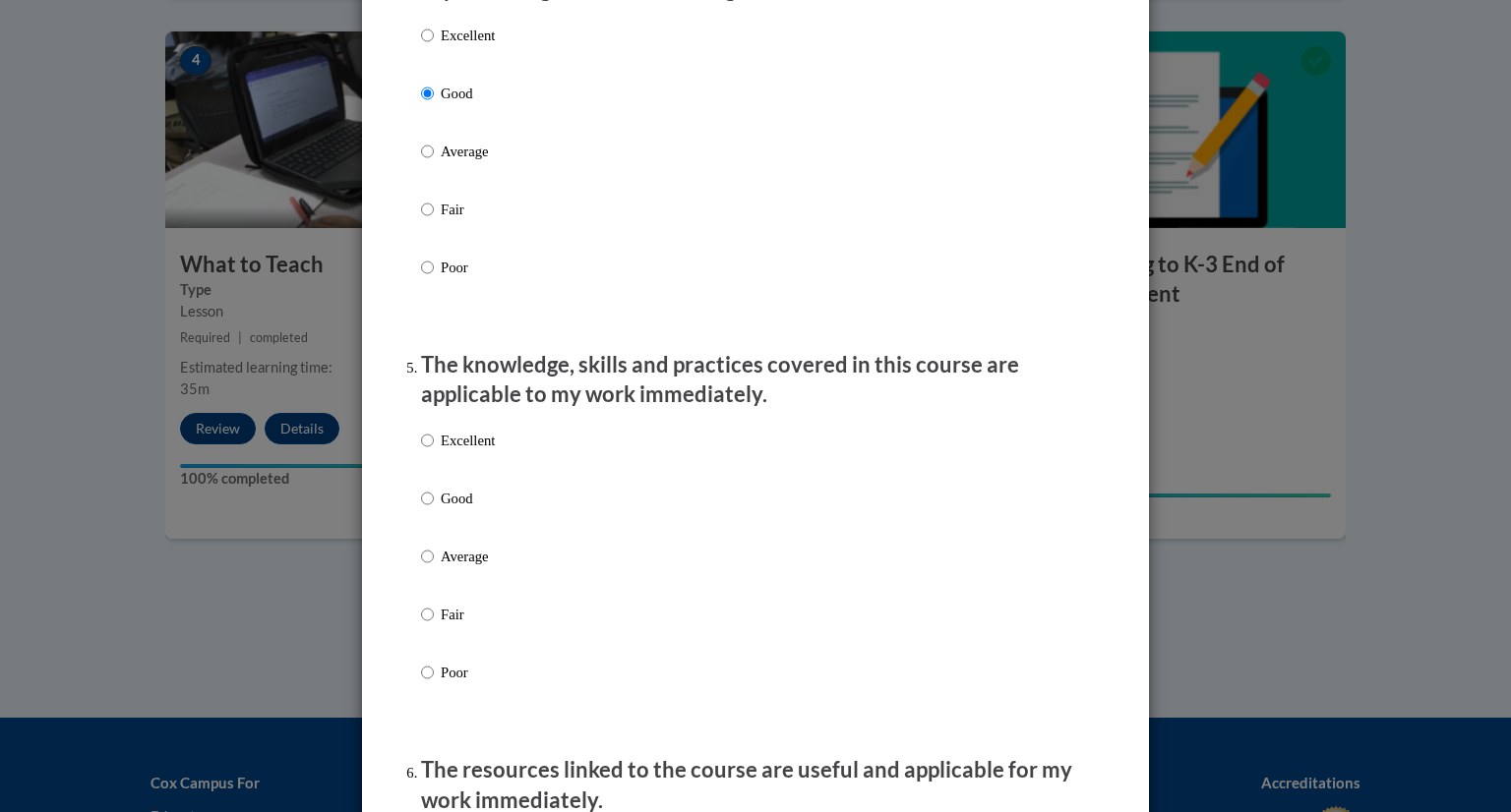
click at [484, 509] on p "Good" at bounding box center [467, 498] width 54 height 22
click at [433, 509] on input "Good" at bounding box center [426, 498] width 13 height 22
radio input "true"
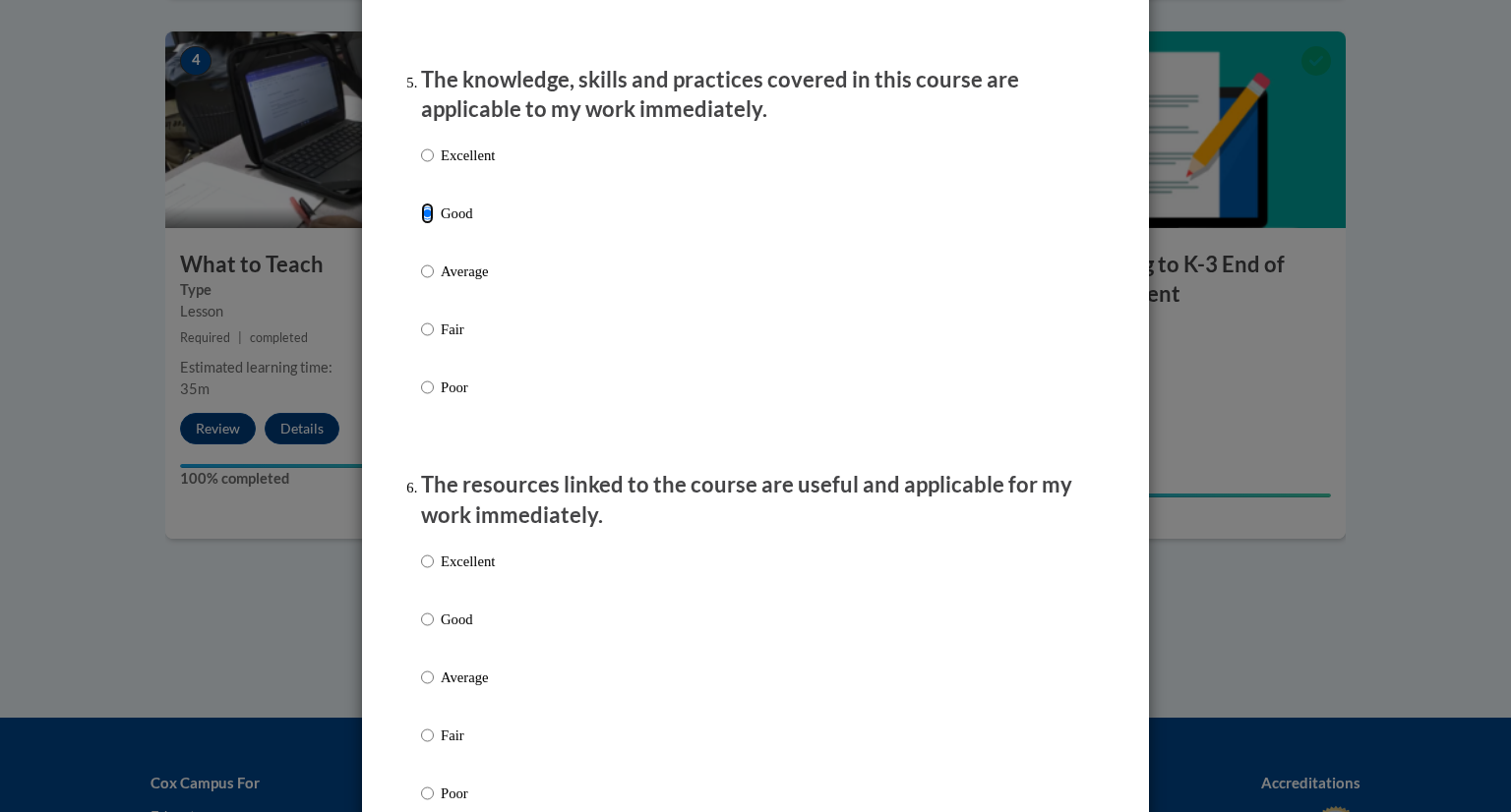
scroll to position [1781, 0]
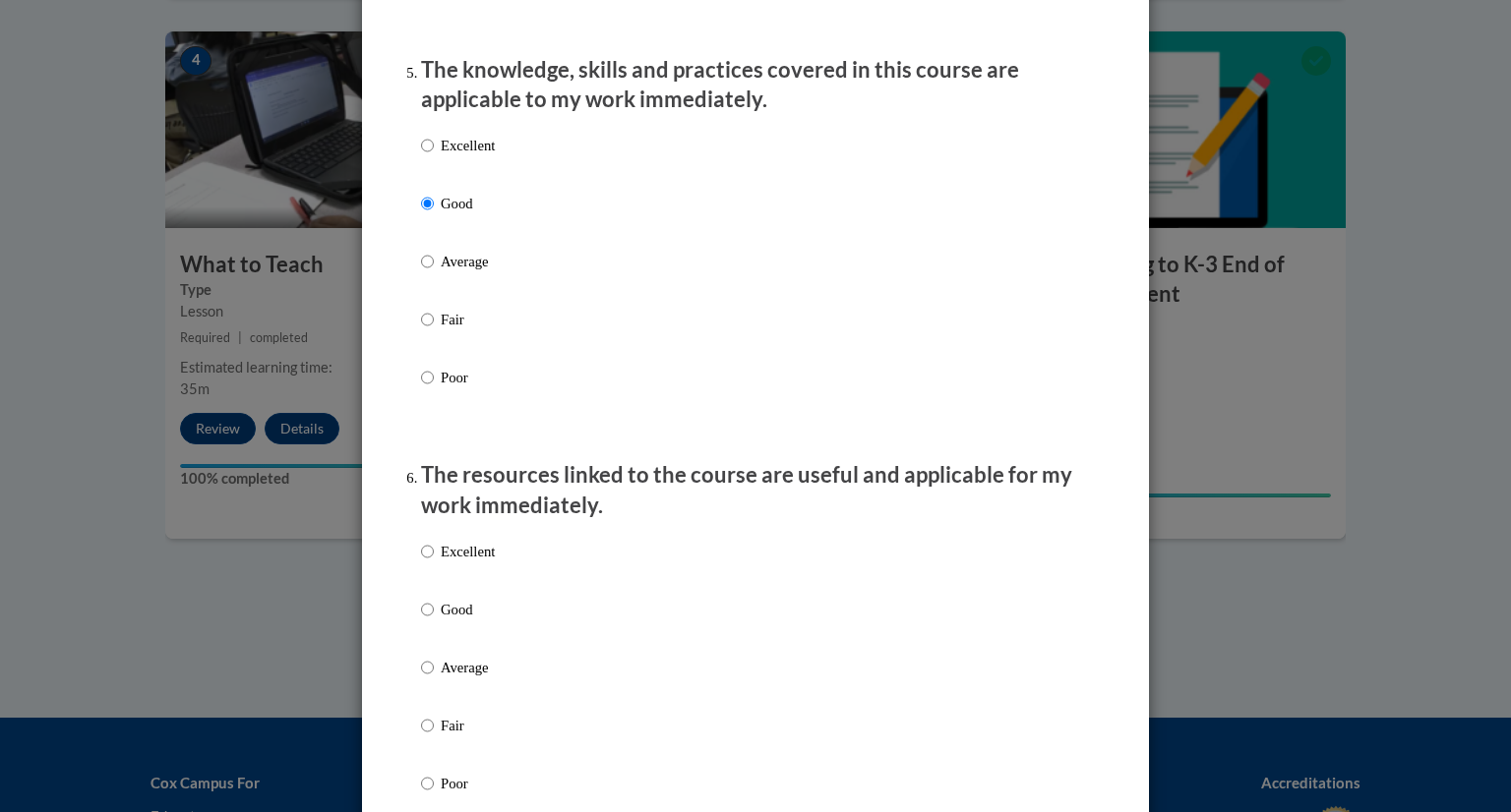
click at [479, 620] on p "Good" at bounding box center [467, 609] width 54 height 22
click at [433, 620] on input "Good" at bounding box center [426, 609] width 13 height 22
radio input "true"
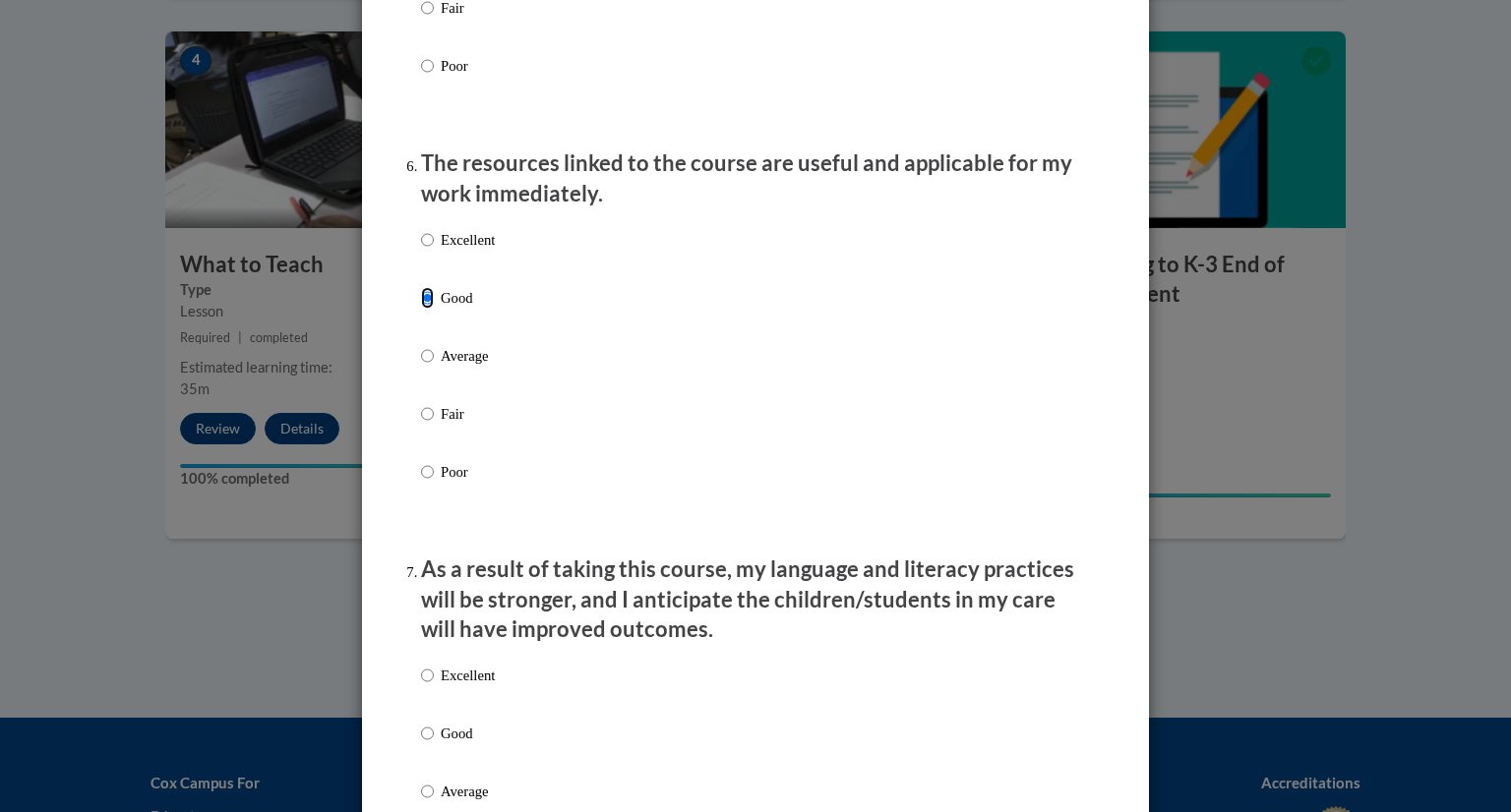
scroll to position [2119, 0]
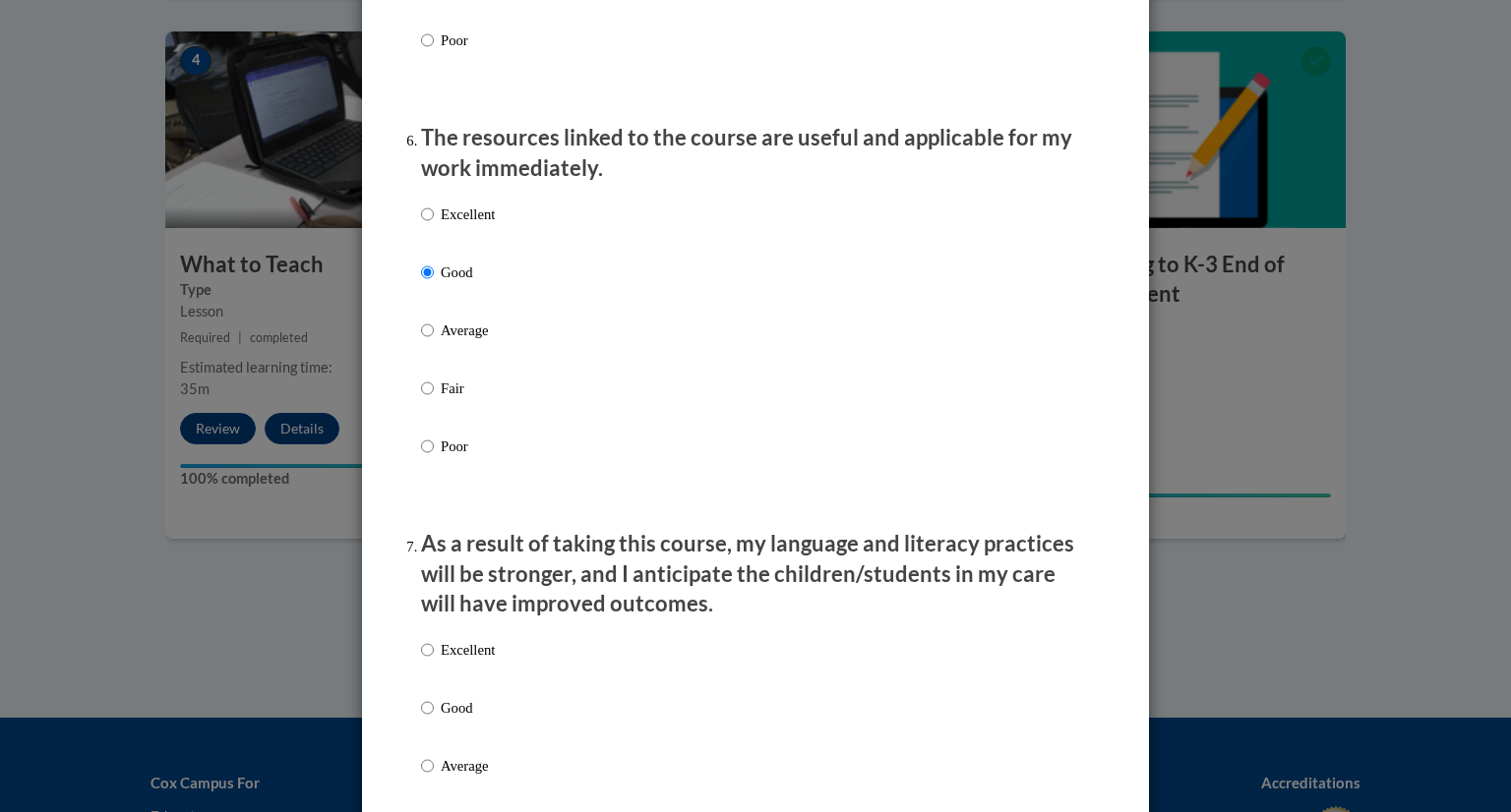
click at [474, 719] on p "Good" at bounding box center [467, 708] width 54 height 22
click at [433, 719] on input "Good" at bounding box center [426, 708] width 13 height 22
radio input "true"
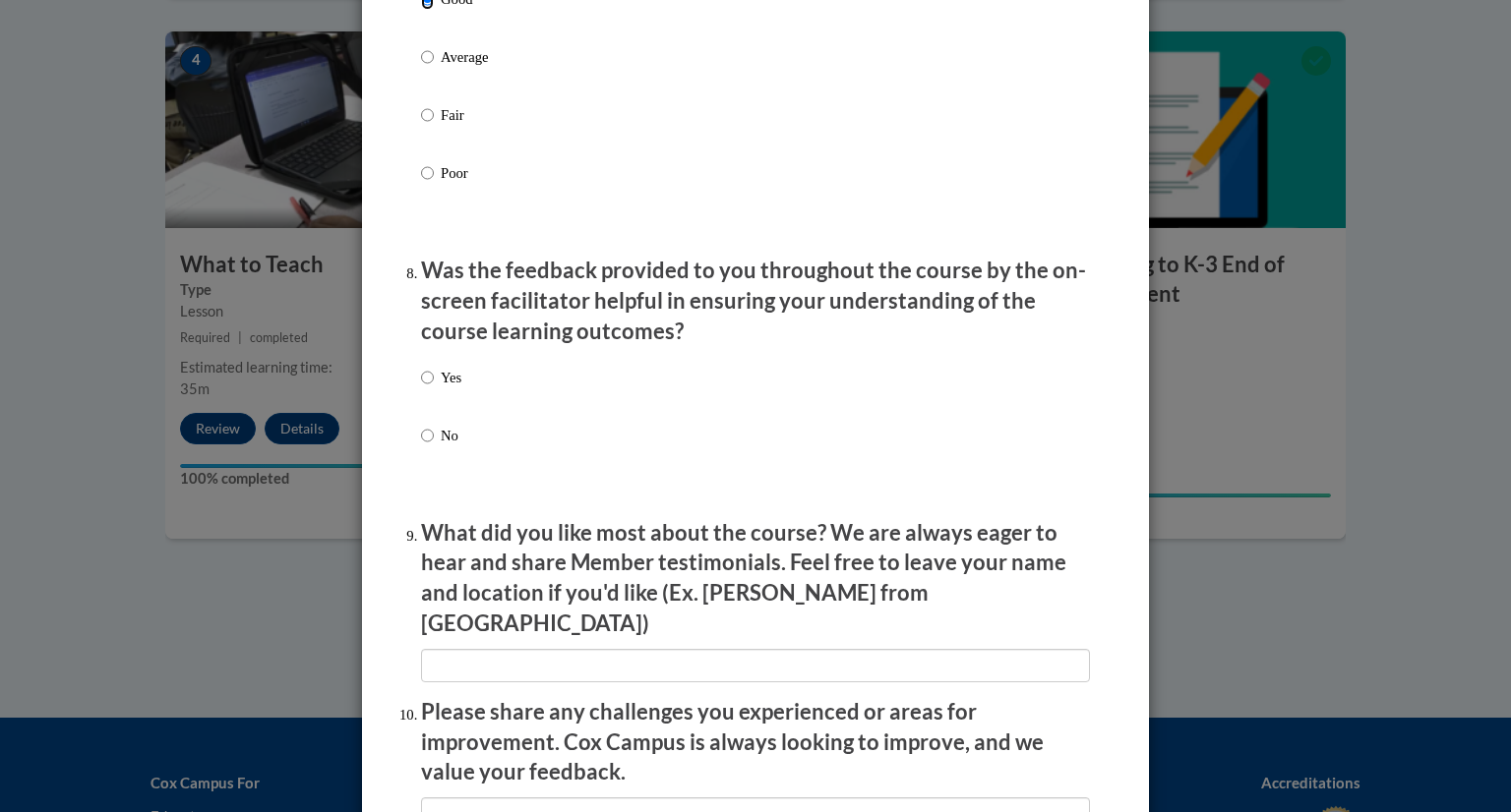
scroll to position [2835, 0]
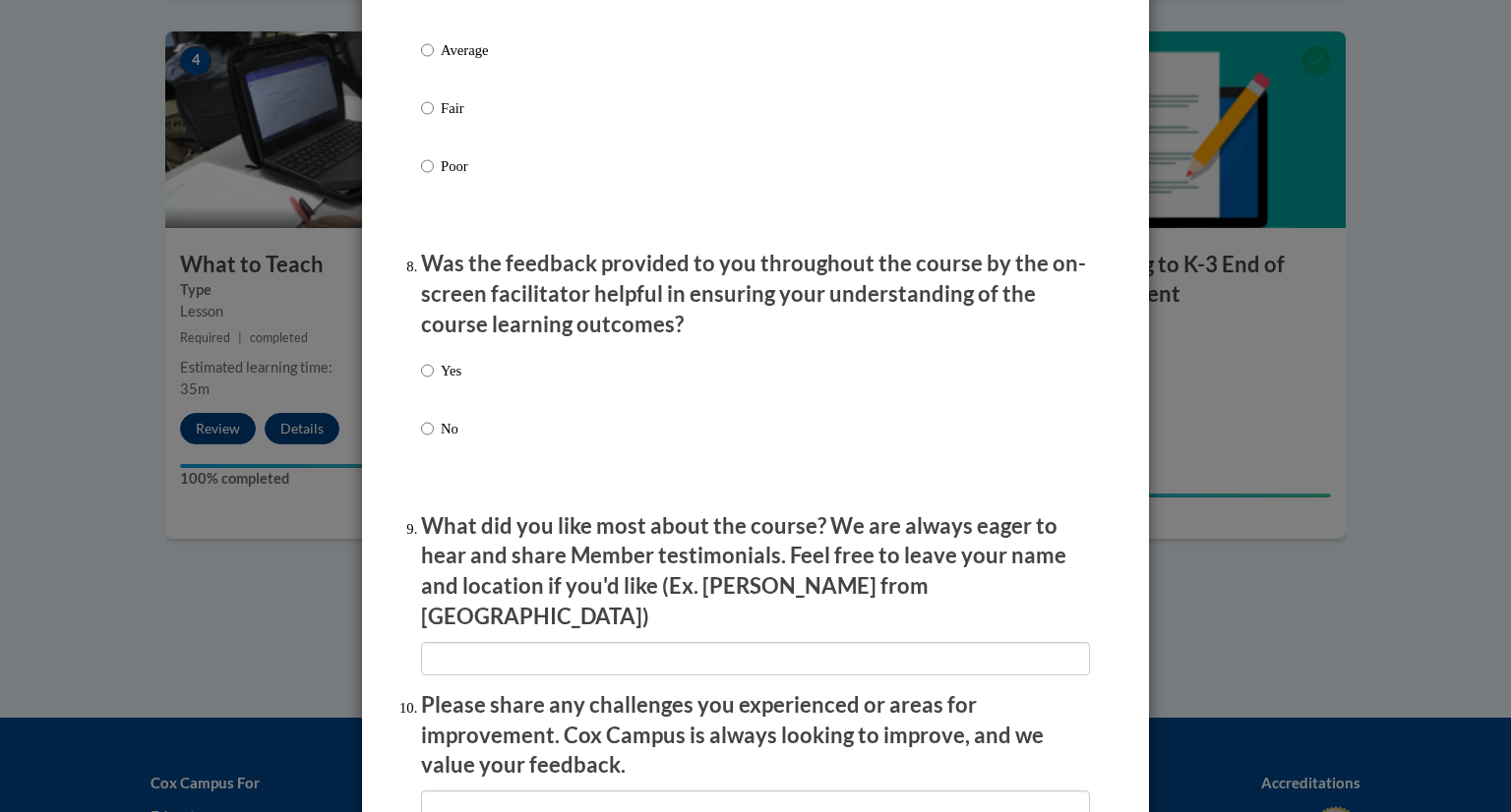
click at [476, 392] on div "Yes No" at bounding box center [755, 423] width 669 height 146
click at [455, 382] on p "Yes" at bounding box center [450, 371] width 21 height 22
click at [433, 382] on input "Yes" at bounding box center [426, 371] width 13 height 22
radio input "true"
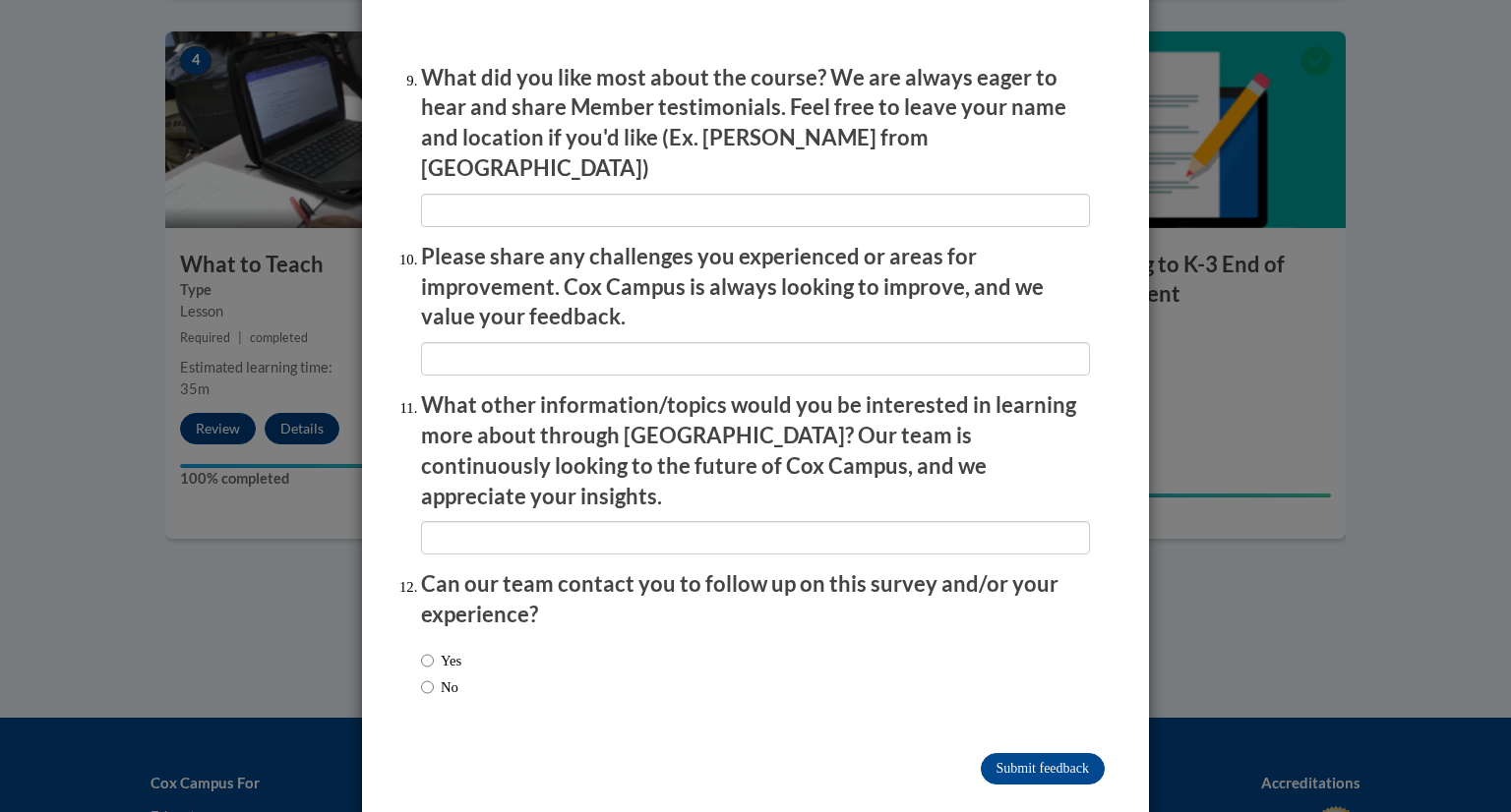
click at [461, 677] on span "No" at bounding box center [440, 687] width 41 height 22
click at [447, 677] on label "No" at bounding box center [439, 687] width 38 height 22
click at [433, 677] on input "No" at bounding box center [426, 687] width 13 height 22
radio input "true"
click at [1050, 753] on input "Submit feedback" at bounding box center [1042, 768] width 124 height 32
